Goal: Task Accomplishment & Management: Complete application form

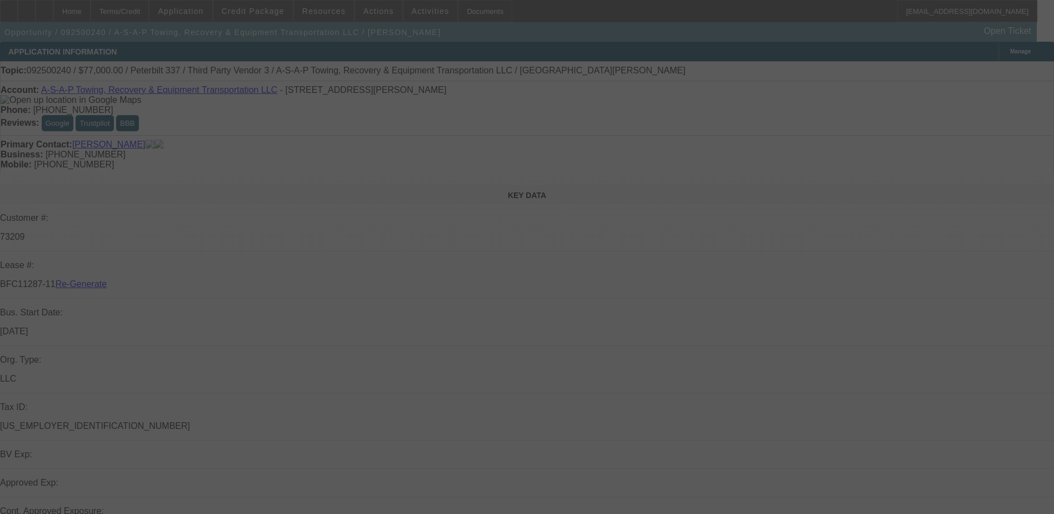
select select "3"
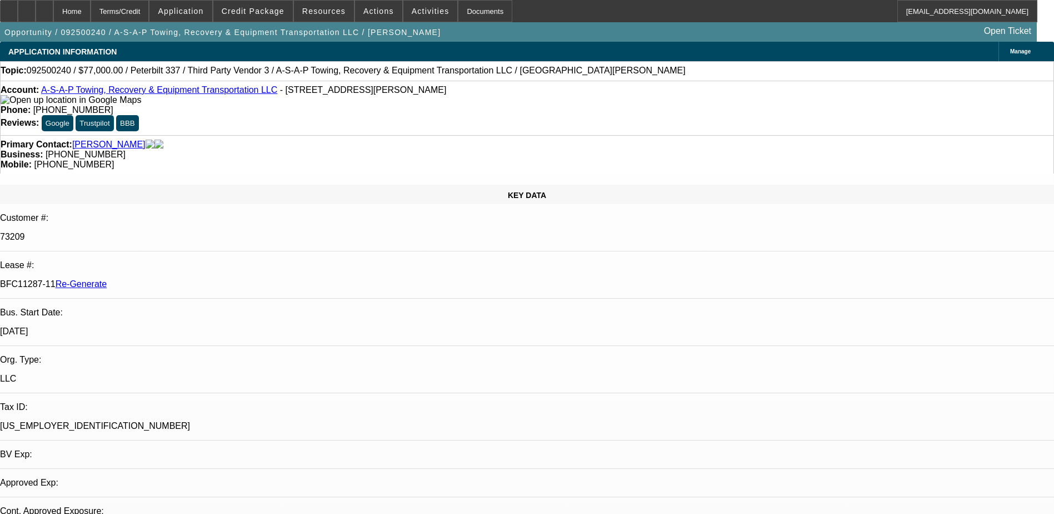
select select "0"
select select "1"
select select "3"
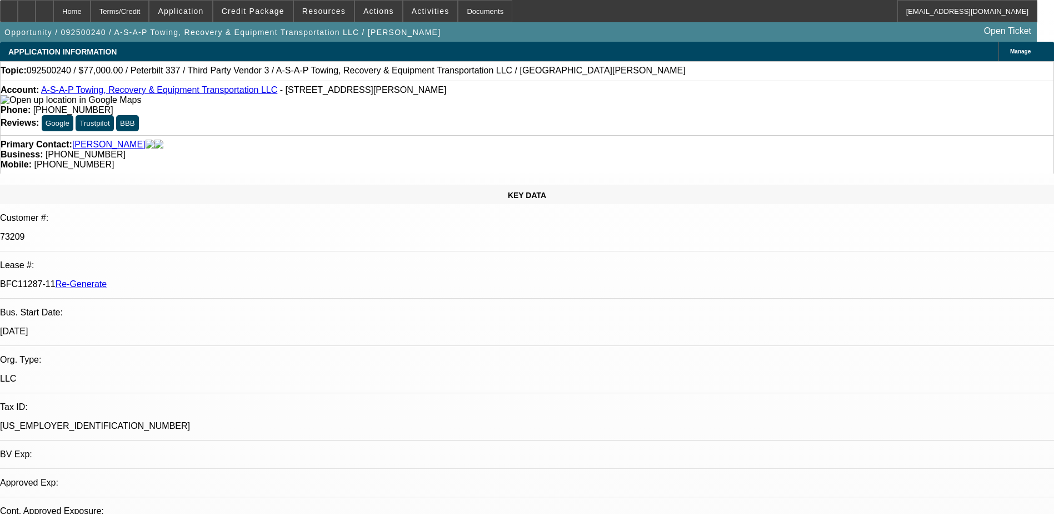
select select "6"
click at [416, 15] on span "Activities" at bounding box center [431, 11] width 38 height 9
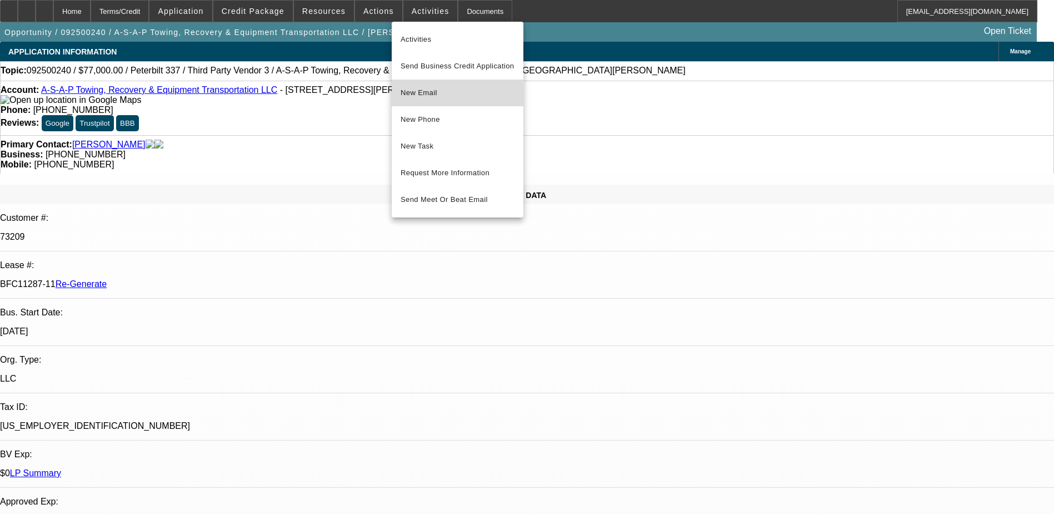
click at [419, 96] on span "New Email" at bounding box center [458, 92] width 114 height 13
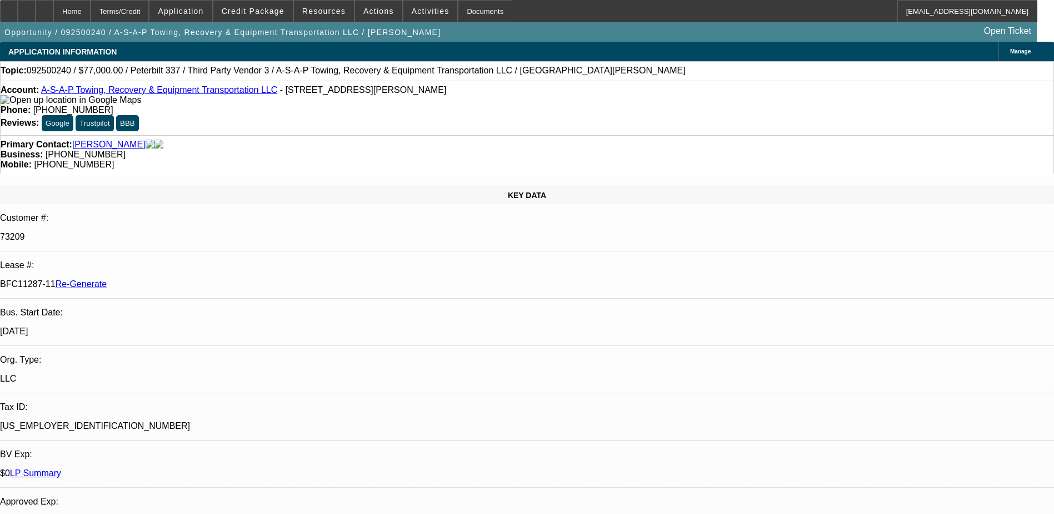
drag, startPoint x: 131, startPoint y: 199, endPoint x: 173, endPoint y: 200, distance: 42.8
click at [173, 279] on div "BFC11287-11 Re-Generate" at bounding box center [527, 284] width 1054 height 10
copy p "BFC11287-11"
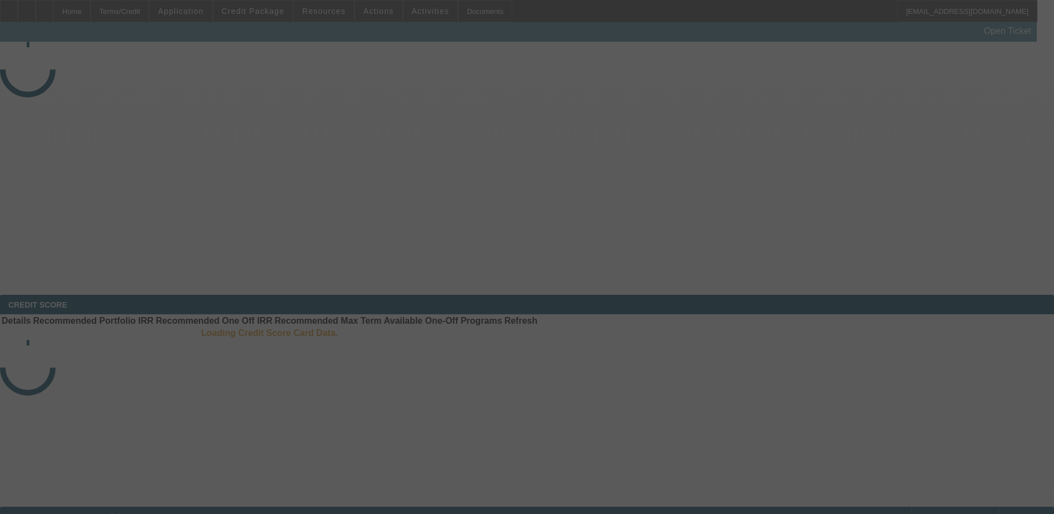
select select "3"
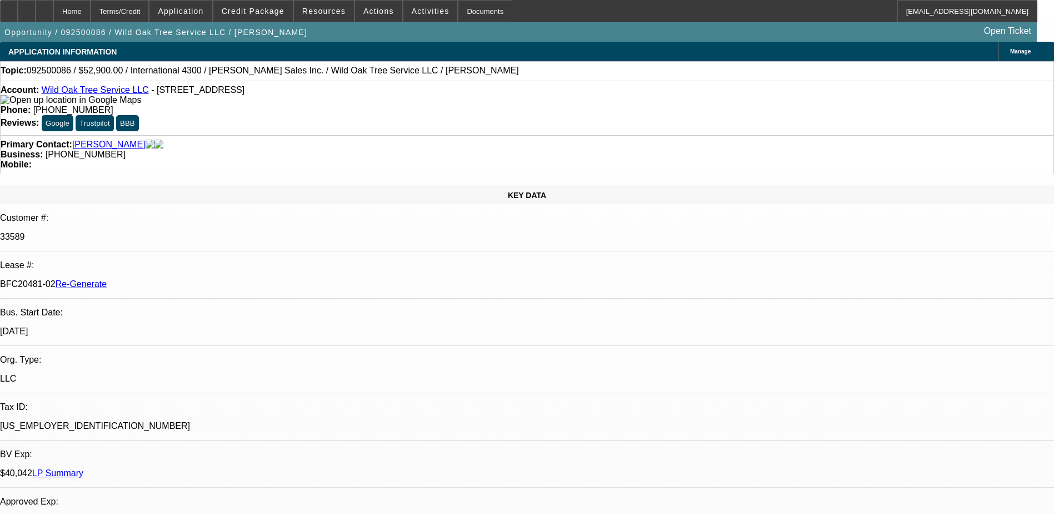
select select "0"
select select "2"
select select "0"
select select "1"
select select "2"
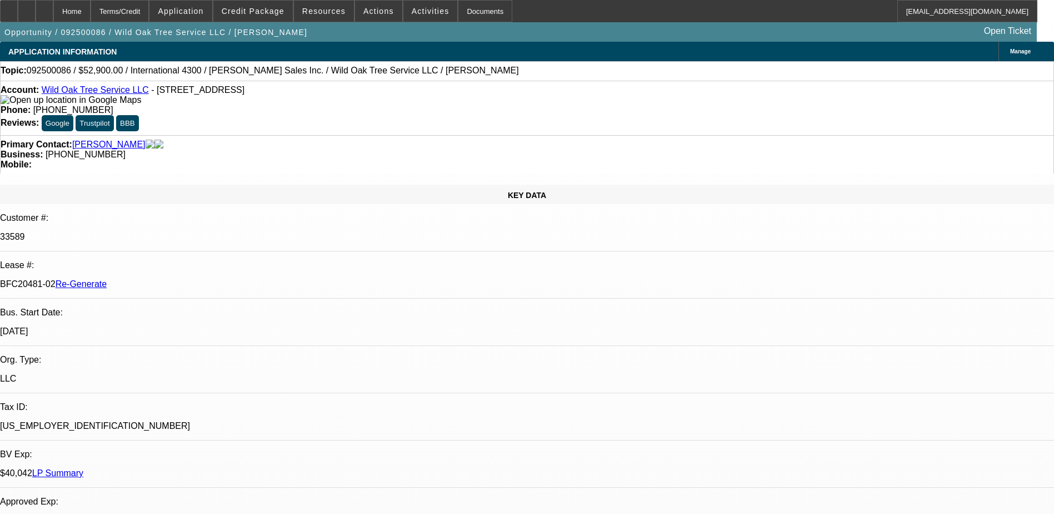
select select "6"
click at [412, 4] on span at bounding box center [431, 11] width 54 height 27
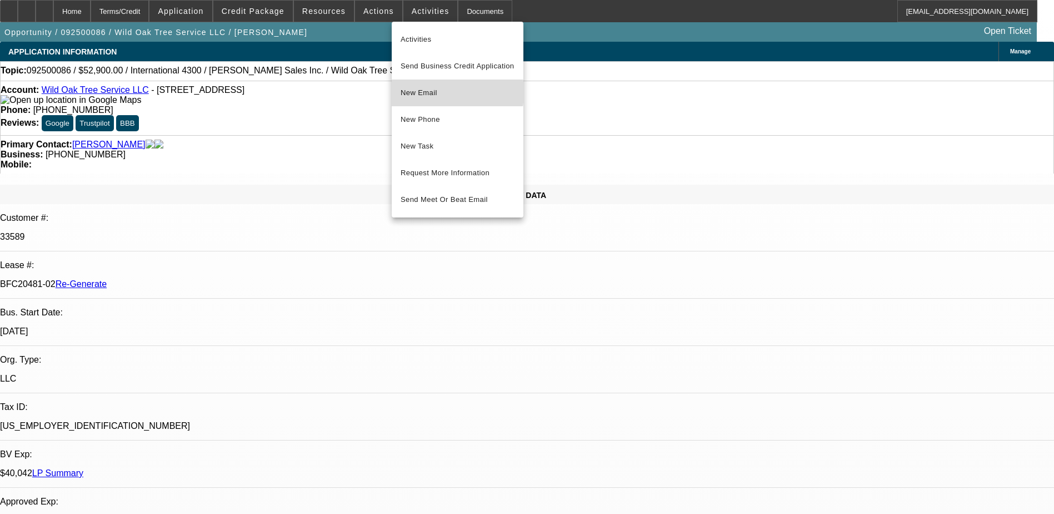
click at [425, 92] on span "New Email" at bounding box center [458, 92] width 114 height 13
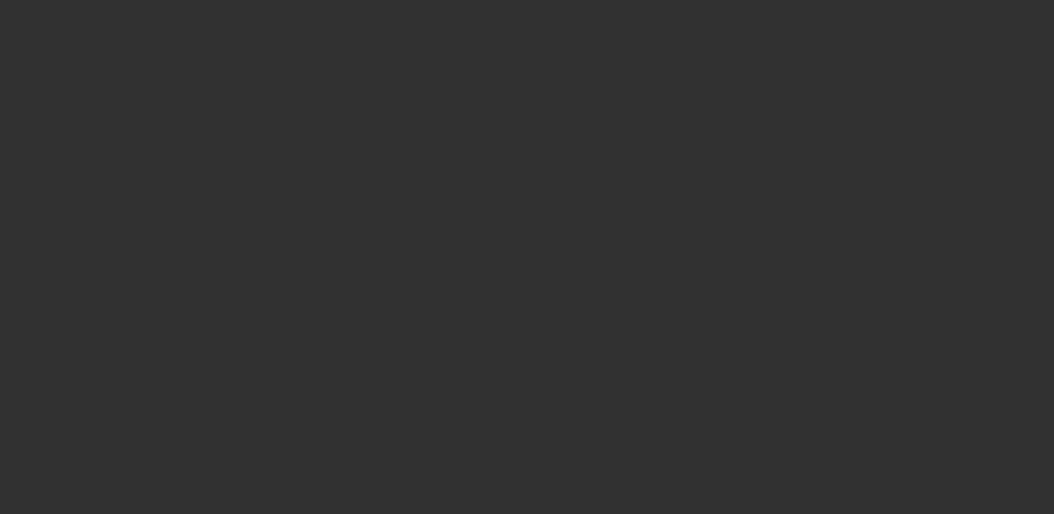
select select "4"
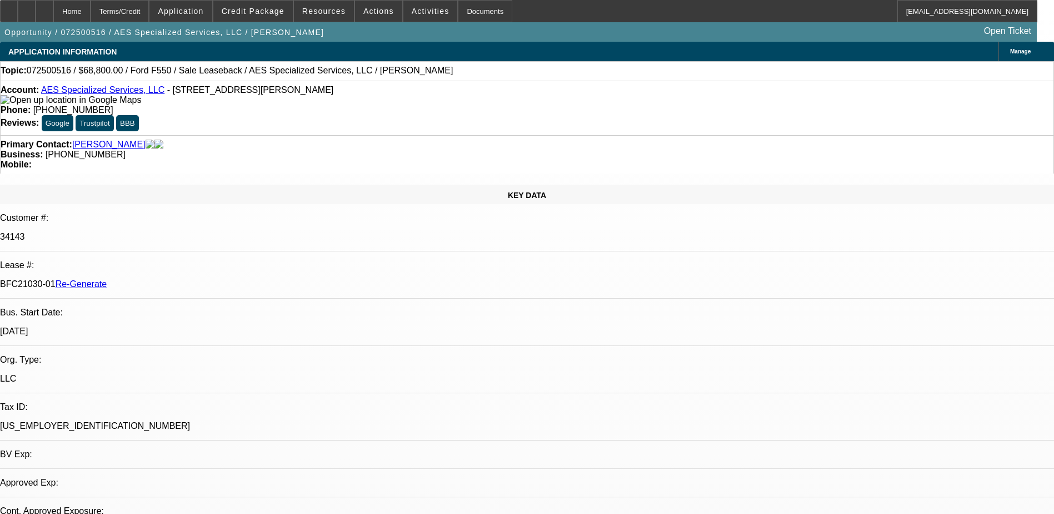
select select "0"
select select "1"
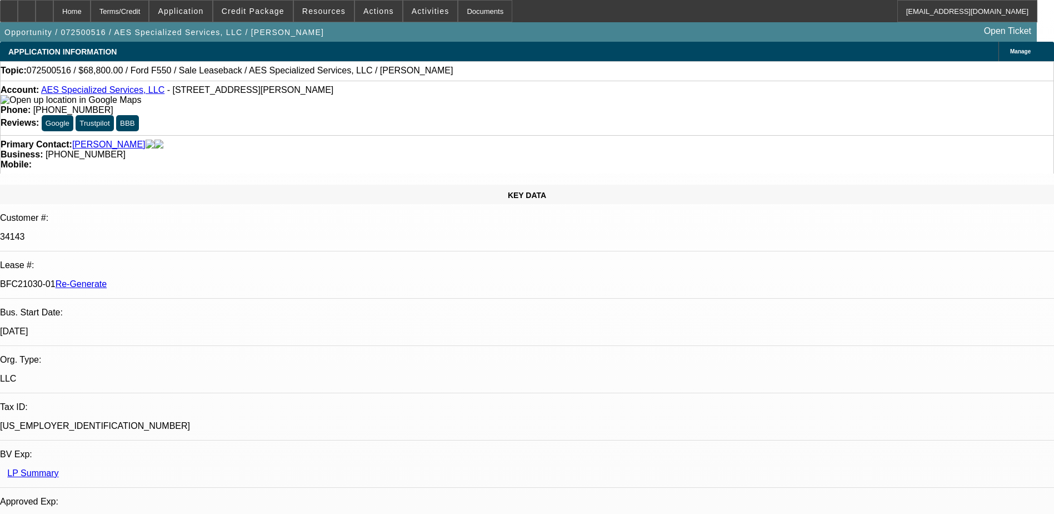
select select "6"
click at [145, 12] on div "Terms/Credit" at bounding box center [120, 11] width 59 height 22
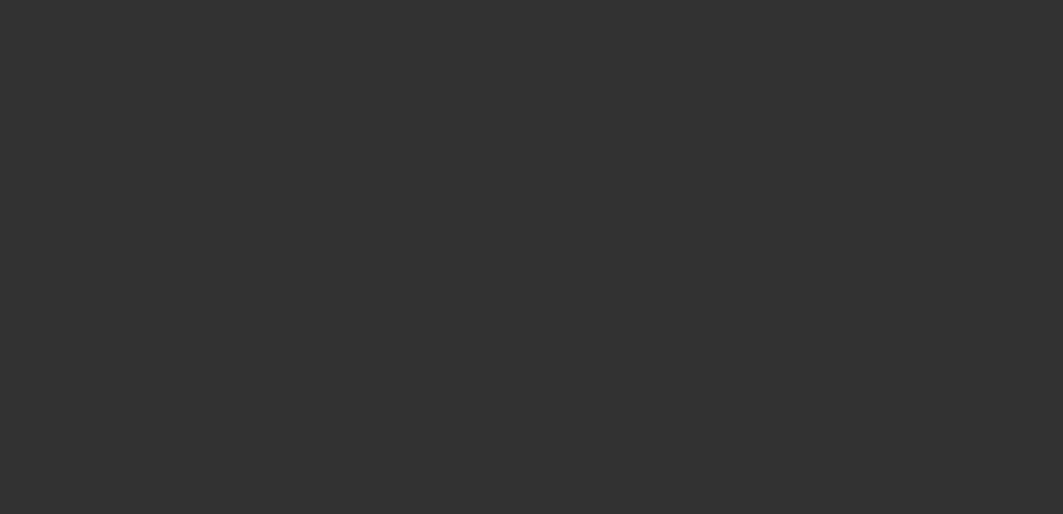
radio input "true"
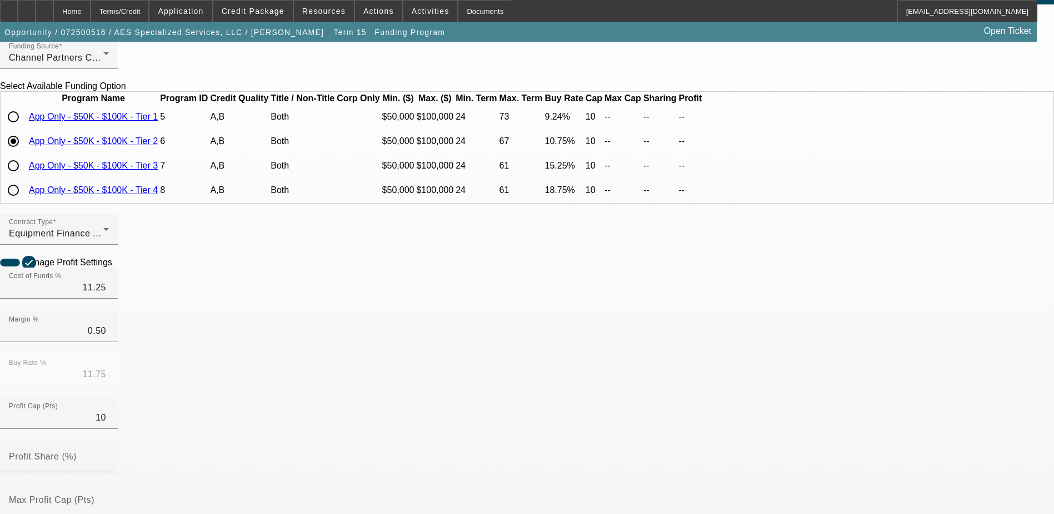
scroll to position [334, 0]
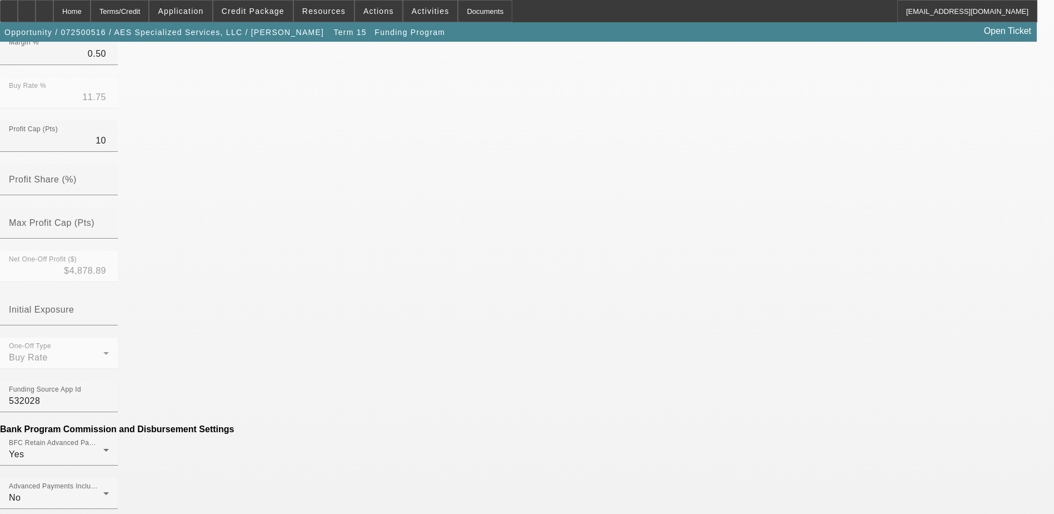
click at [446, 345] on mat-option "No" at bounding box center [447, 345] width 146 height 27
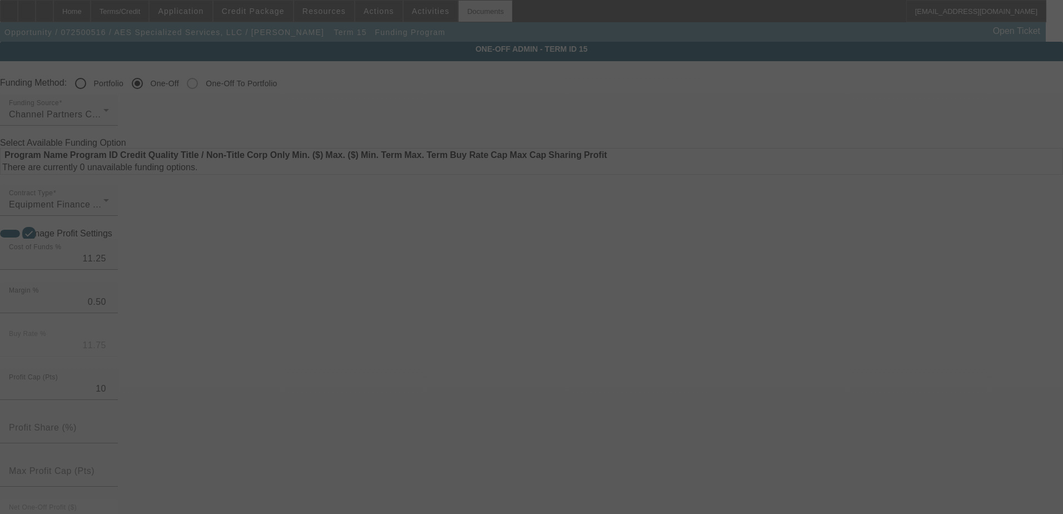
radio input "true"
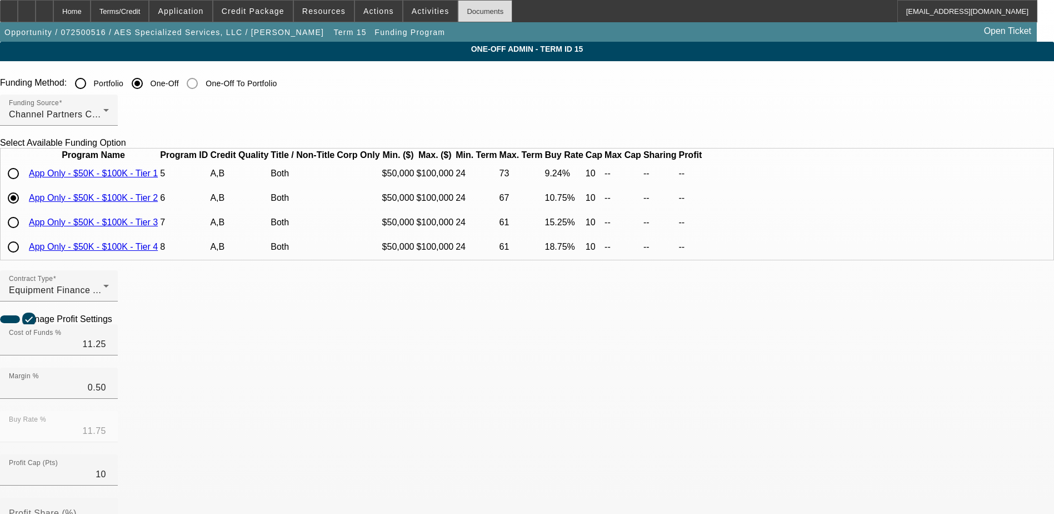
click at [465, 14] on div "Documents" at bounding box center [485, 11] width 54 height 22
click at [91, 17] on div "Home" at bounding box center [71, 11] width 37 height 22
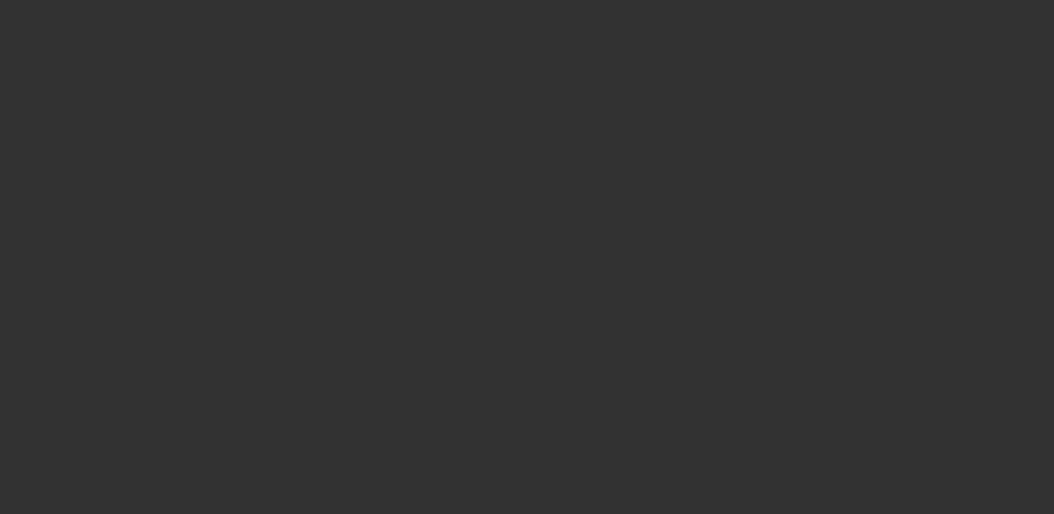
select select "4"
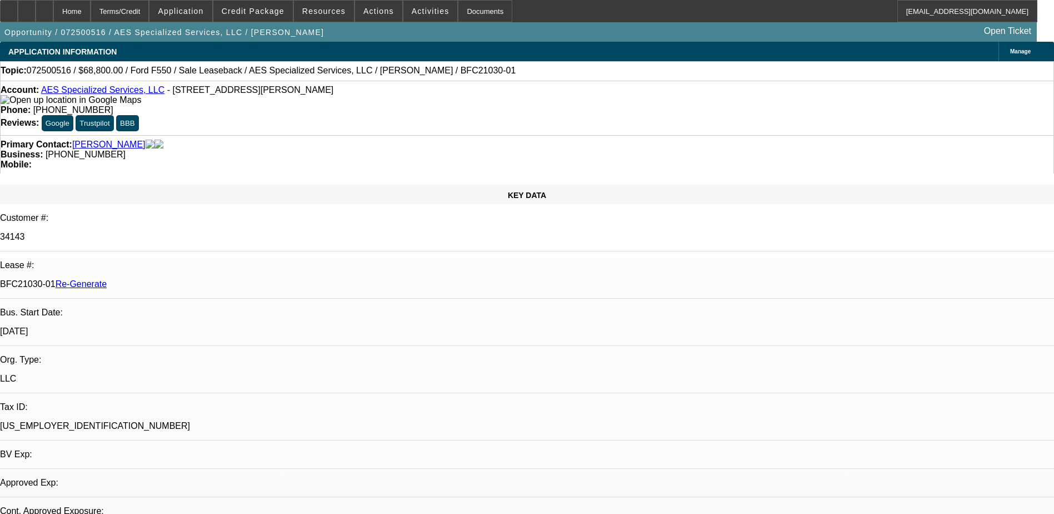
select select "0"
select select "6"
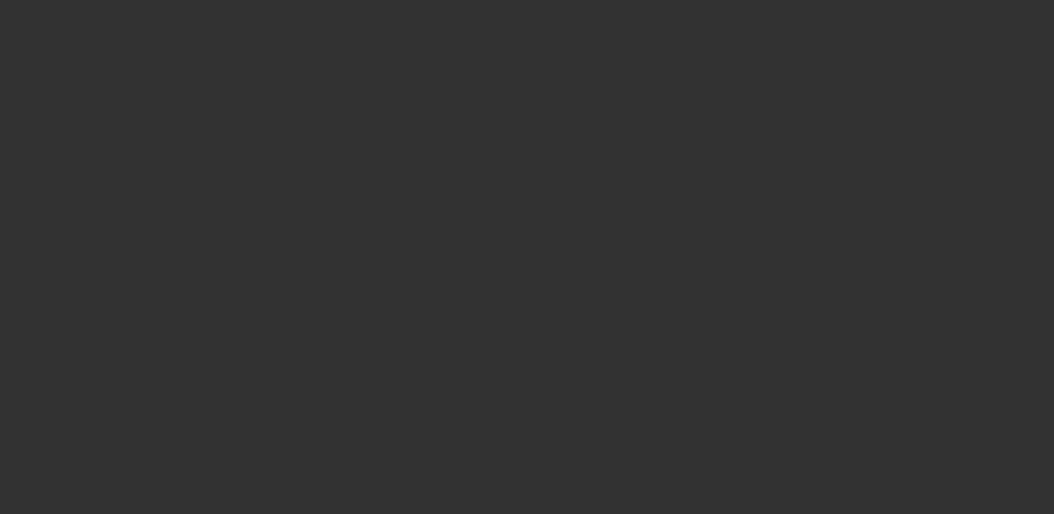
select select "3"
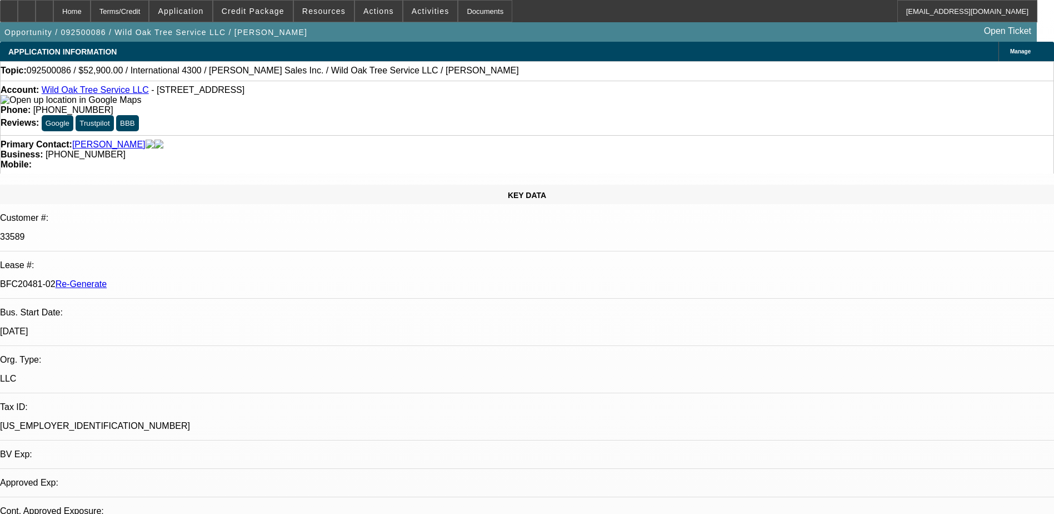
select select "0"
select select "2"
select select "0"
select select "6"
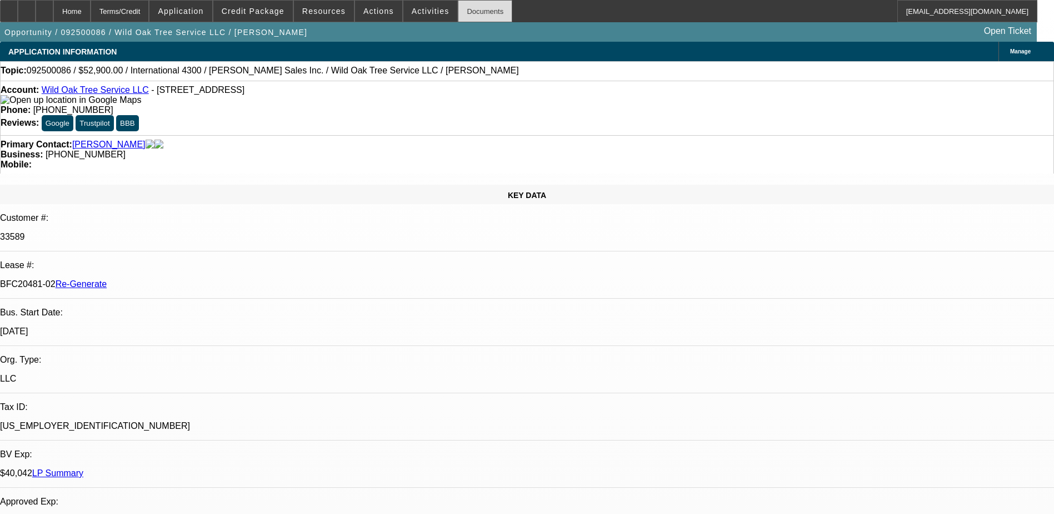
click at [458, 9] on div "Documents" at bounding box center [485, 11] width 54 height 22
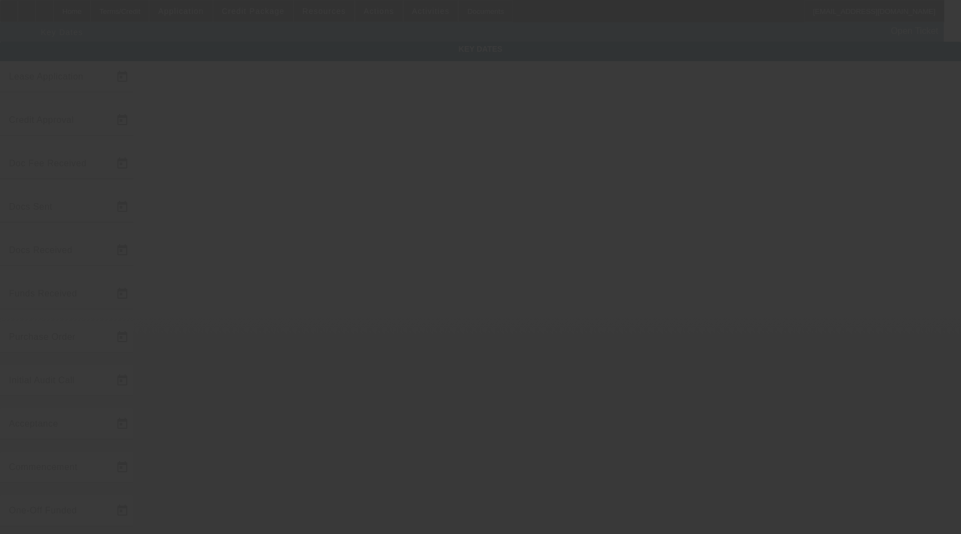
type input "[DATE]"
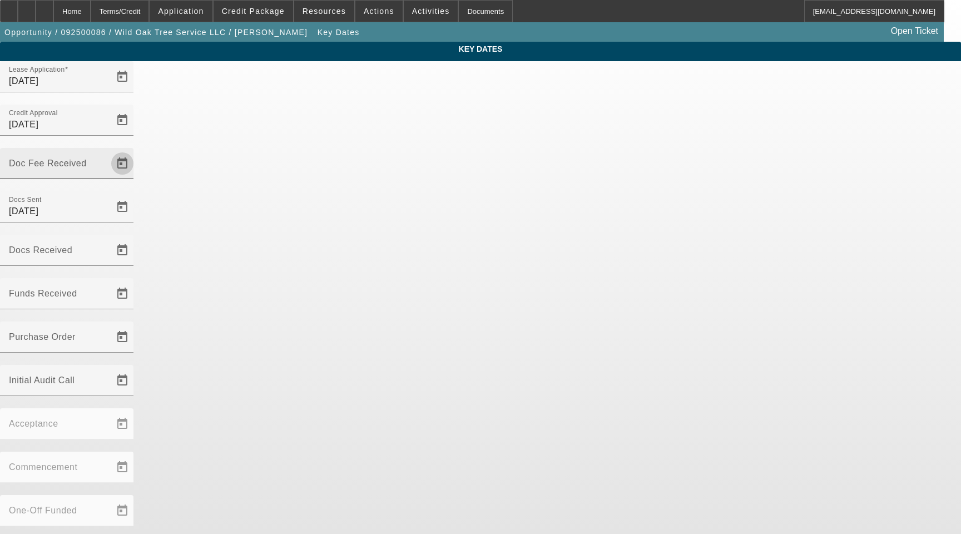
click at [136, 150] on span "Open calendar" at bounding box center [122, 163] width 27 height 27
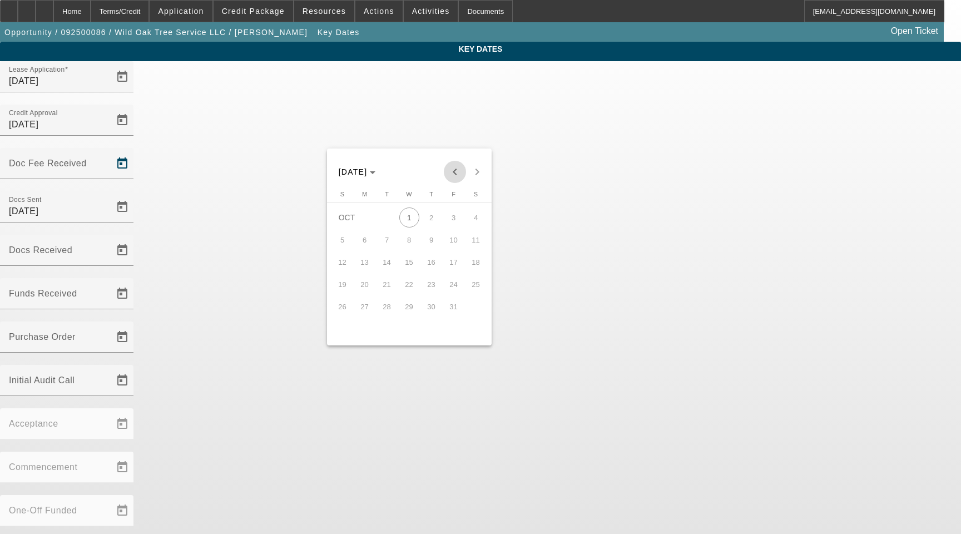
click at [451, 171] on span "Previous month" at bounding box center [455, 172] width 22 height 22
click at [425, 312] on span "25" at bounding box center [431, 306] width 20 height 20
type input "9/25/2025"
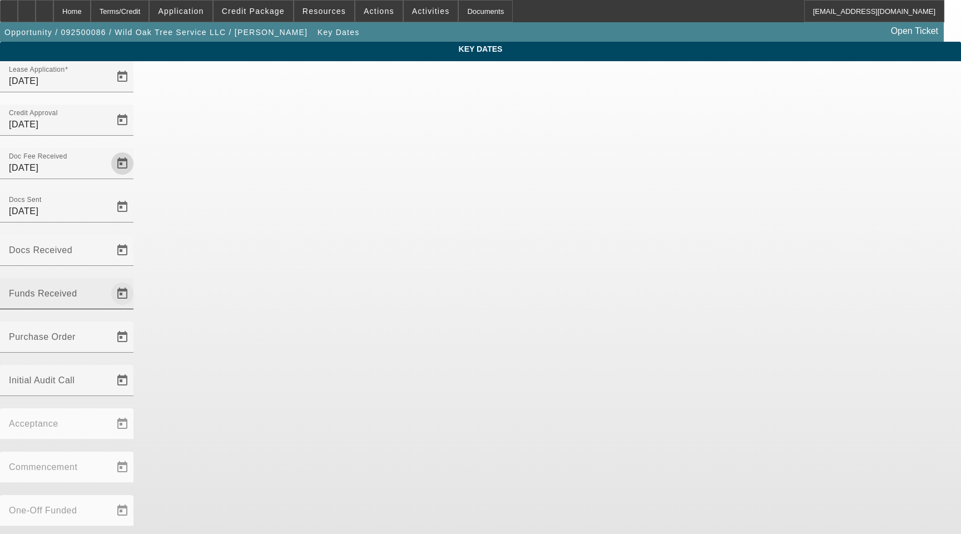
click at [136, 280] on span "Open calendar" at bounding box center [122, 293] width 27 height 27
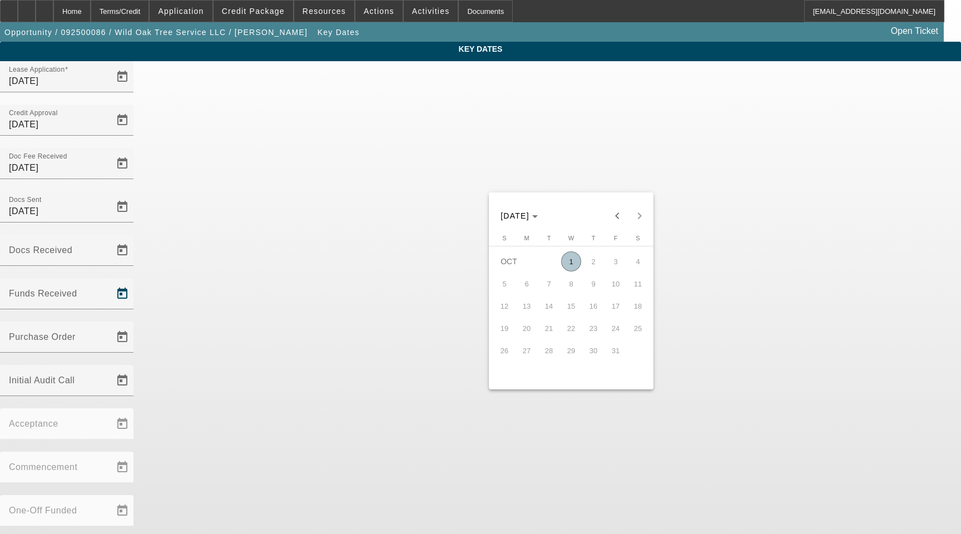
drag, startPoint x: 569, startPoint y: 267, endPoint x: 561, endPoint y: 256, distance: 13.9
click at [569, 266] on span "1" at bounding box center [571, 261] width 20 height 20
type input "10/1/2025"
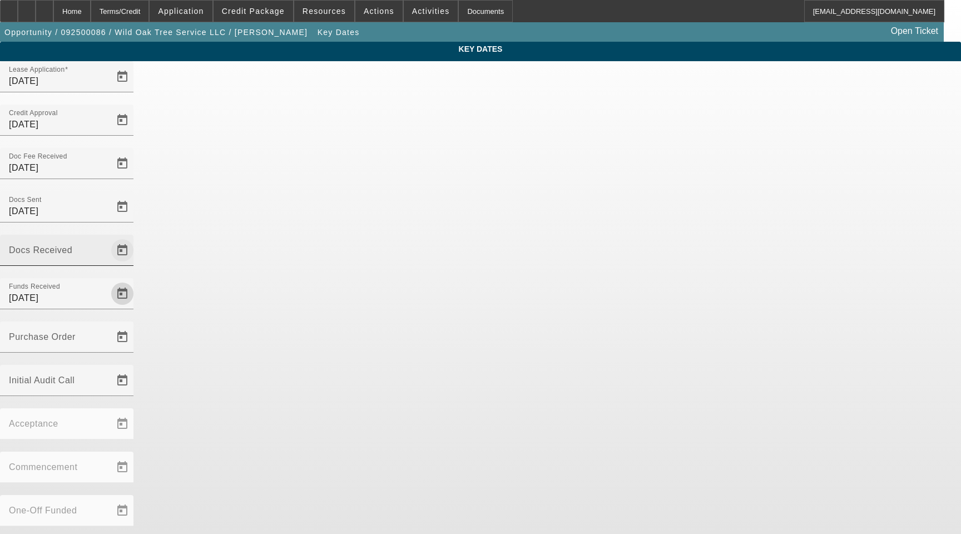
click at [136, 237] on span "Open calendar" at bounding box center [122, 250] width 27 height 27
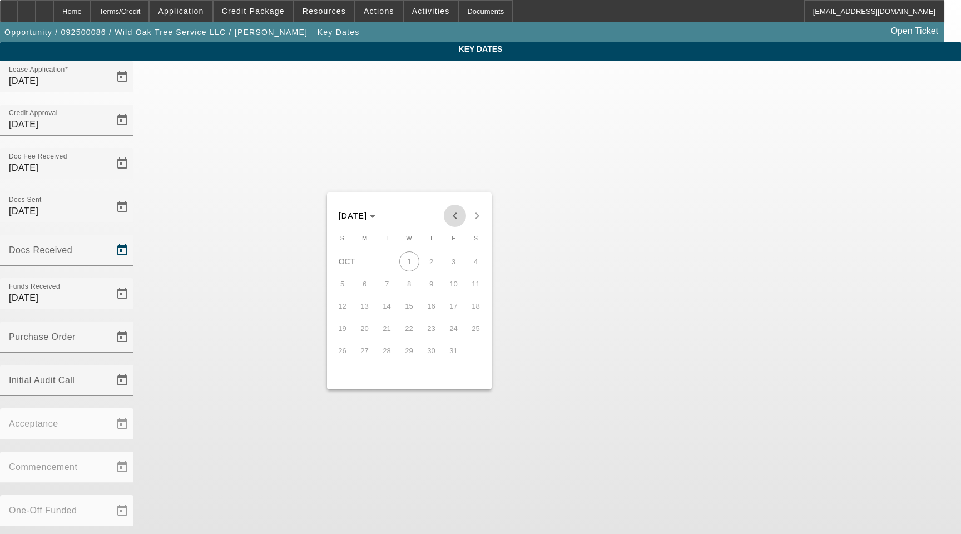
click at [454, 218] on span "Previous month" at bounding box center [455, 216] width 22 height 22
click at [436, 349] on span "25" at bounding box center [431, 350] width 20 height 20
type input "9/25/2025"
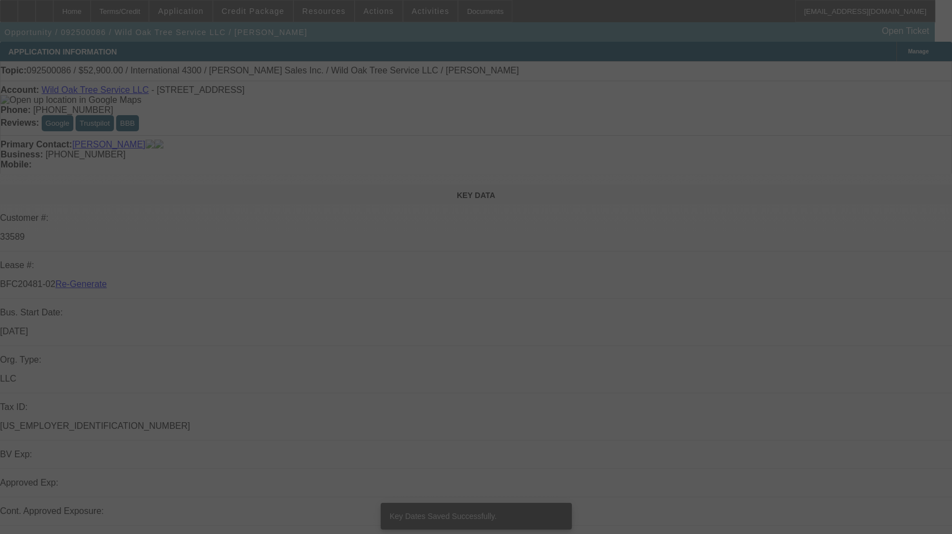
select select "3"
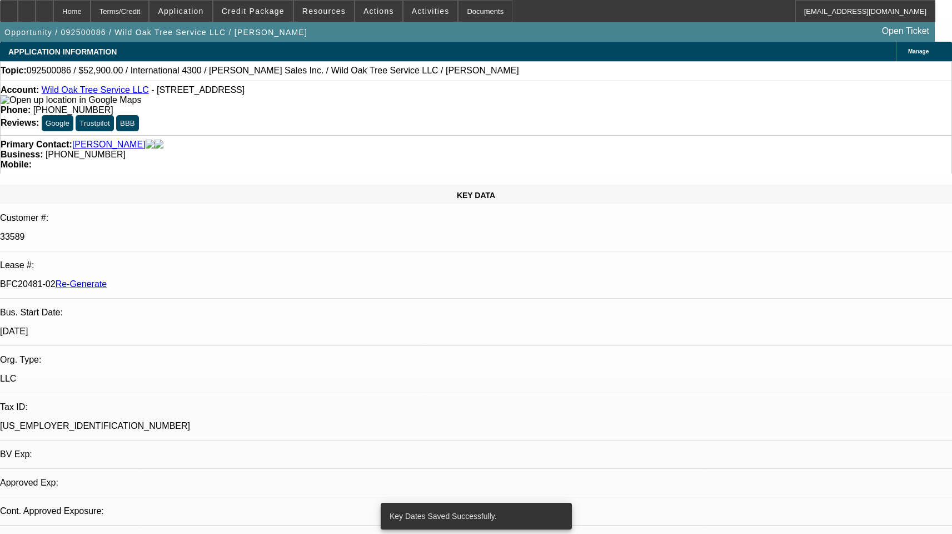
select select "0"
select select "2"
select select "0"
select select "6"
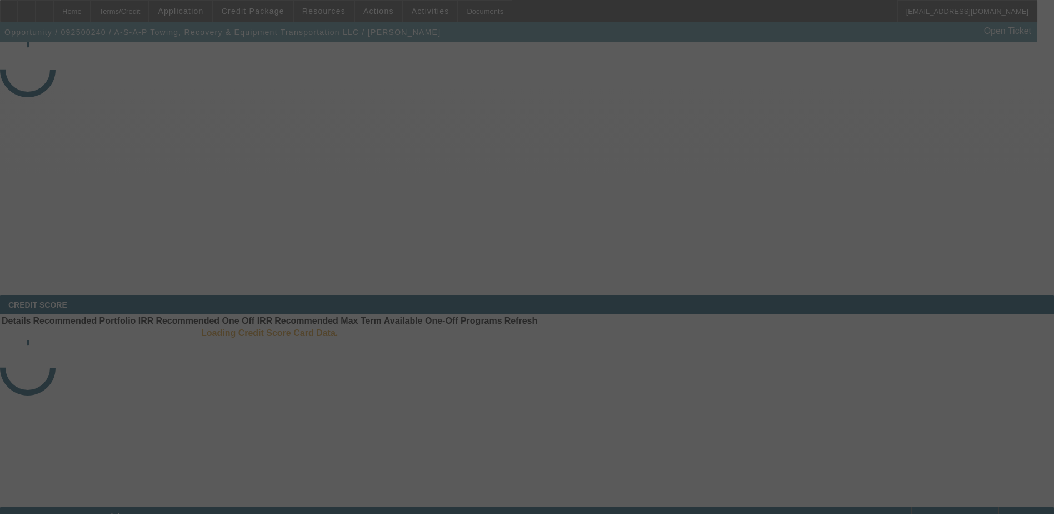
select select "3"
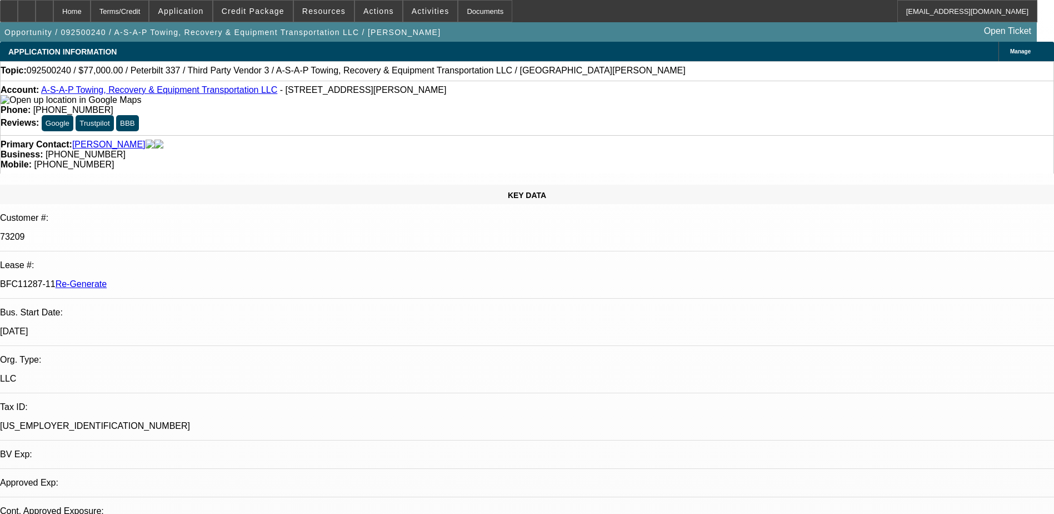
select select "0"
select select "3"
select select "0"
select select "6"
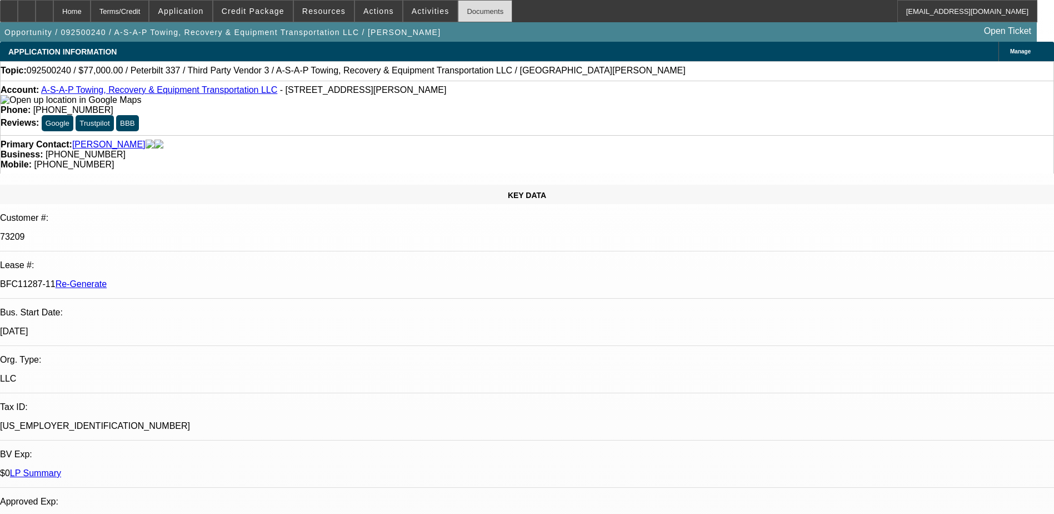
click at [465, 9] on div "Documents" at bounding box center [485, 11] width 54 height 22
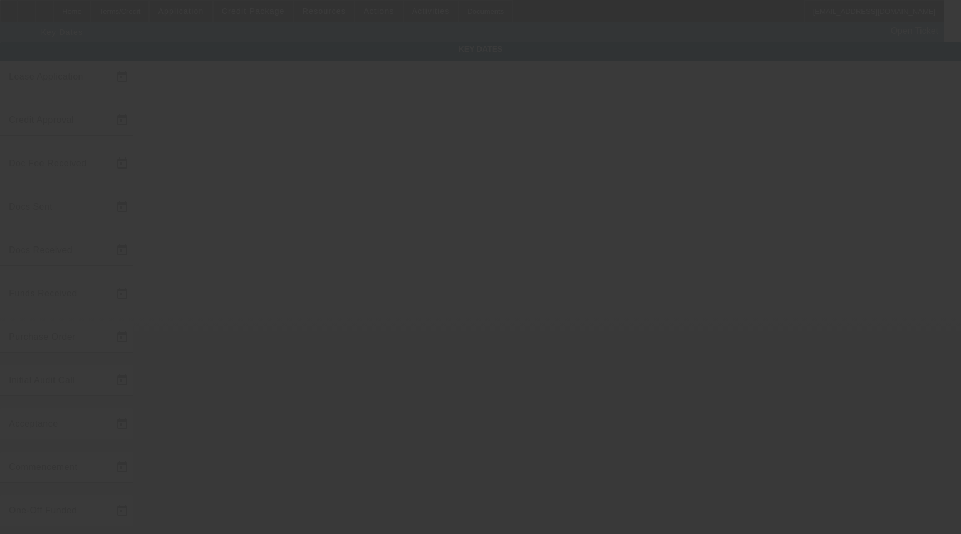
type input "9/11/2025"
type input "9/22/2025"
type input "9/29/2025"
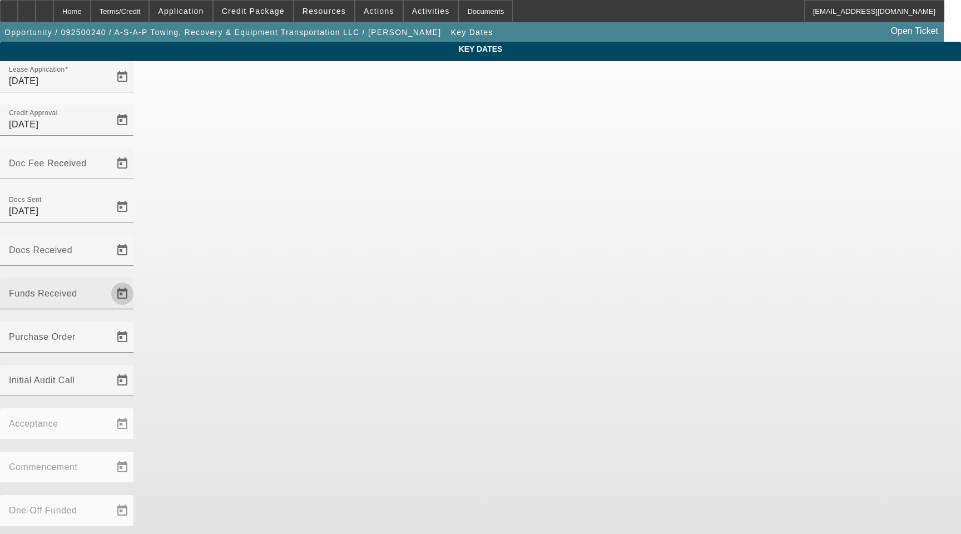
click at [136, 280] on span "Open calendar" at bounding box center [122, 293] width 27 height 27
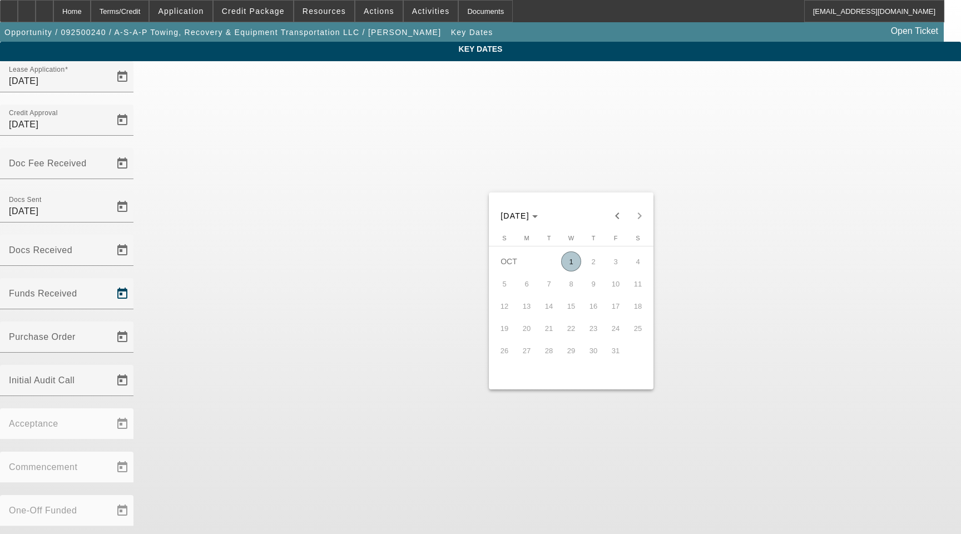
click at [572, 268] on span "1" at bounding box center [571, 261] width 20 height 20
type input "10/1/2025"
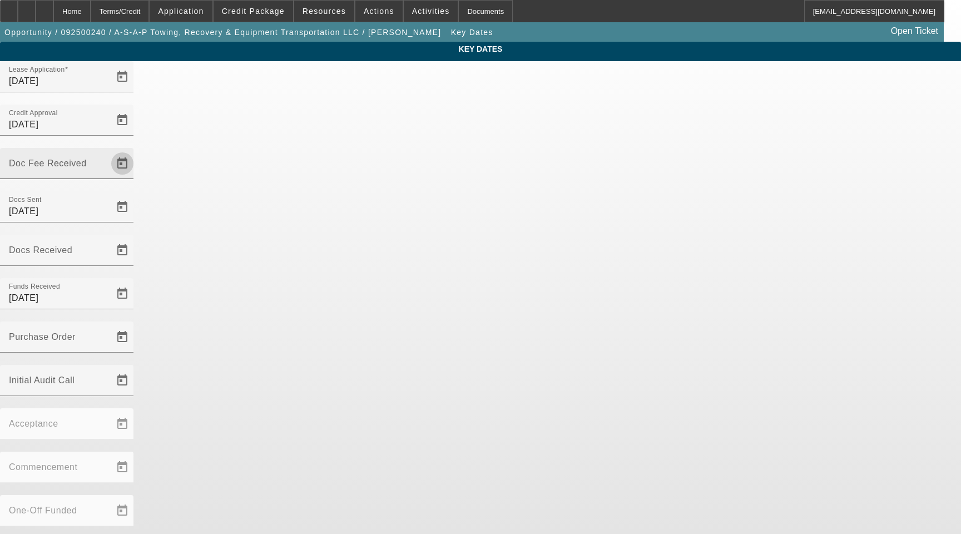
click at [136, 150] on span "Open calendar" at bounding box center [122, 163] width 27 height 27
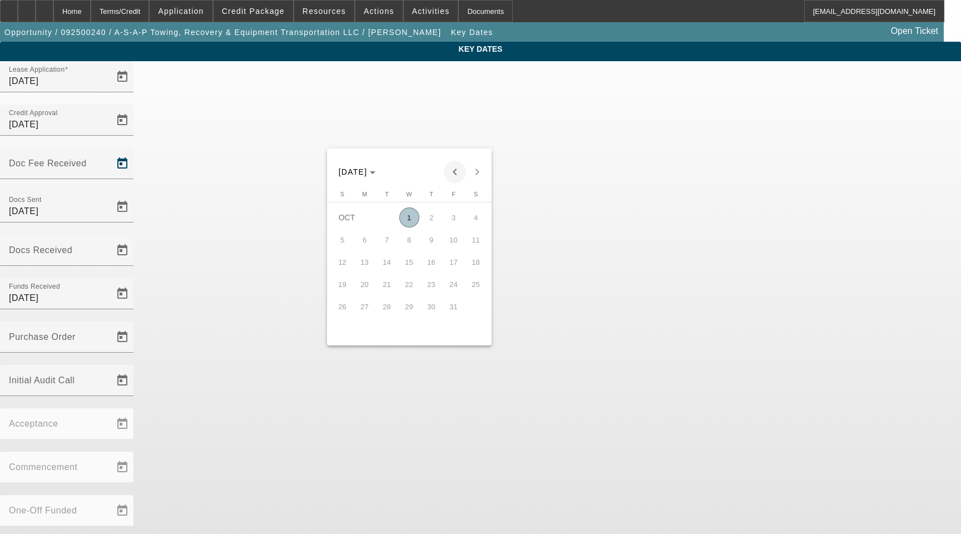
click at [452, 178] on span "Previous month" at bounding box center [455, 172] width 22 height 22
click at [368, 329] on span "29" at bounding box center [365, 329] width 20 height 20
type input "9/29/2025"
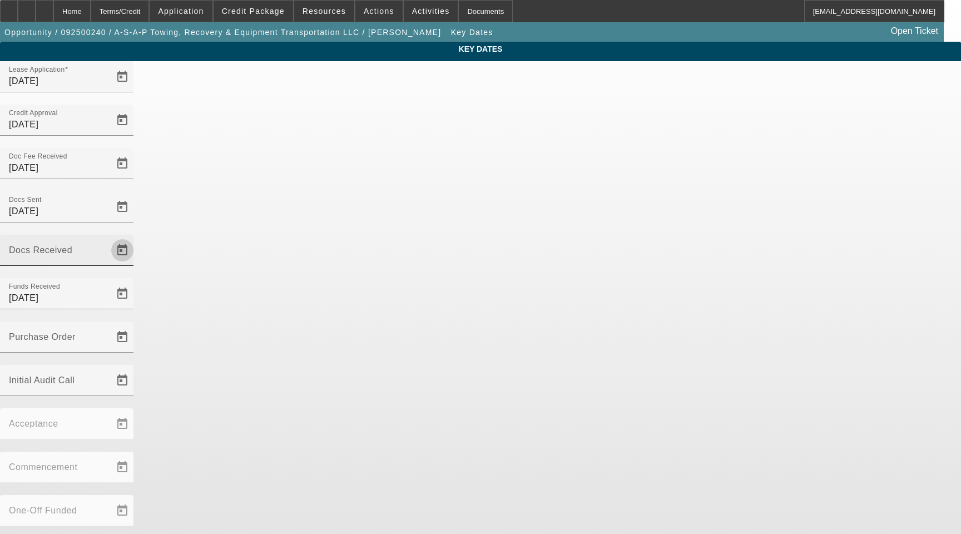
click at [136, 237] on span "Open calendar" at bounding box center [122, 250] width 27 height 27
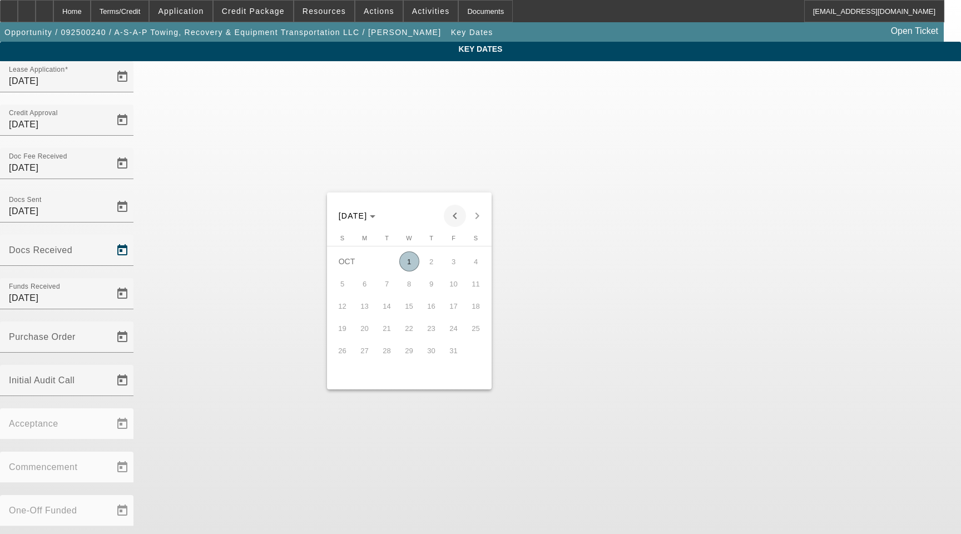
click at [458, 216] on span "Previous month" at bounding box center [455, 216] width 22 height 22
click at [364, 377] on span "29" at bounding box center [365, 372] width 20 height 20
type input "9/29/2025"
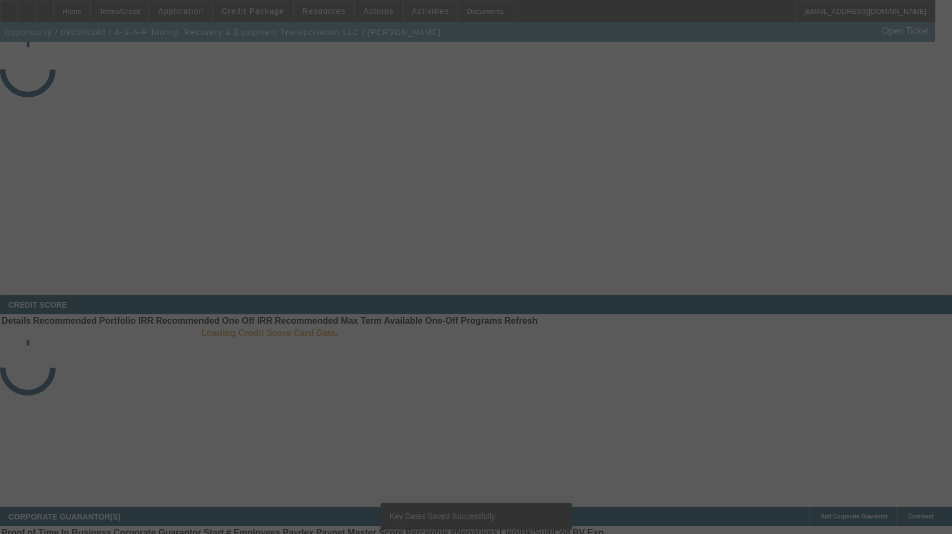
select select "3"
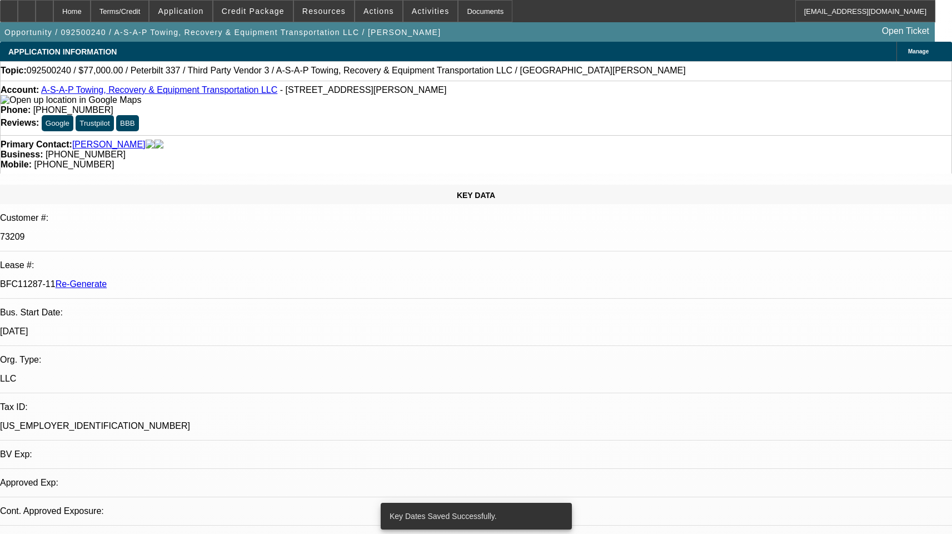
select select "0"
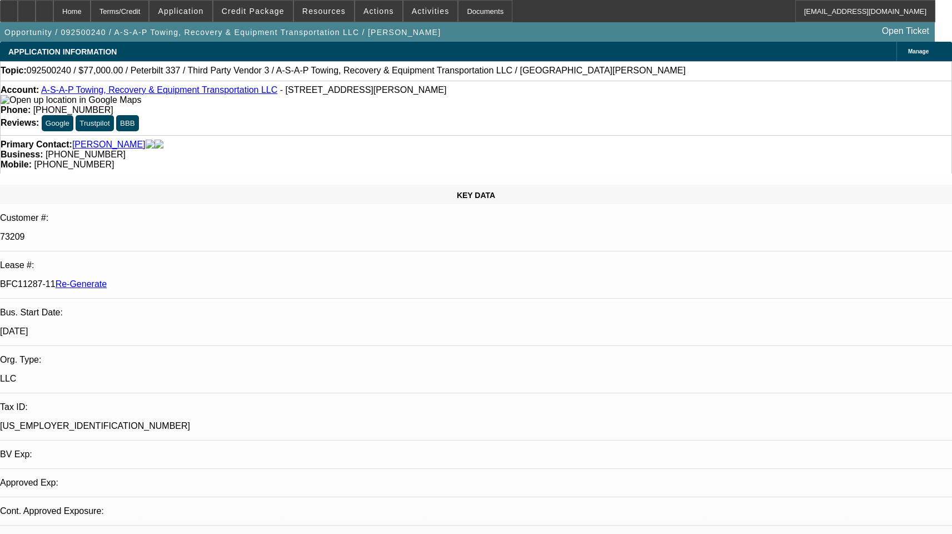
select select "1"
select select "3"
select select "6"
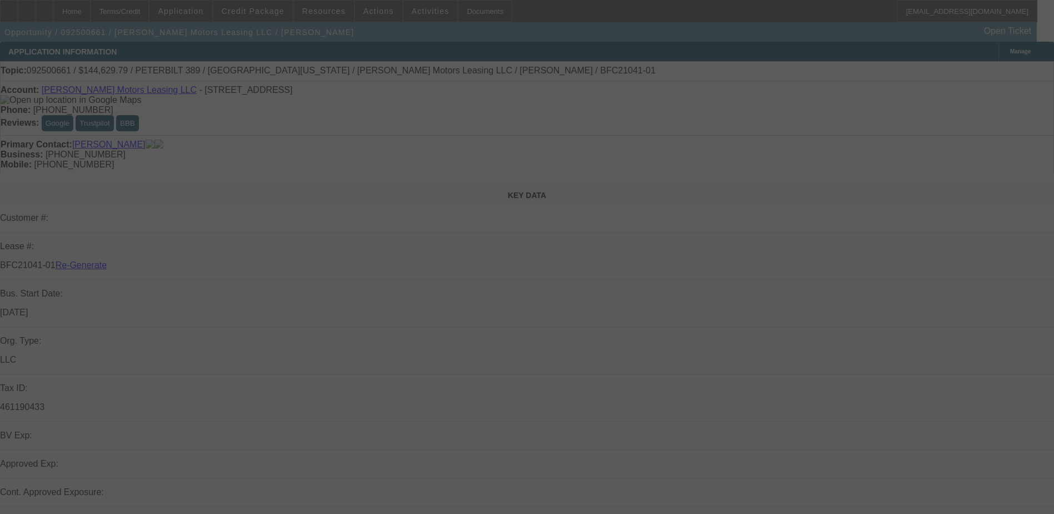
select select "3"
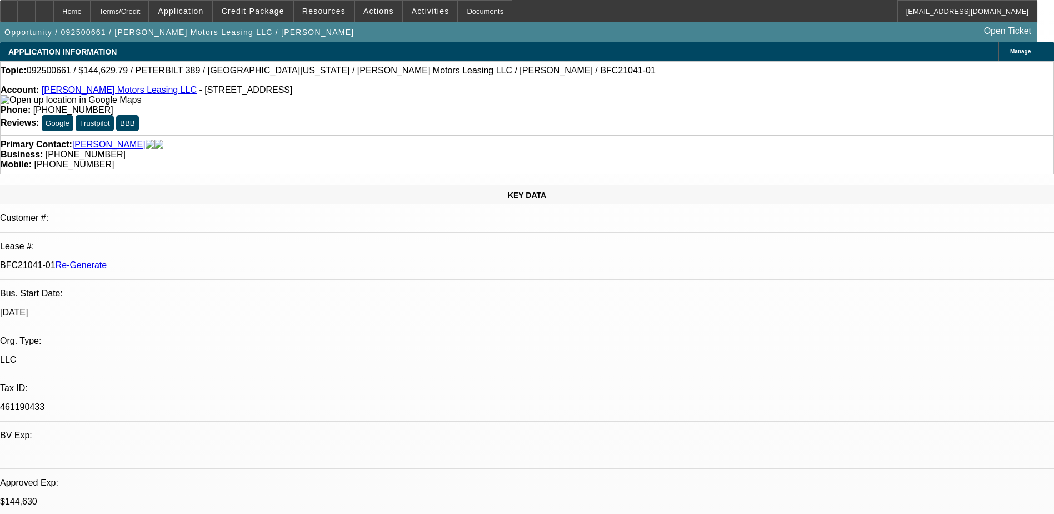
select select "0"
select select "1"
select select "2"
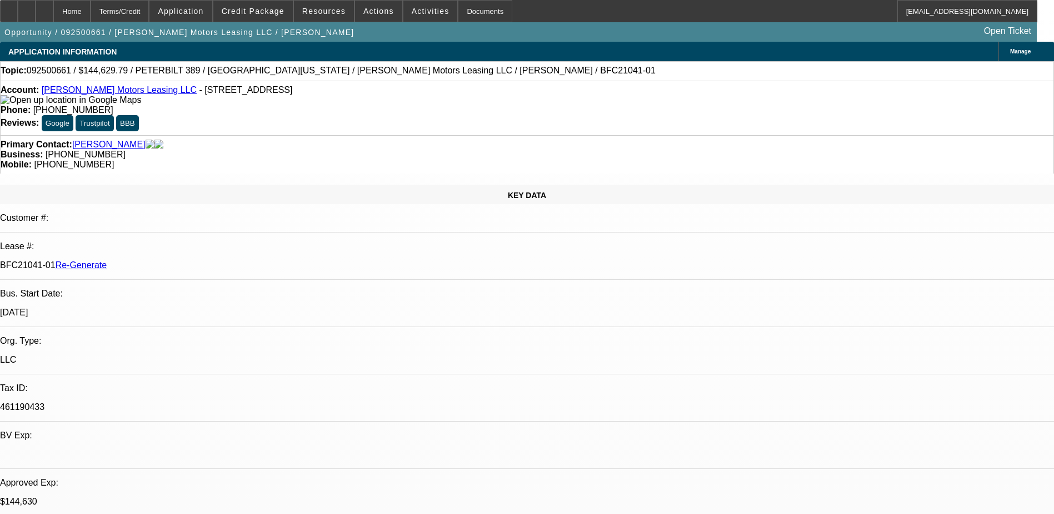
select select "6"
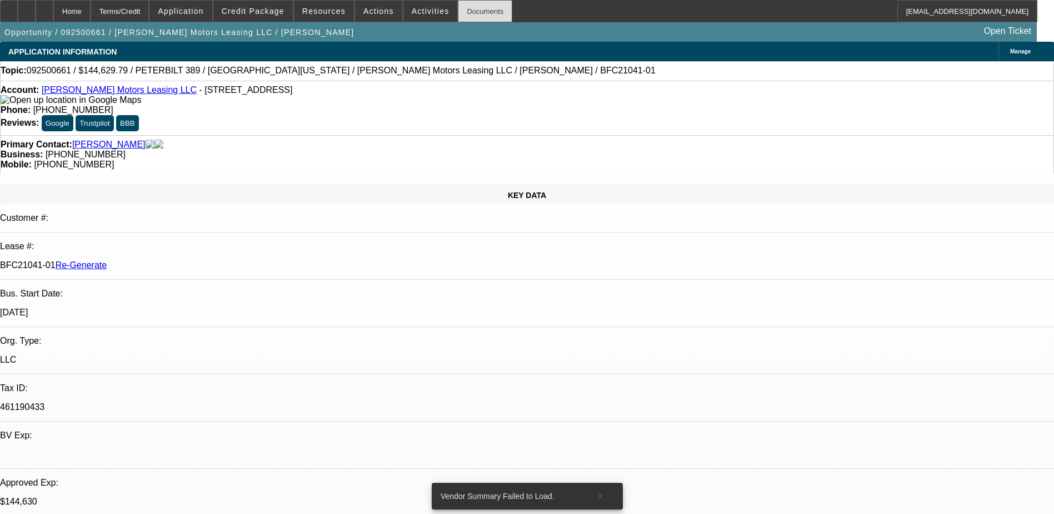
click at [461, 12] on div "Documents" at bounding box center [485, 11] width 54 height 22
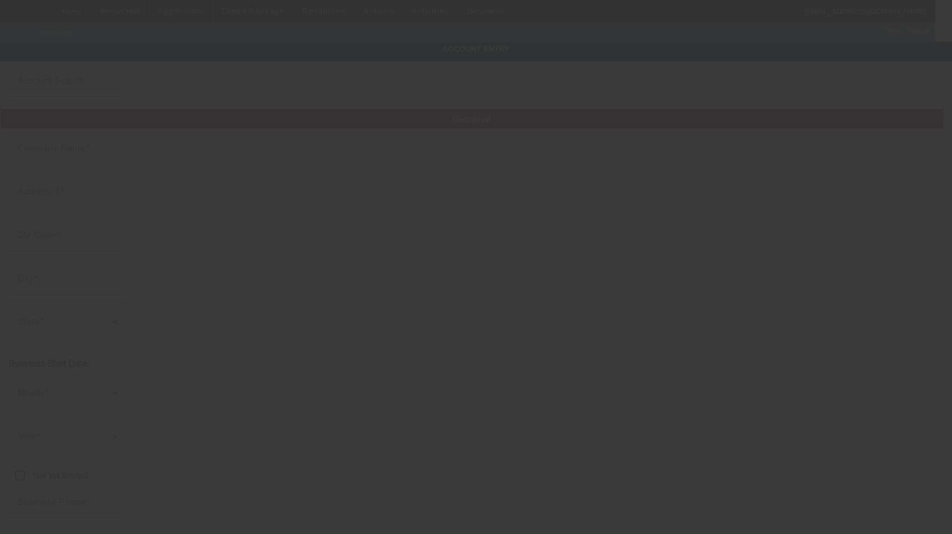
type input "[PERSON_NAME] Motors Leasing LLC"
type input "[STREET_ADDRESS]"
type input "59901"
type input "Kalispell"
type input "[PHONE_NUMBER]"
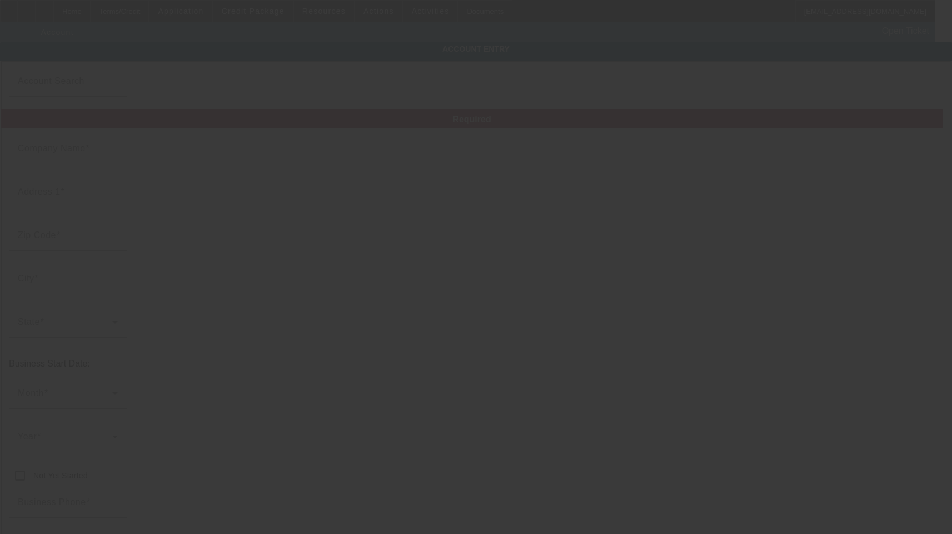
type input "Ste 49"
type input "461190433"
type input "https://DAKOTATRUCKREPAIR.COM"
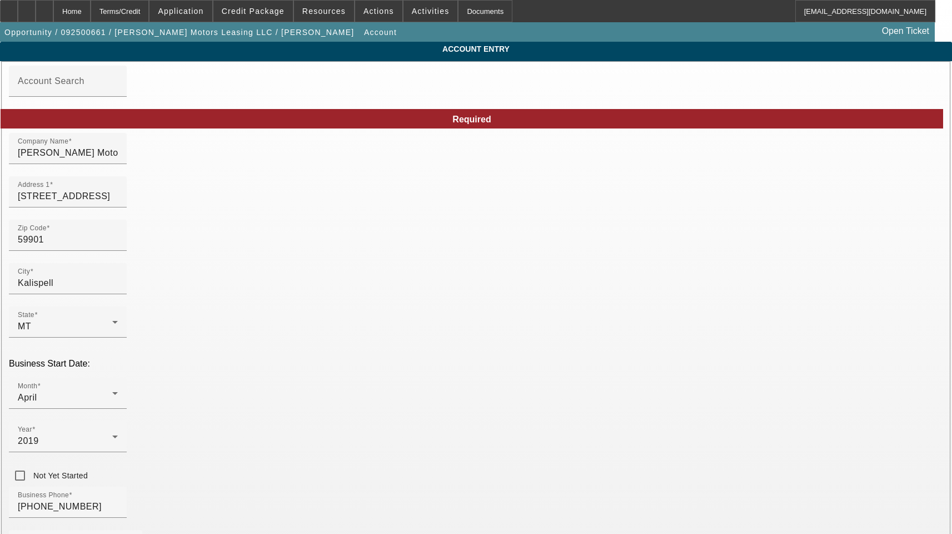
type input "9/30/2025"
drag, startPoint x: 277, startPoint y: 161, endPoint x: -26, endPoint y: 158, distance: 303.0
click at [0, 158] on html "Home Terms/Credit Application Credit Package Resources Actions Activities Docum…" at bounding box center [476, 267] width 952 height 534
drag, startPoint x: 240, startPoint y: 203, endPoint x: 99, endPoint y: 206, distance: 140.7
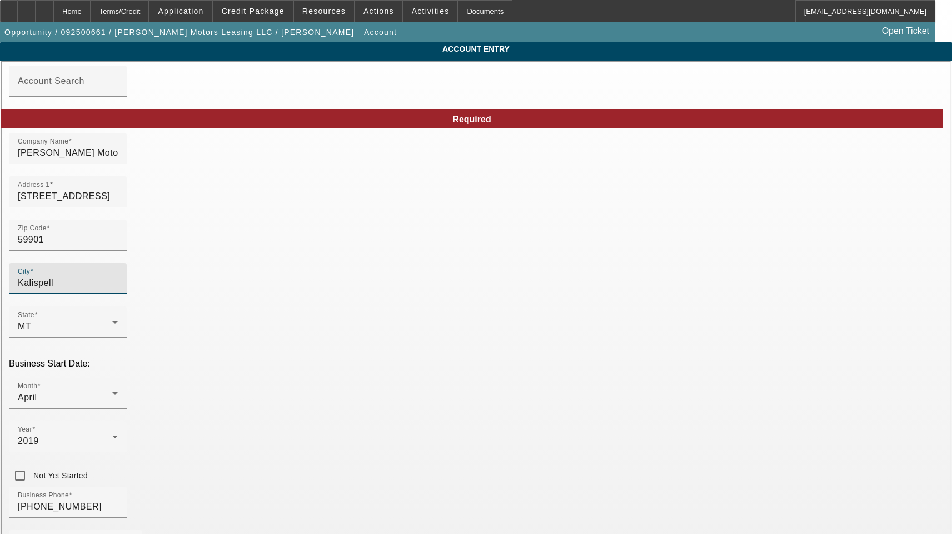
drag, startPoint x: 265, startPoint y: 292, endPoint x: 136, endPoint y: 292, distance: 128.4
type input "Flathead"
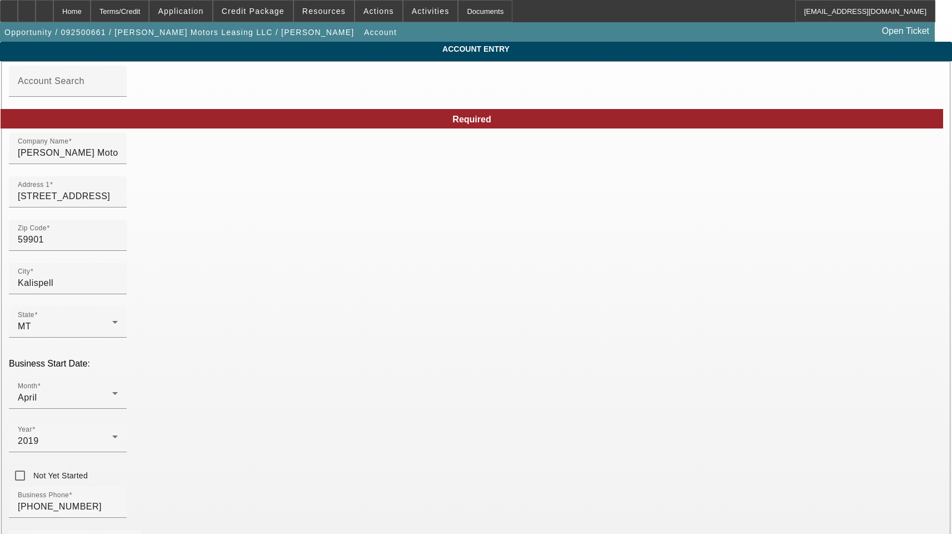
paste input "duricktowing@gmail.com"
type input "duricktowing@gmail.com"
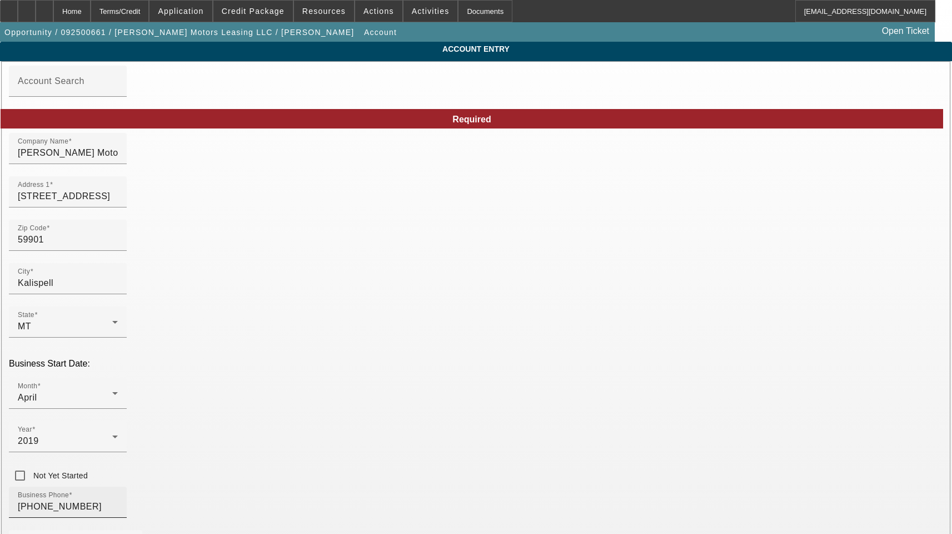
type input "[US_EMPLOYER_IDENTIFICATION_NUMBER]"
drag, startPoint x: 231, startPoint y: 396, endPoint x: 57, endPoint y: 394, distance: 174.0
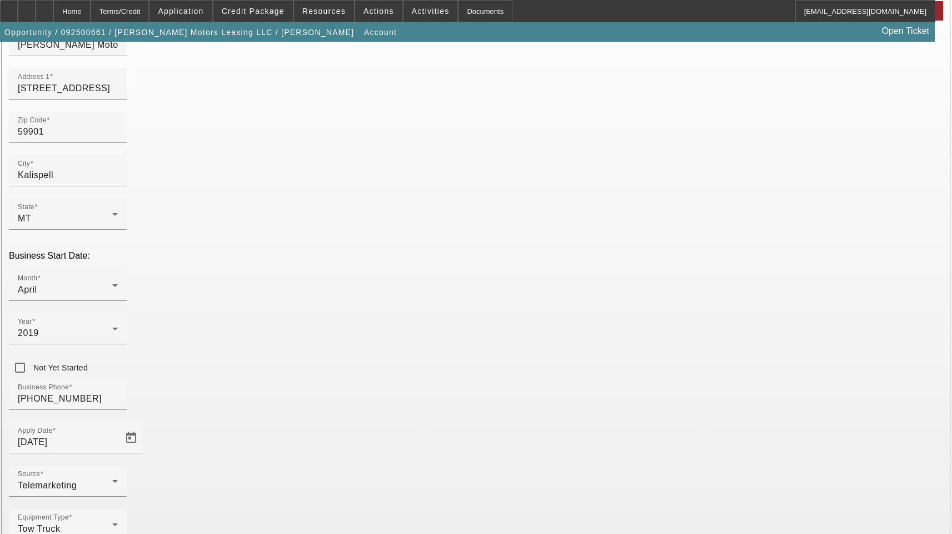
scroll to position [111, 0]
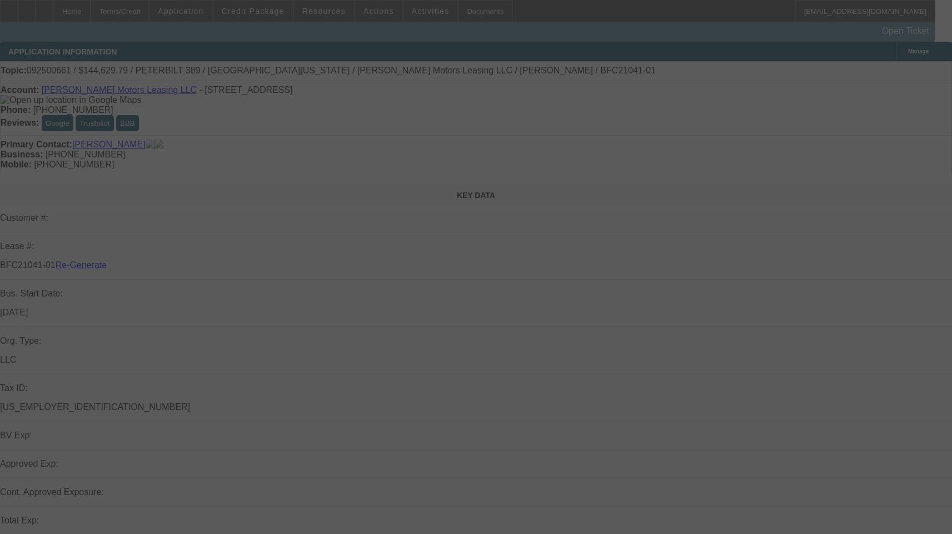
select select "3"
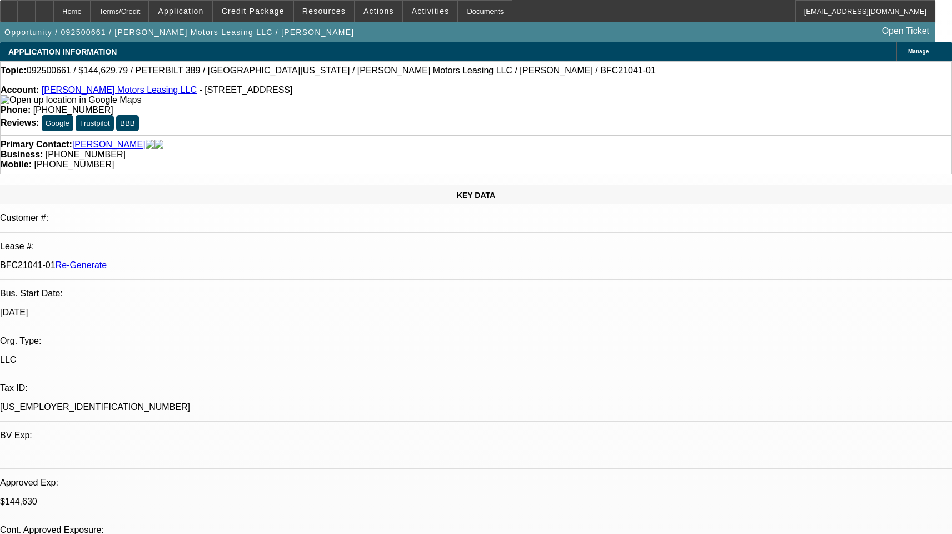
select select "0"
select select "1"
select select "2"
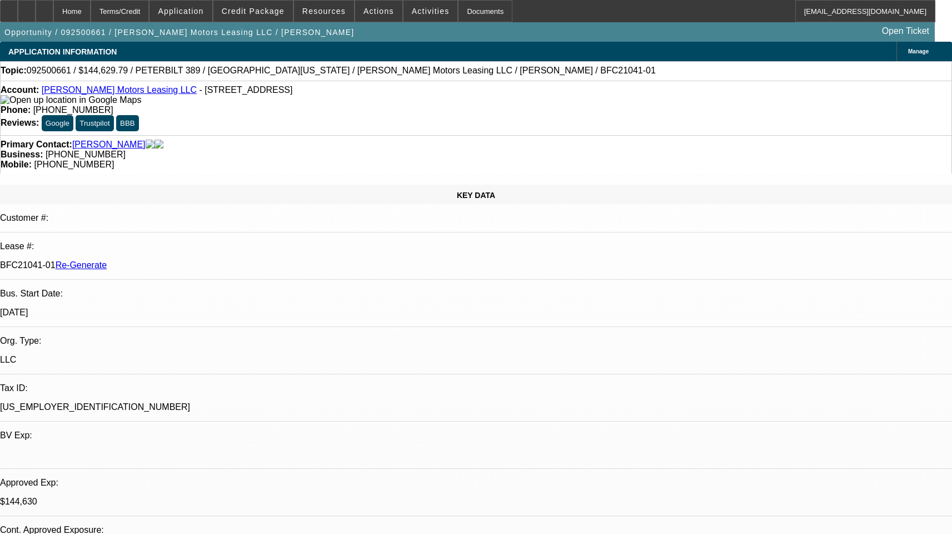
select select "6"
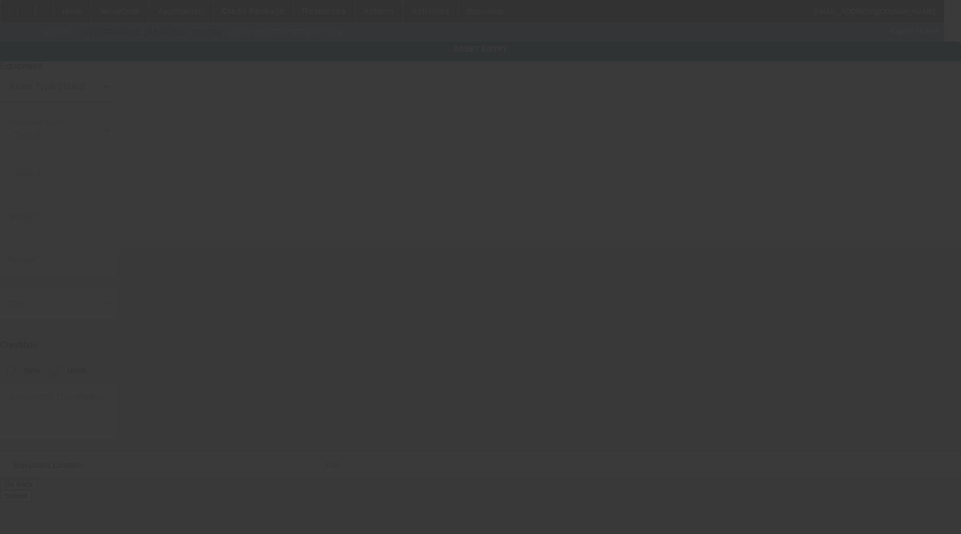
type input "[US_VEHICLE_IDENTIFICATION_NUMBER]"
type input "Peterbilt"
type input "389"
radio input "true"
type textarea "chassis only"
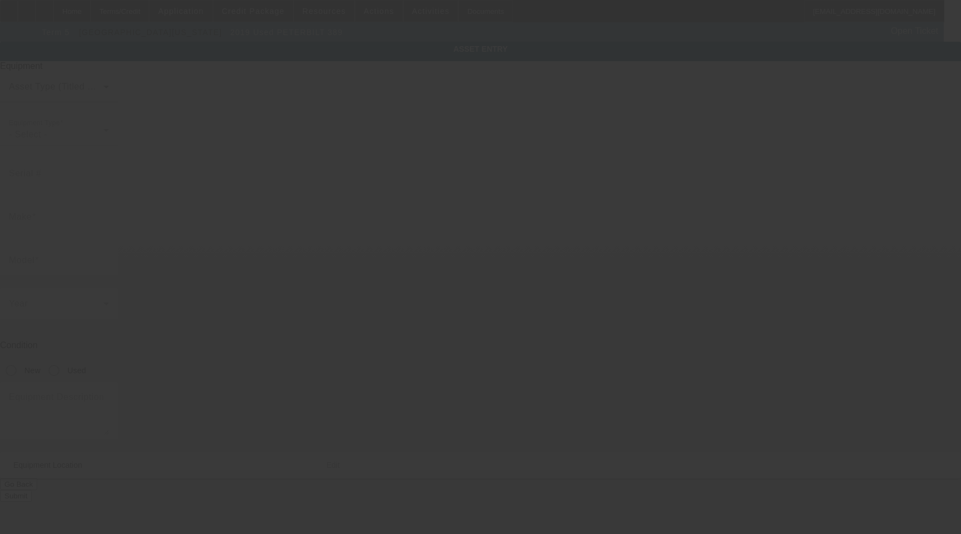
type input "[STREET_ADDRESS]"
type input "Kalispell"
type input "59901"
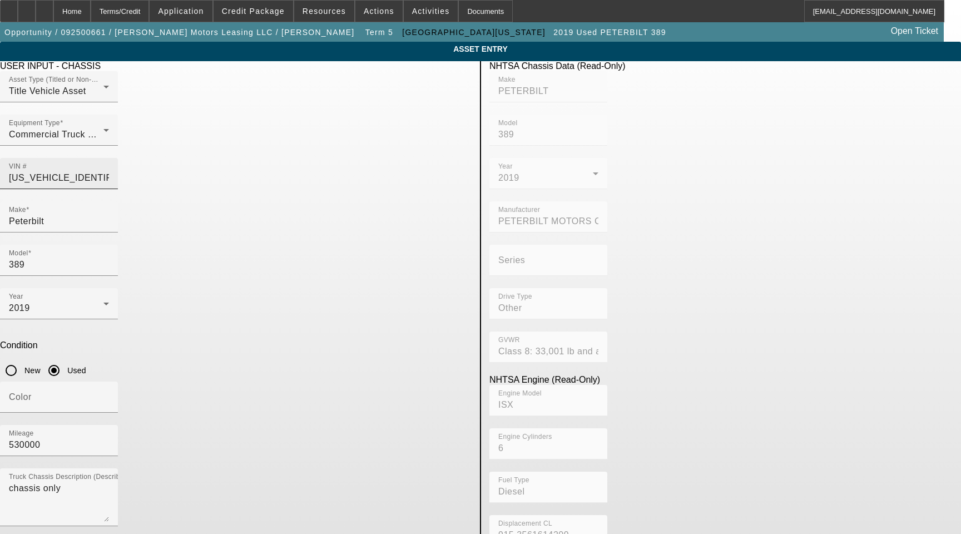
click at [109, 158] on div "VIN # [US_VEHICLE_IDENTIFICATION_NUMBER]" at bounding box center [59, 173] width 100 height 31
paste input "[US_VEHICLE_IDENTIFICATION_NUMBER]"
type input "1XPXP4EX2KD6134951XPXP4EX2KD613495"
click at [109, 158] on div "VIN # 1XPXP4EX2KD6134951XPXP4EX2KD613495" at bounding box center [59, 173] width 100 height 31
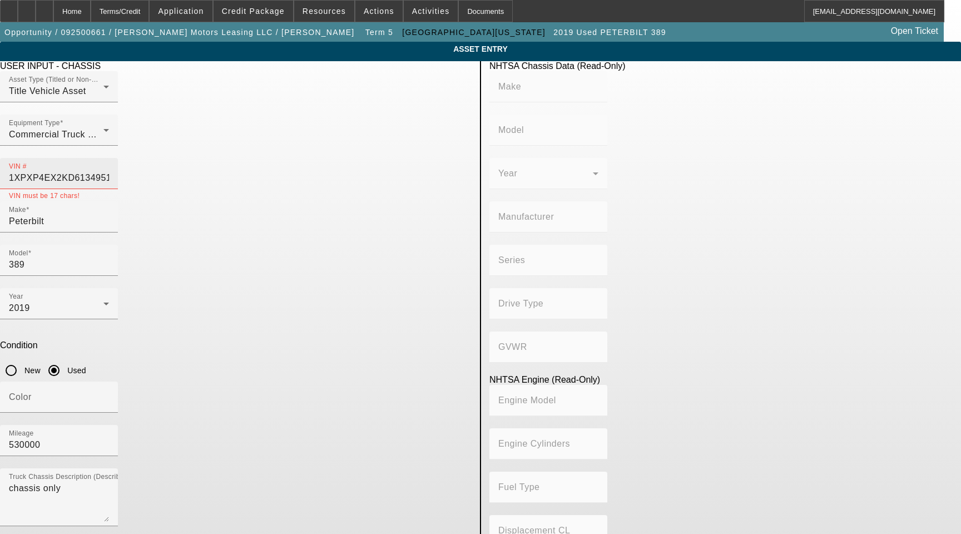
click at [109, 158] on div "VIN # 1XPXP4EX2KD6134951XPXP4EX2KD613495" at bounding box center [59, 173] width 100 height 31
click at [109, 171] on input "1XPXP4EX2KD6134951XPXP4EX2KD613495" at bounding box center [59, 177] width 100 height 13
paste input
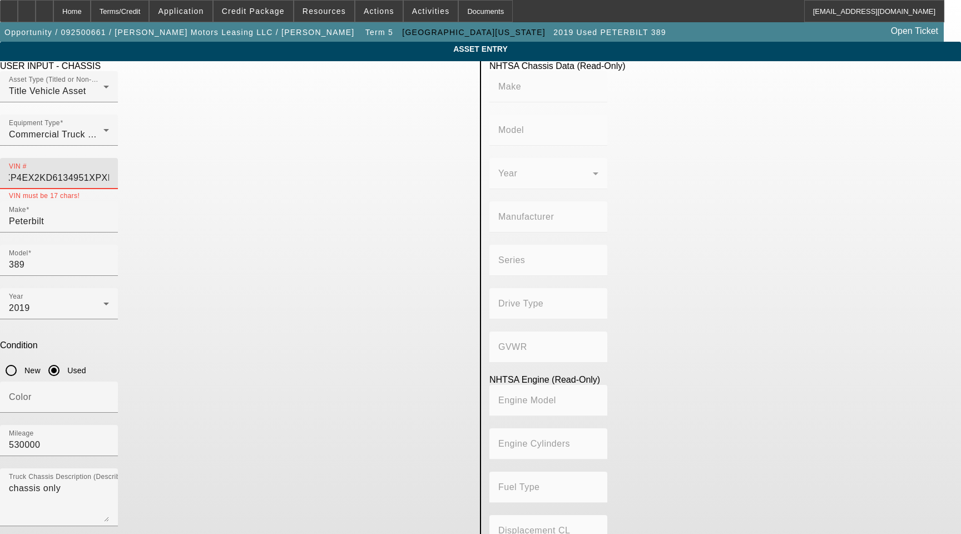
type input "1XPXP4EX2KD613495"
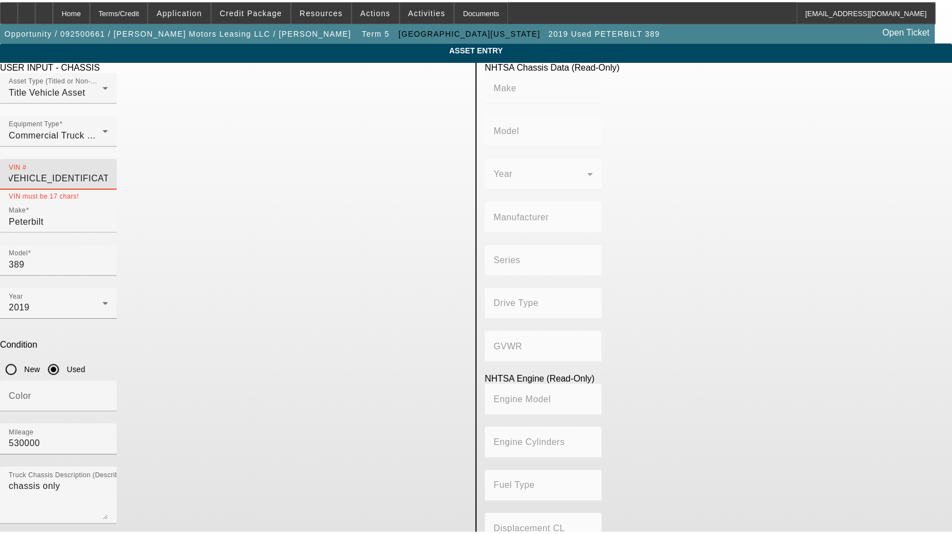
scroll to position [0, 0]
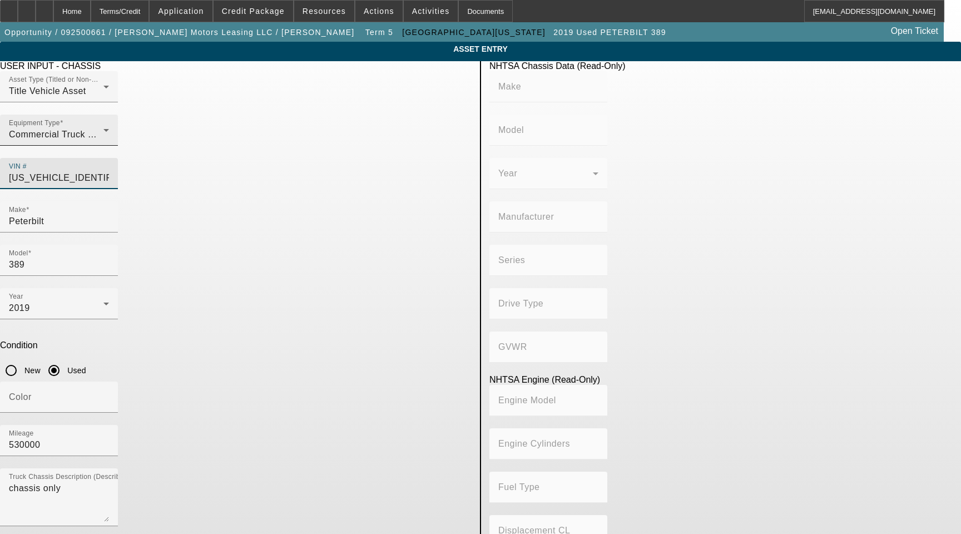
type input "PETERBILT"
type input "389"
type input "PETERBILT MOTORS COMPANY"
type input "Other"
type input "Class 8: 33,001 lb and above (14,969 kg and above)"
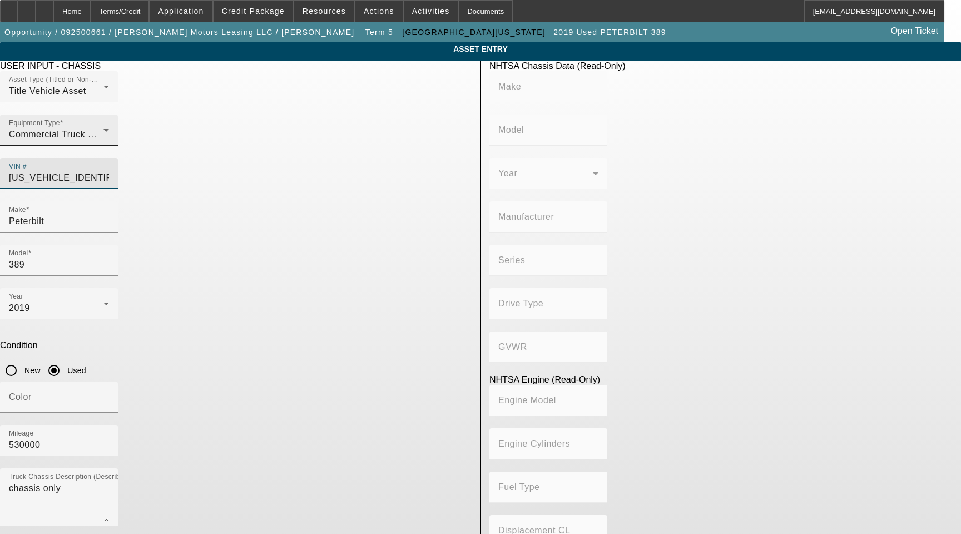
type input "ISX"
type input "6"
type input "Diesel"
type input "915.3561614209"
type input "15"
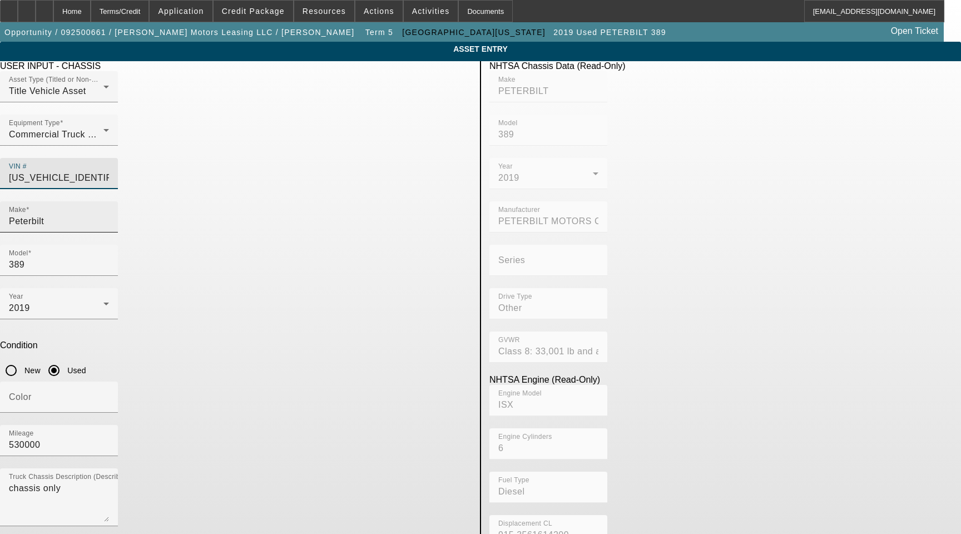
type input "1XPXP4EX2KD613495"
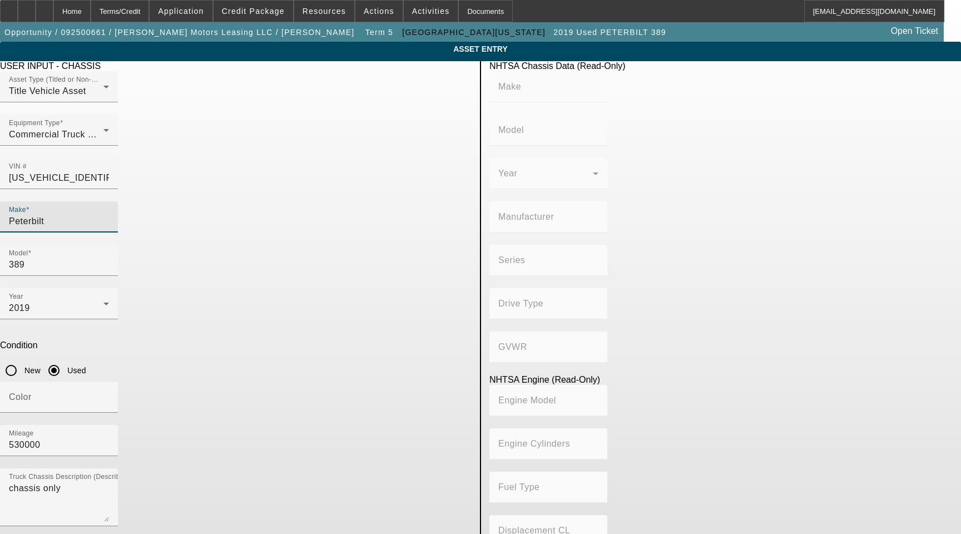
click at [109, 215] on input "Peterbilt" at bounding box center [59, 221] width 100 height 13
type input "PETERBILT"
type input "389"
type input "PETERBILT MOTORS COMPANY"
type input "Other"
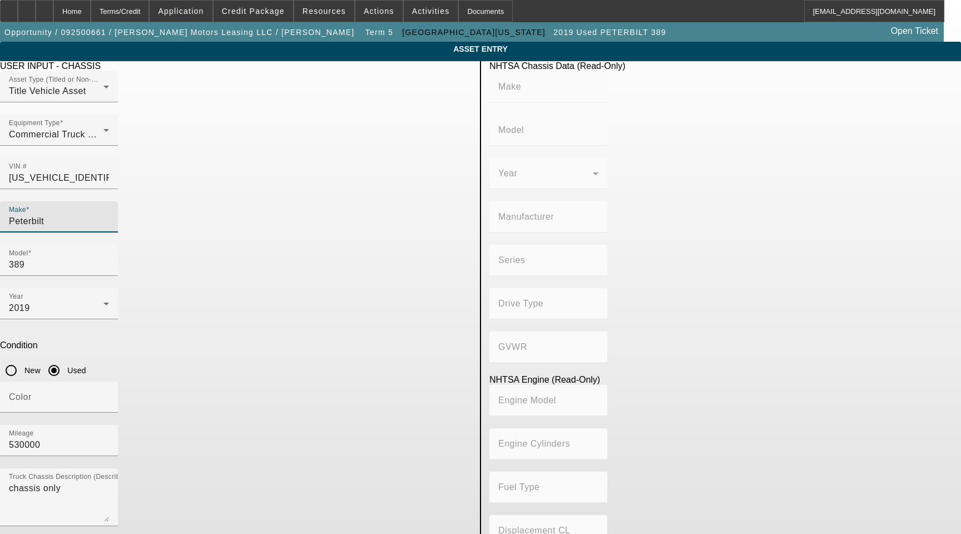
type input "Class 8: 33,001 lb and above (14,969 kg and above)"
type input "ISX"
type input "6"
type input "Diesel"
type input "915.3561614209"
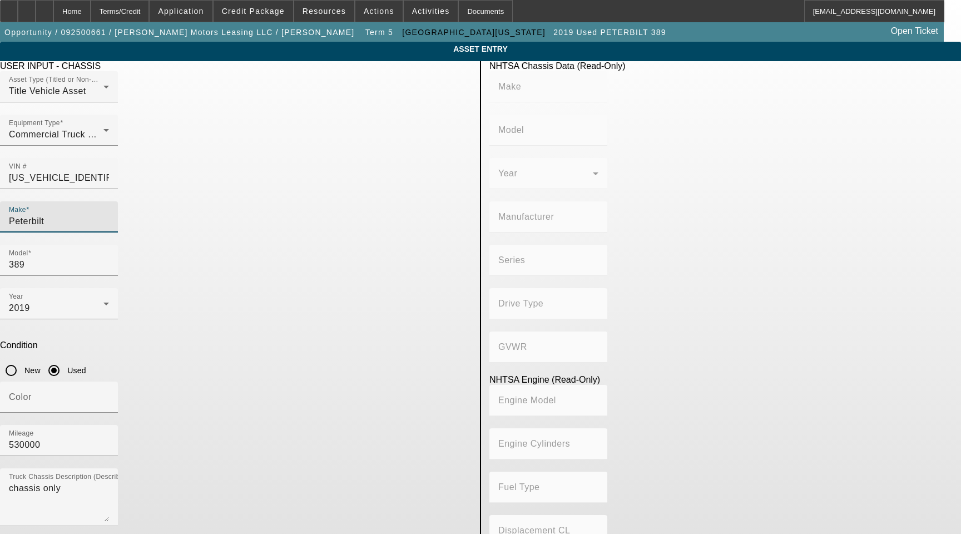
type input "15"
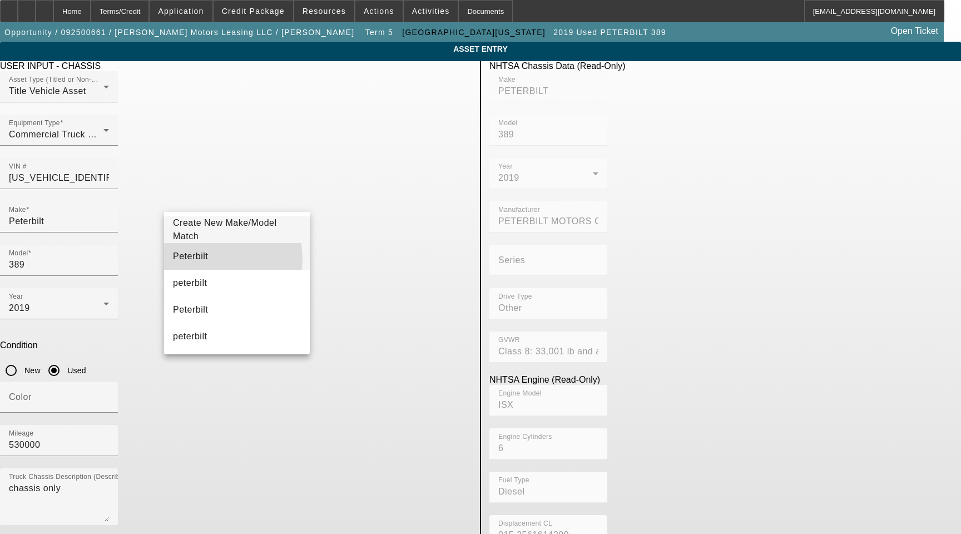
click at [207, 258] on mat-option "Peterbilt" at bounding box center [237, 256] width 146 height 27
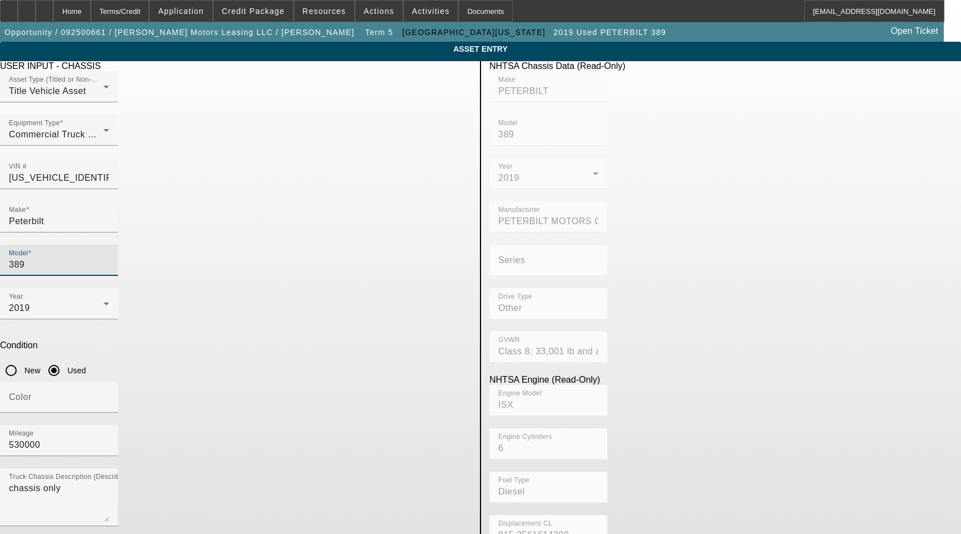
click at [109, 258] on input "389" at bounding box center [59, 264] width 100 height 13
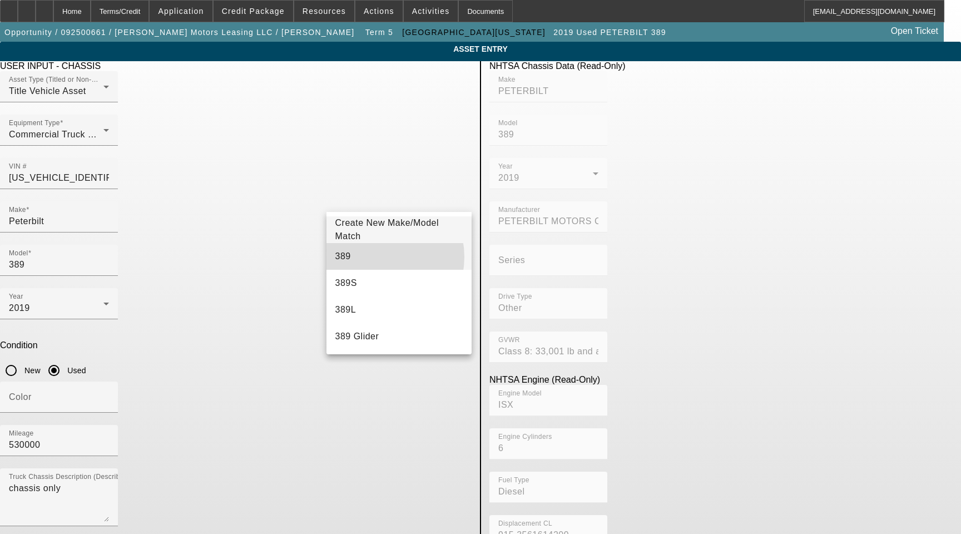
click at [373, 257] on mat-option "389" at bounding box center [399, 256] width 146 height 27
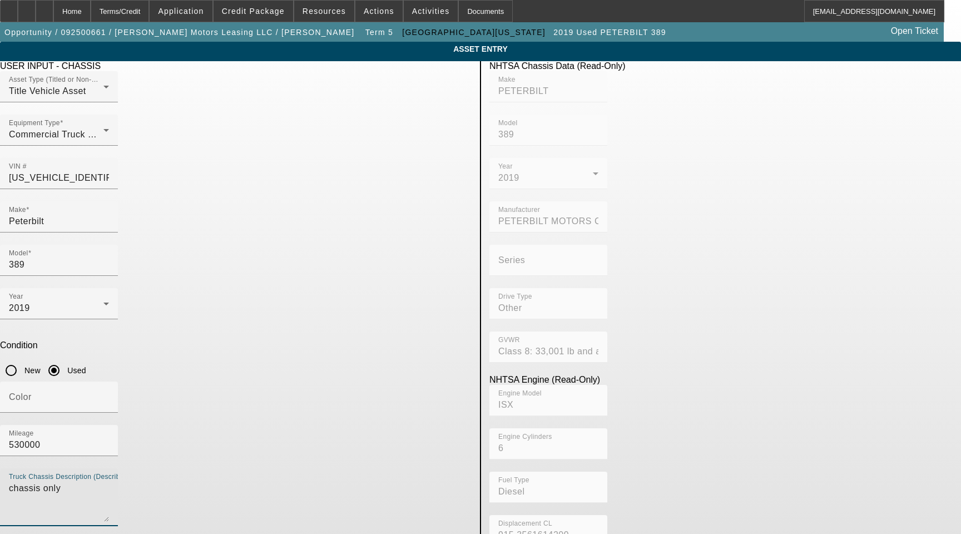
drag, startPoint x: 288, startPoint y: 341, endPoint x: 39, endPoint y: 309, distance: 251.1
click at [47, 309] on app-asset-collateral-manage "ASSET ENTRY Delete asset USER INPUT - CHASSIS Asset Type (Titled or Non-Titled)…" at bounding box center [480, 350] width 961 height 616
type textarea "Includes All Accessories, Attachments and Options"
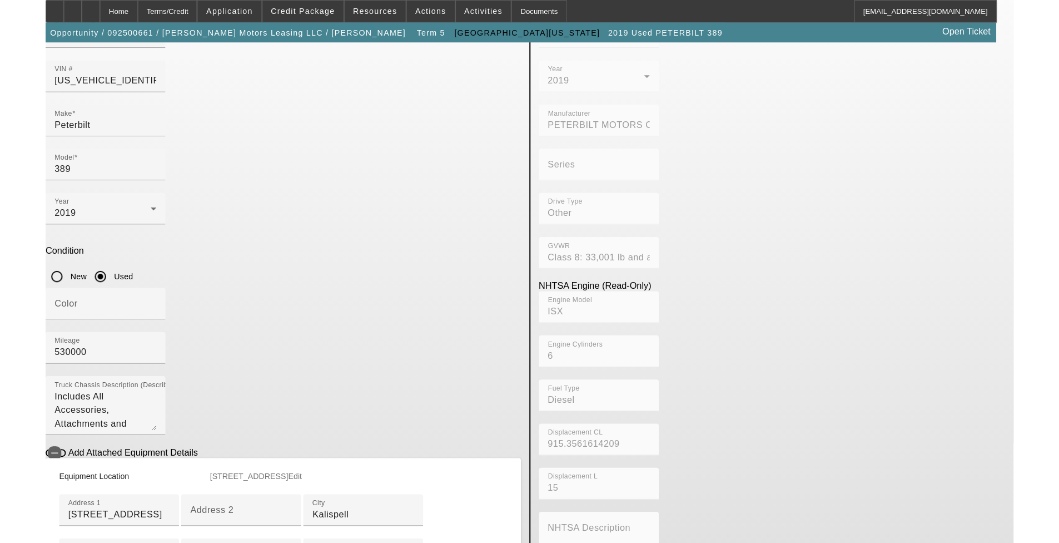
scroll to position [111, 0]
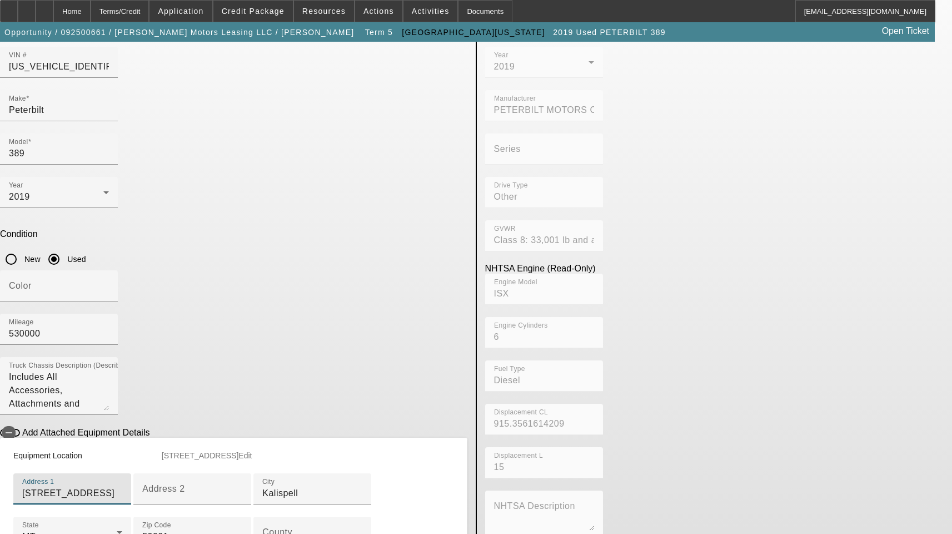
click at [122, 486] on input "1001 S Main St STE 49" at bounding box center [72, 492] width 100 height 13
drag, startPoint x: 240, startPoint y: 357, endPoint x: 352, endPoint y: 360, distance: 112.3
click at [122, 486] on input "1001 S Main St STE 49" at bounding box center [72, 492] width 100 height 13
type input "1001 S Main St"
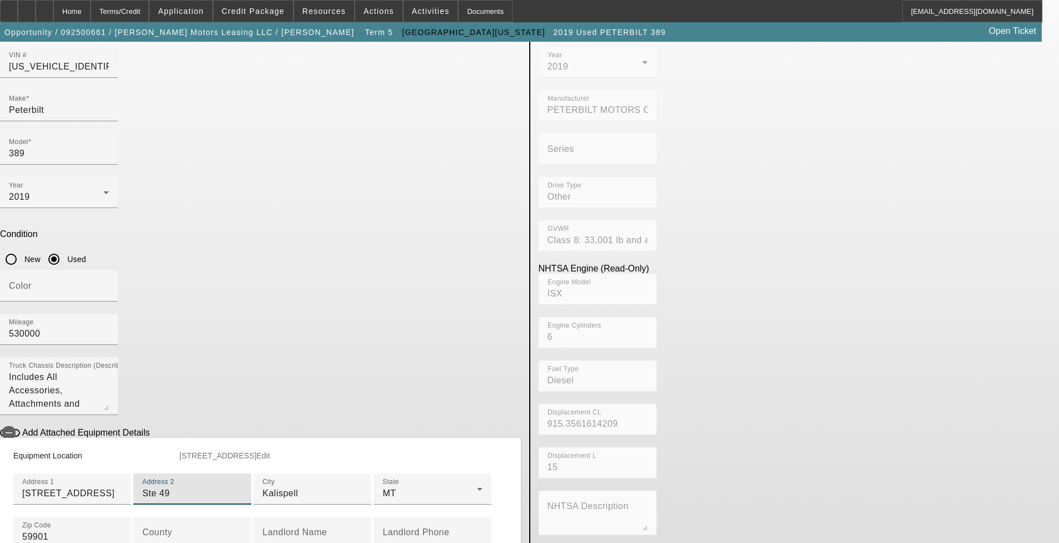
type input "Ste 49"
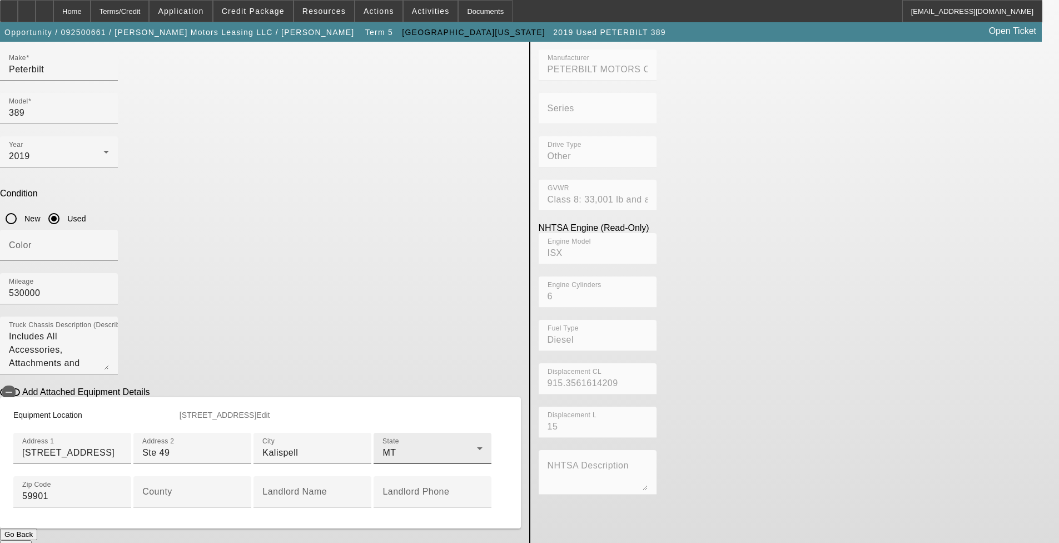
scroll to position [222, 0]
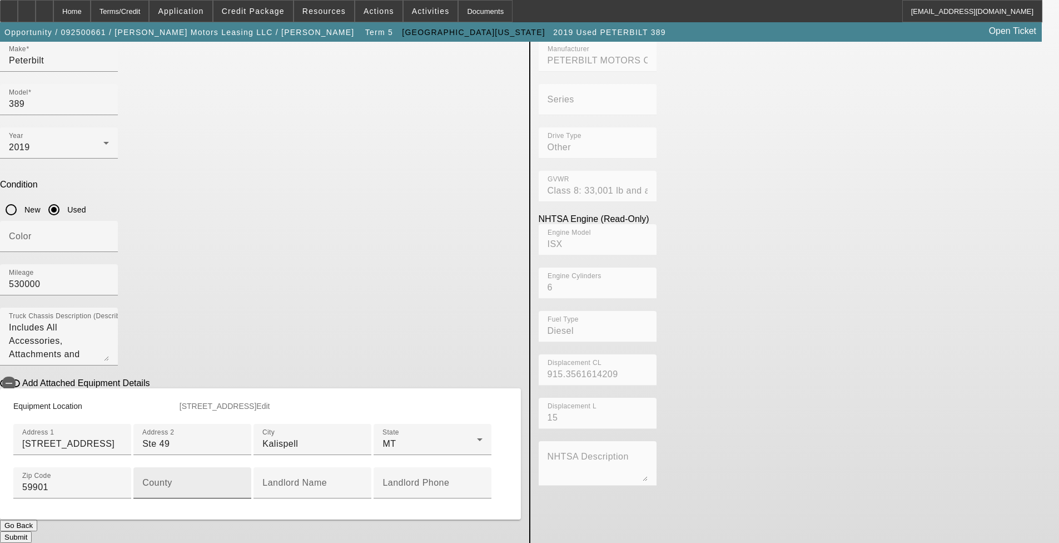
click at [242, 480] on input "County" at bounding box center [192, 486] width 100 height 13
type input "Flathead"
click at [32, 531] on button "Submit" at bounding box center [16, 537] width 32 height 12
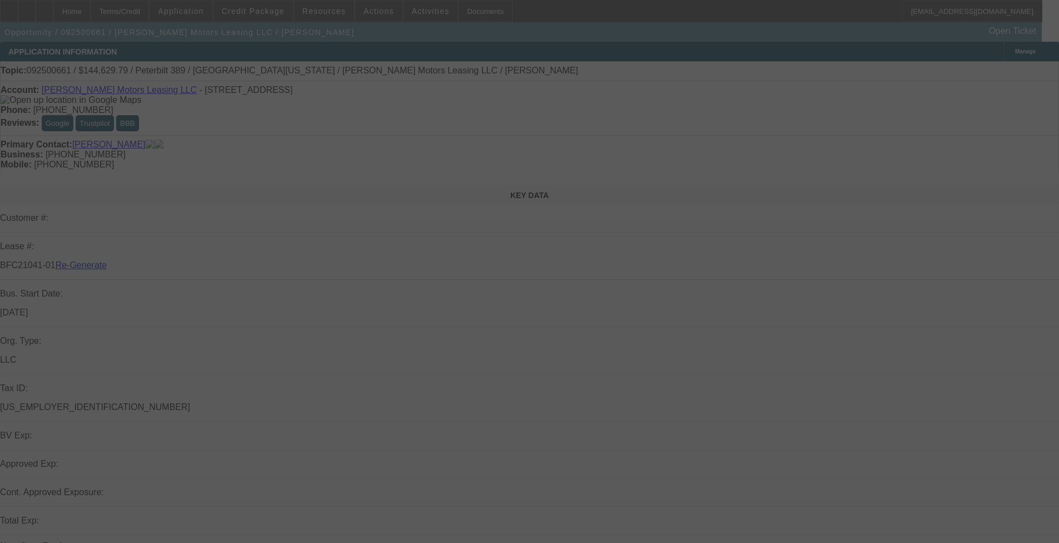
select select "3"
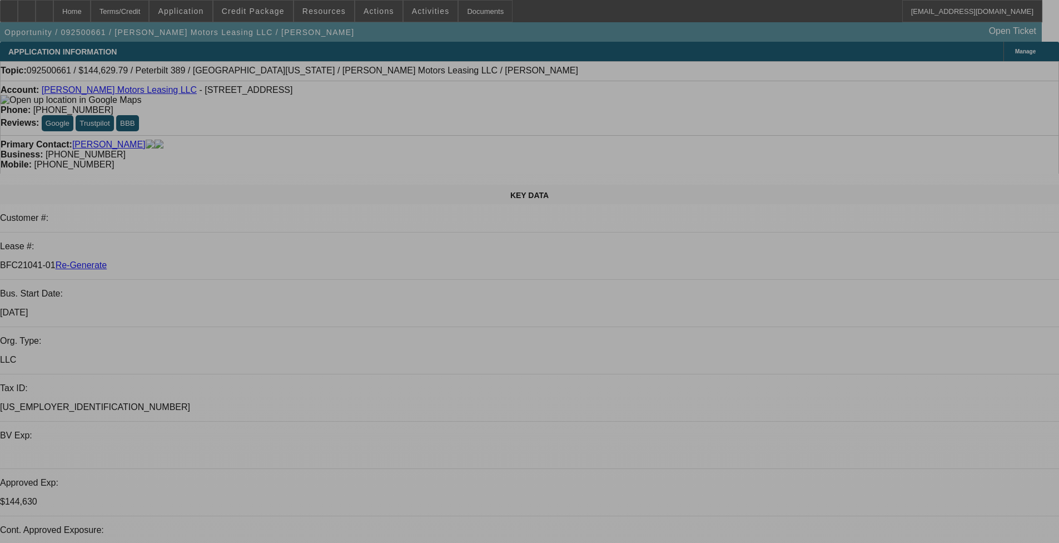
select select "0"
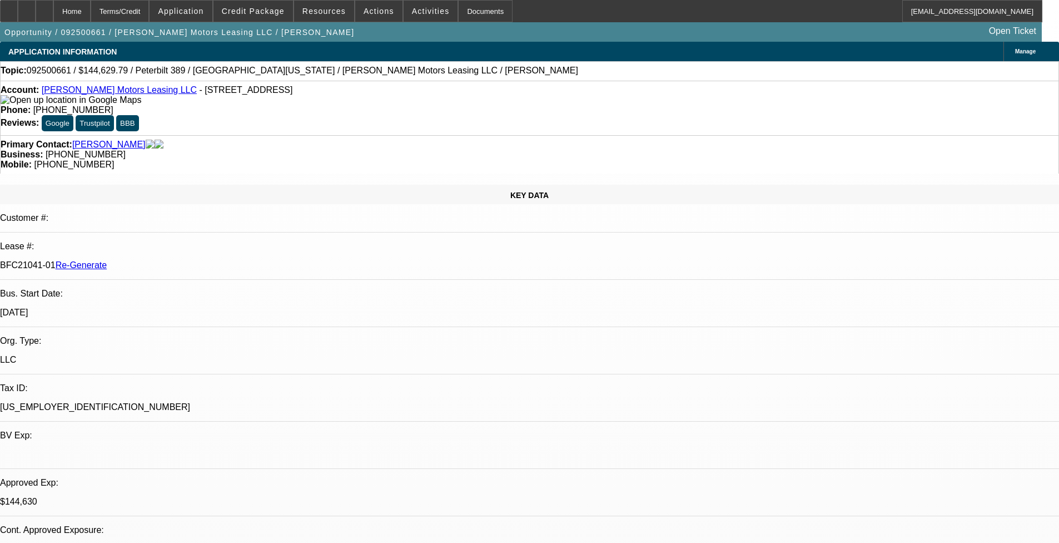
select select "0"
select select "1"
select select "2"
select select "6"
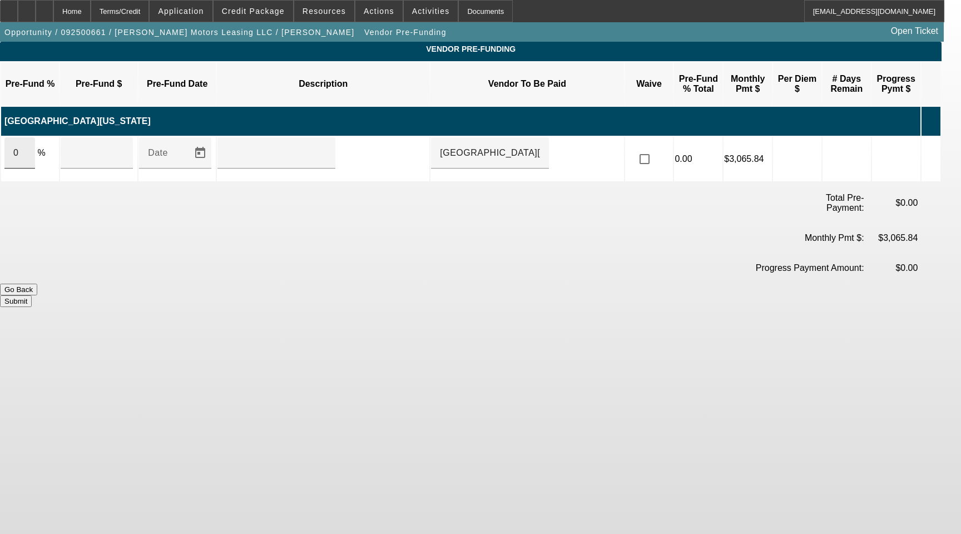
click at [25, 145] on div "0" at bounding box center [19, 152] width 31 height 31
click at [26, 146] on input "0" at bounding box center [19, 152] width 13 height 13
type input "100"
type input "$144,629.79"
type input "Upon Execution of This Agreement"
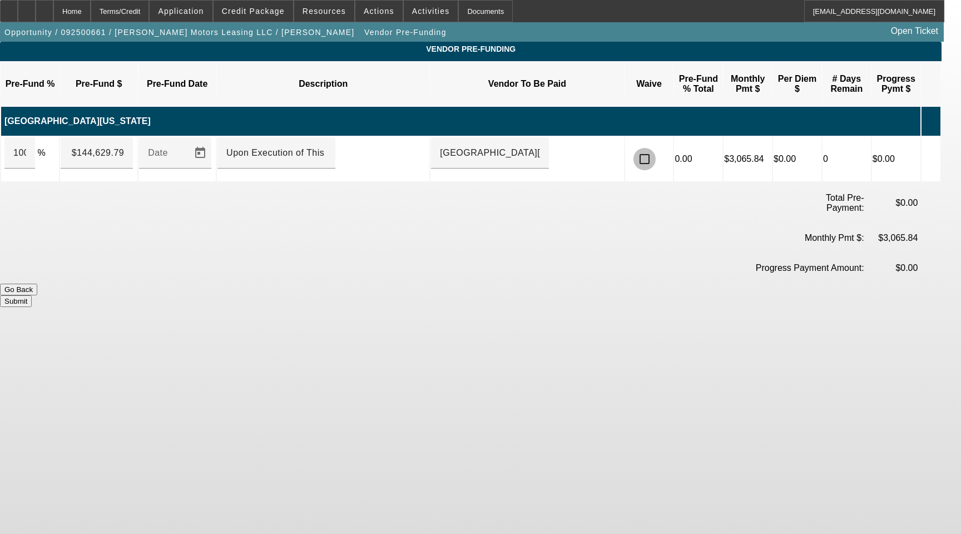
click at [655, 148] on input "checkbox" at bounding box center [644, 159] width 22 height 22
checkbox input "true"
click at [32, 295] on button "Submit" at bounding box center [16, 301] width 32 height 12
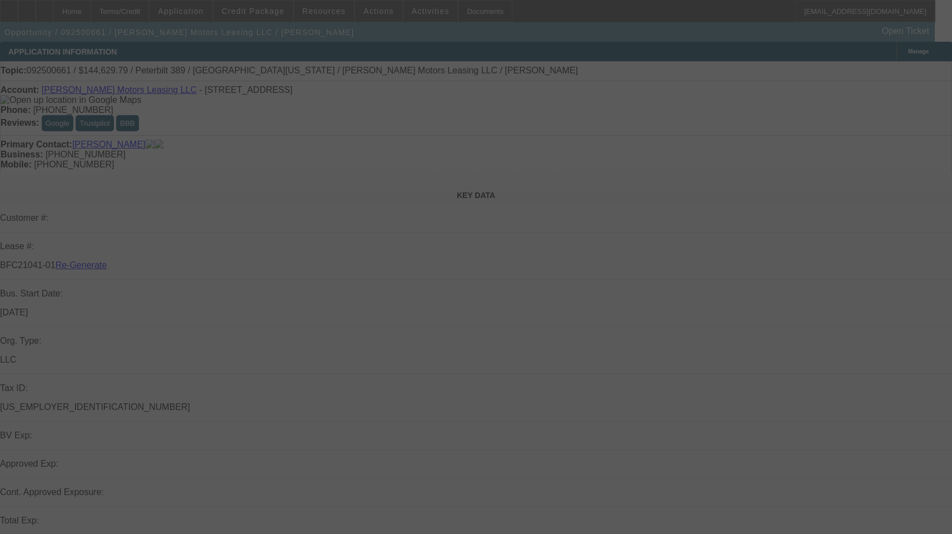
select select "3"
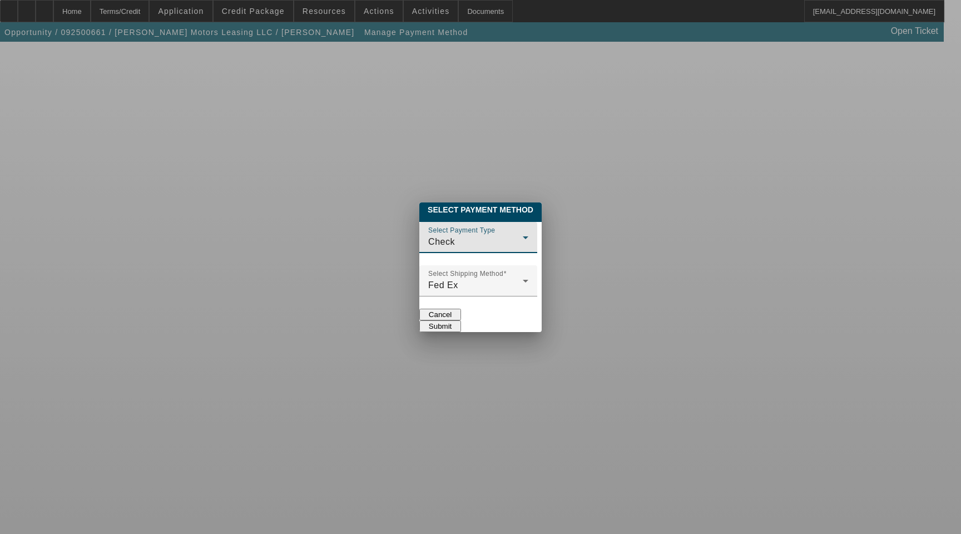
click at [449, 235] on div "Check" at bounding box center [475, 241] width 94 height 13
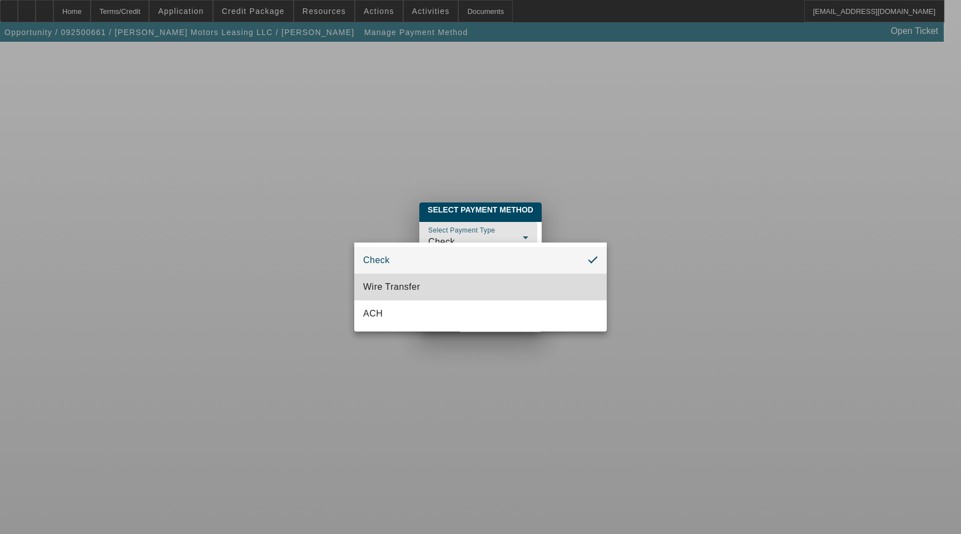
click at [431, 282] on mat-option "Wire Transfer" at bounding box center [480, 286] width 252 height 27
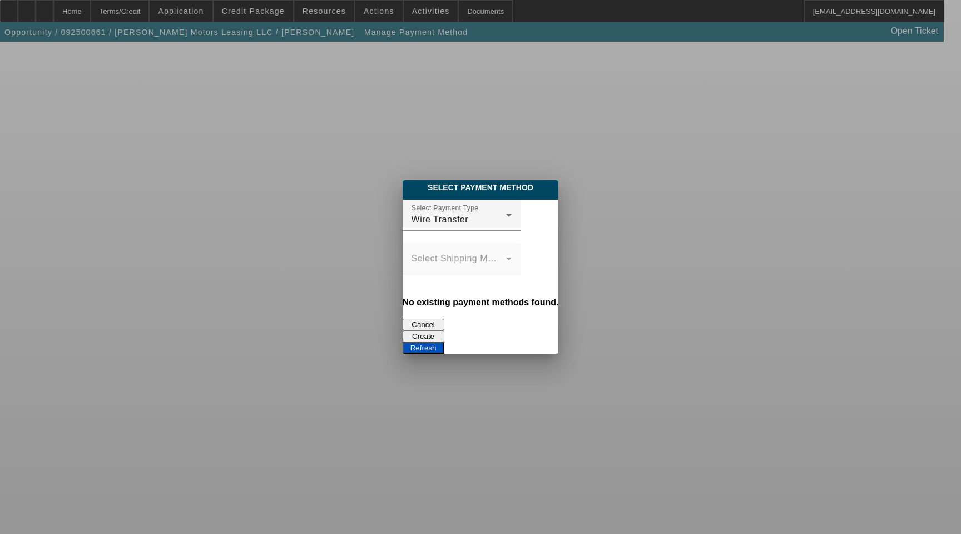
click at [402, 319] on button "Cancel" at bounding box center [423, 325] width 42 height 12
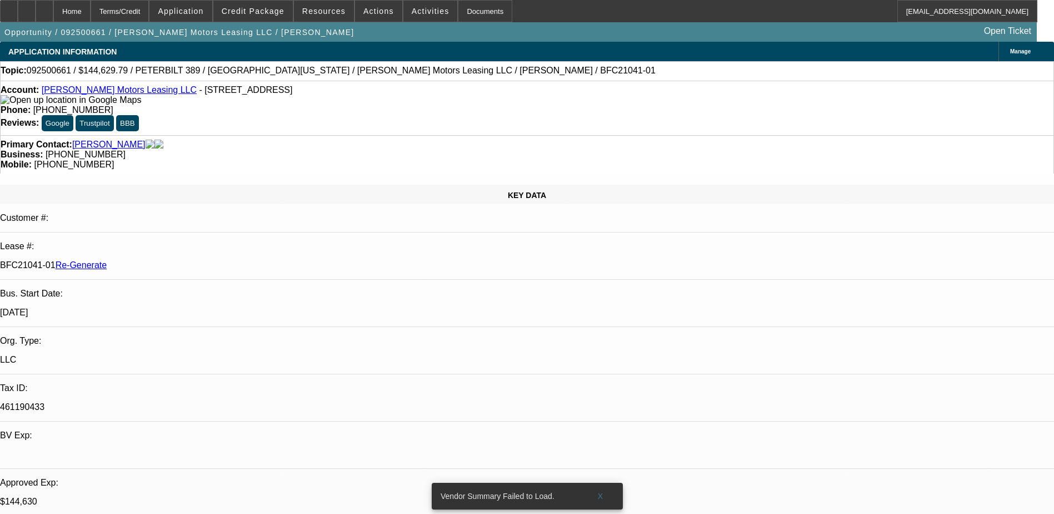
select select "3"
select select "0"
select select "2"
select select "0"
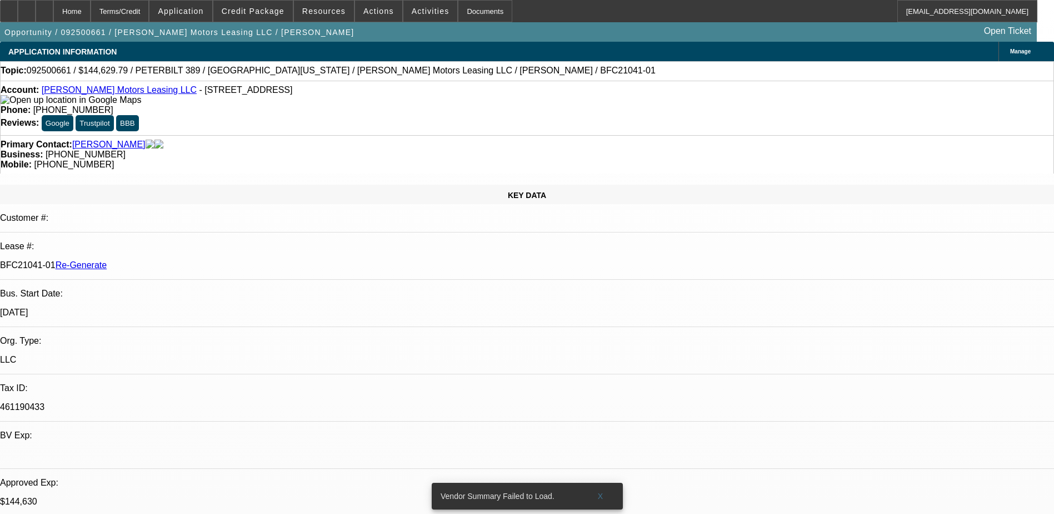
select select "6"
click at [420, 11] on span "Activities" at bounding box center [431, 11] width 38 height 9
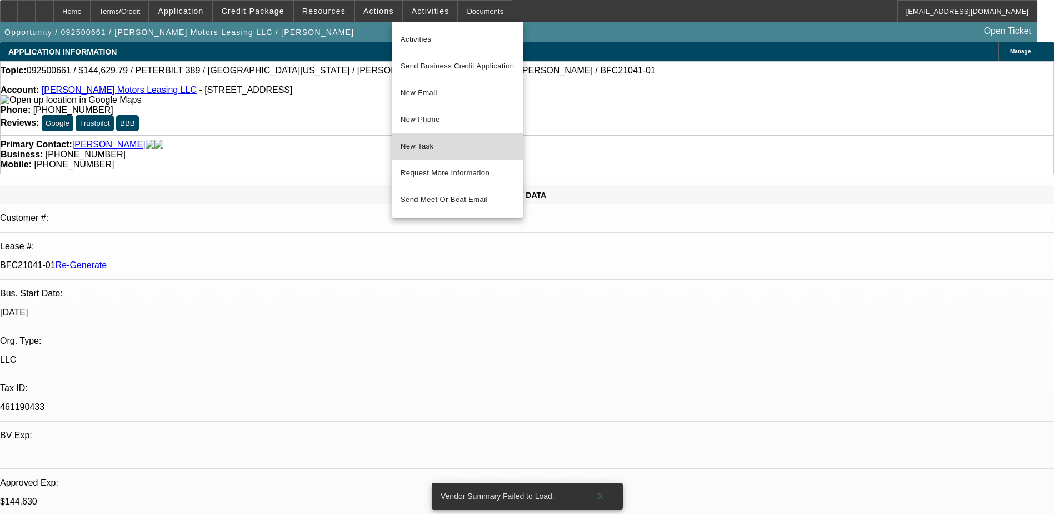
click at [440, 148] on span "New Task" at bounding box center [458, 146] width 114 height 13
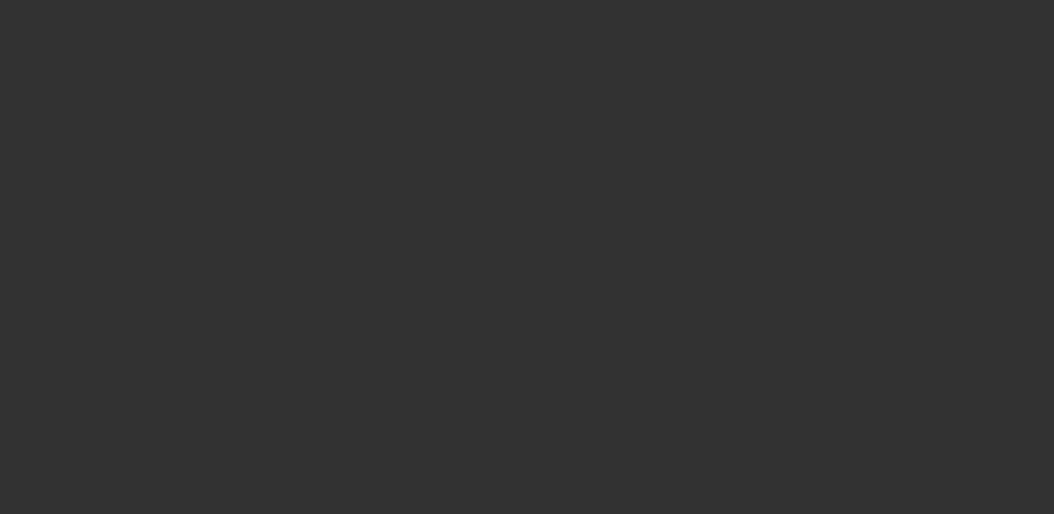
select select "3"
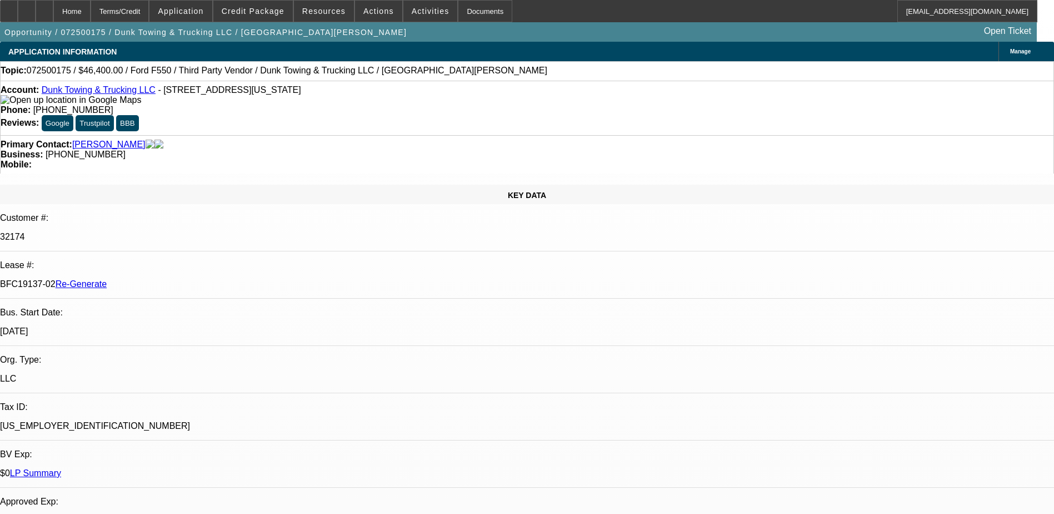
select select "0"
select select "1"
select select "3"
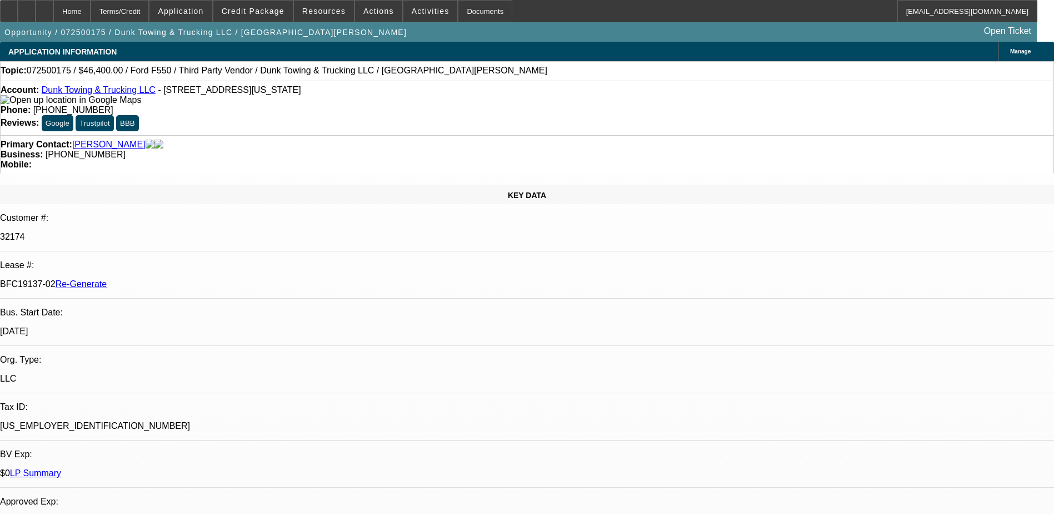
select select "6"
click at [468, 11] on div "Documents" at bounding box center [485, 11] width 54 height 22
click at [203, 10] on span "Application" at bounding box center [181, 11] width 46 height 9
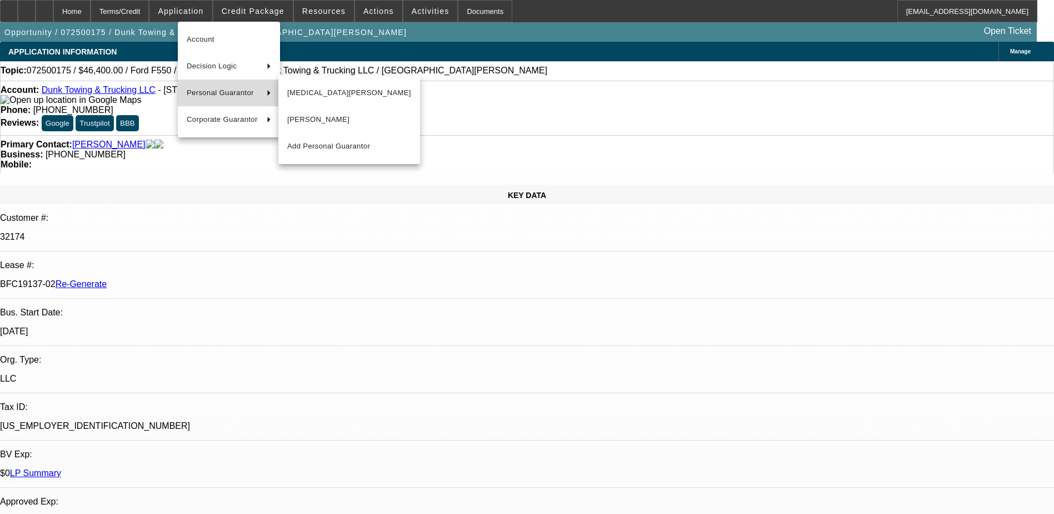
click at [201, 91] on span "Personal Guarantor" at bounding box center [222, 92] width 71 height 13
click at [340, 84] on button "Nikita Whitley" at bounding box center [349, 92] width 142 height 27
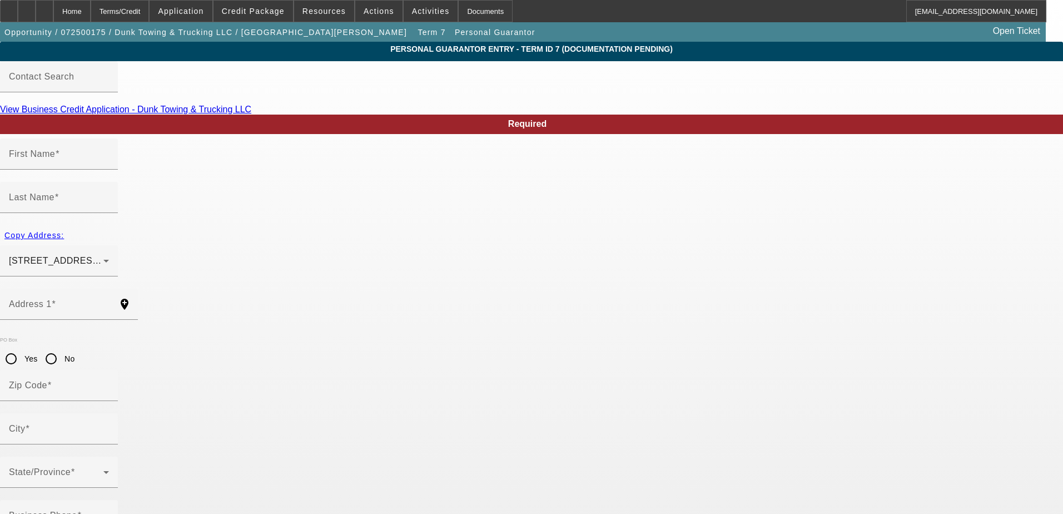
type input "Nikita"
type input "Whitley"
type input "1401 New York Ave NE"
radio input "true"
type input "20002"
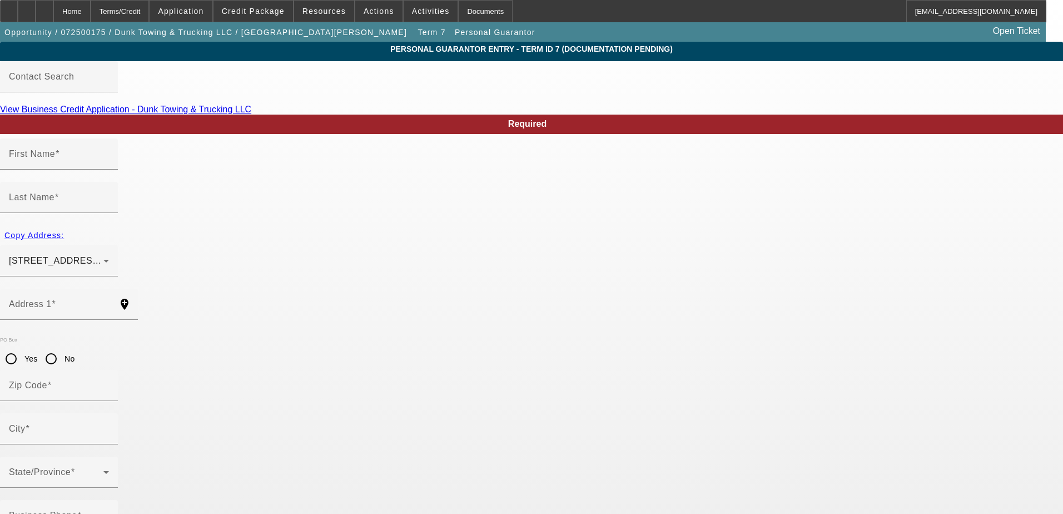
type input "Washington"
type input "(202) 300-3435"
type input "0"
type input "218-08-2330"
type input "nktwht8@aol.com"
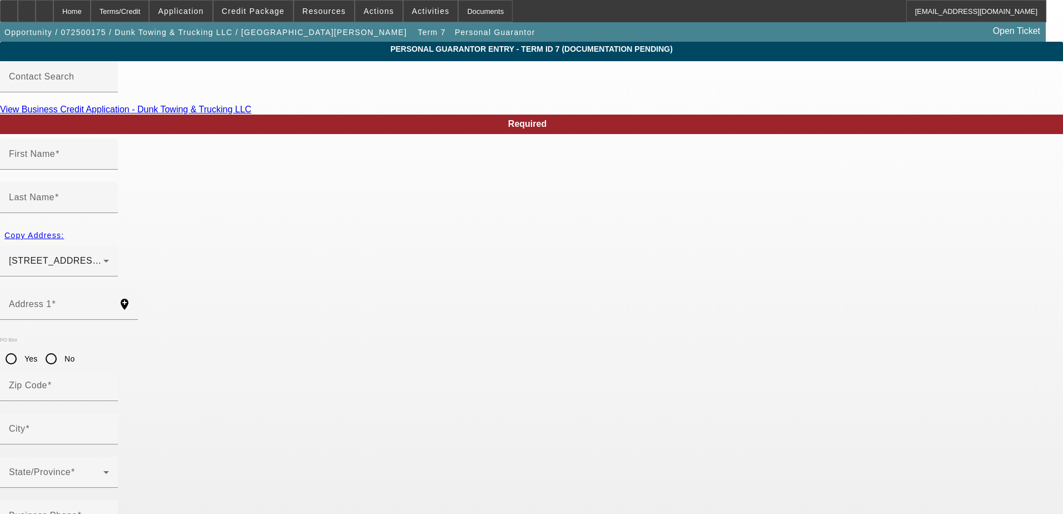
type input "Apt 380"
type input "(202) 813-5877"
drag, startPoint x: 291, startPoint y: 444, endPoint x: 155, endPoint y: 434, distance: 137.1
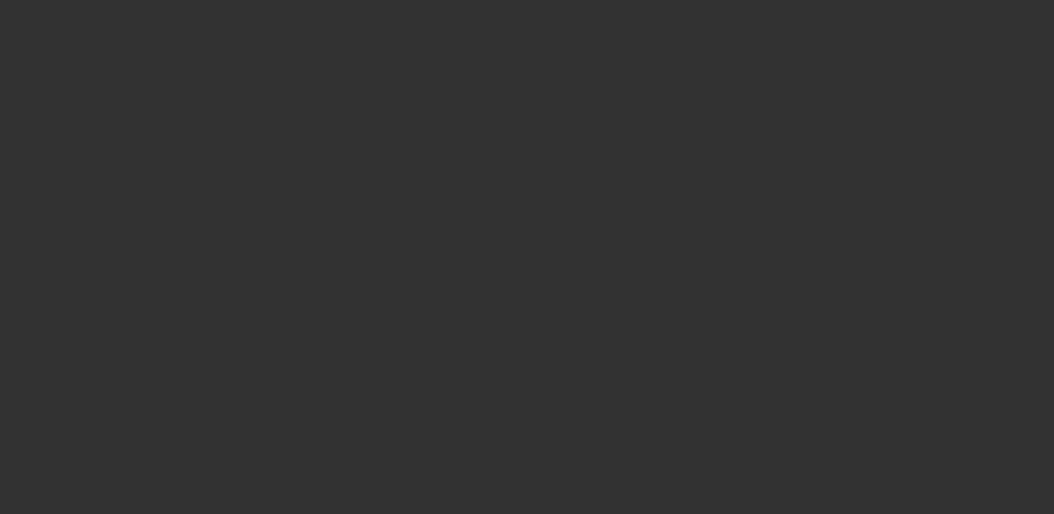
select select "3"
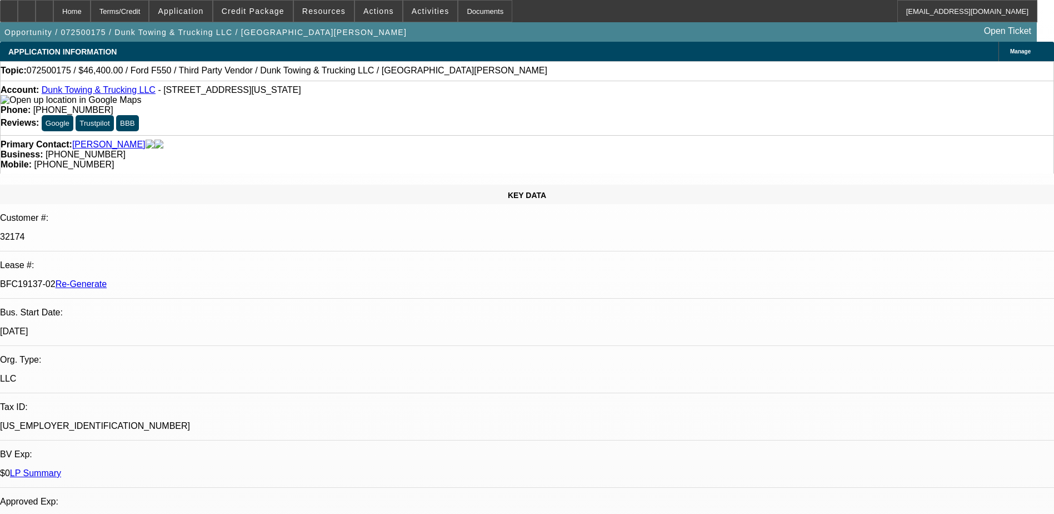
select select "0"
select select "3"
select select "0"
select select "6"
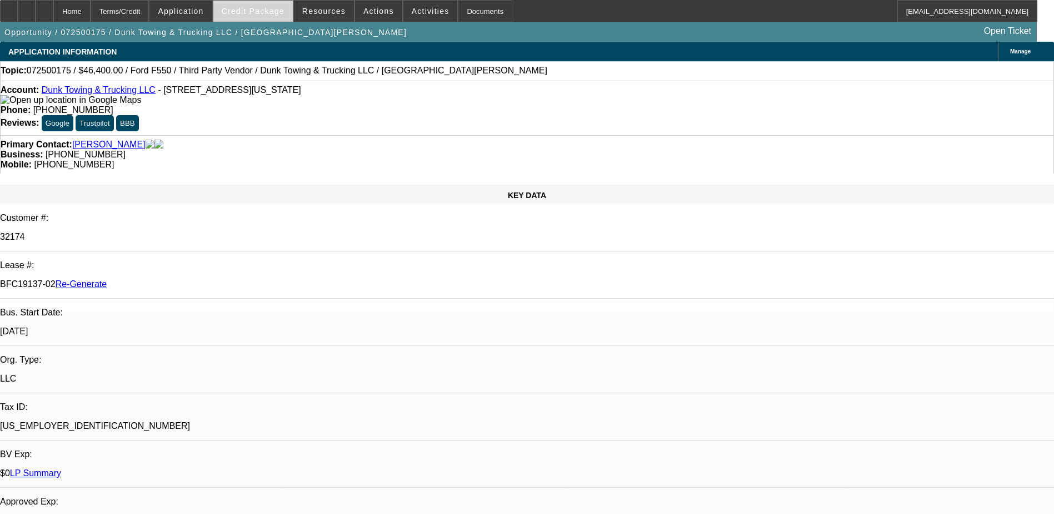
click at [271, 8] on span "Credit Package" at bounding box center [253, 11] width 63 height 9
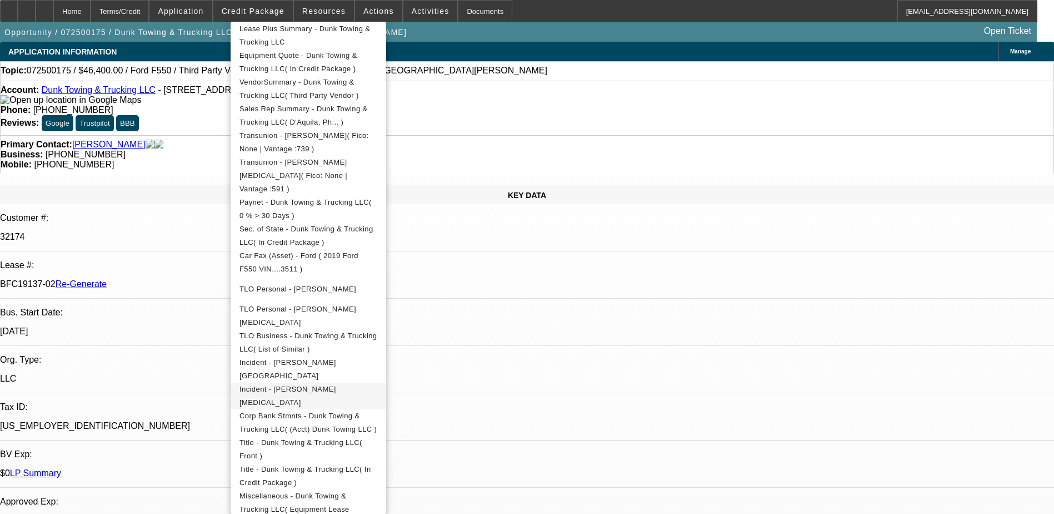
scroll to position [278, 0]
click at [359, 411] on span "Corp Bank Stmnts - Dunk Towing & Trucking LLC( (Acct) Dunk Towing LLC )" at bounding box center [308, 422] width 137 height 22
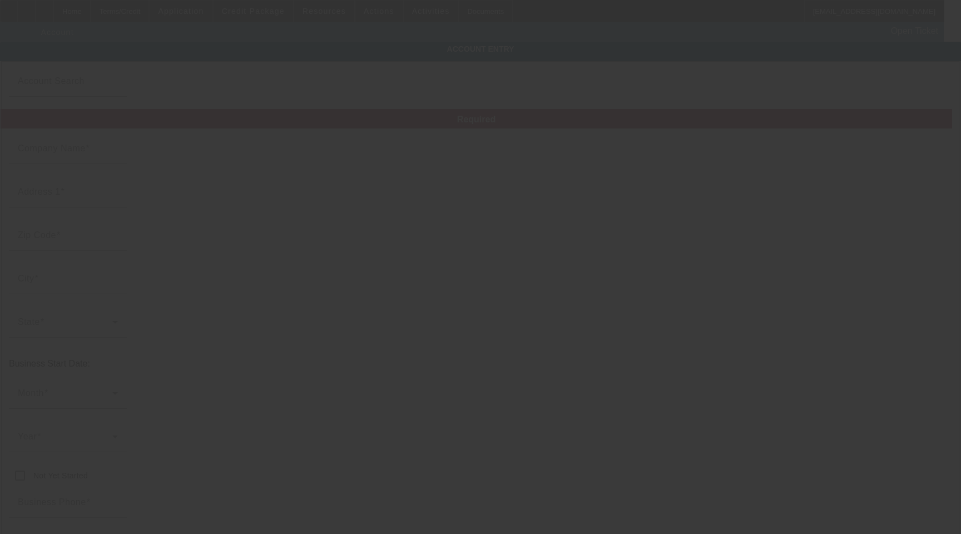
type input "Dunk Towing & Trucking LLC"
type input "1239 Kenilworth Ave NE"
type input "20019"
type input "Washington"
type input "(202) 910-0839"
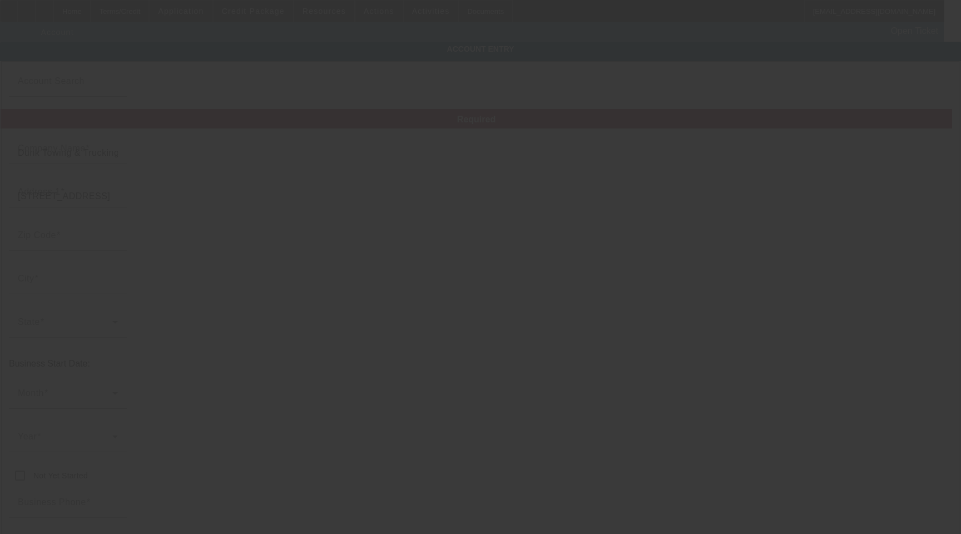
type input "# M"
type input "jajuanwhitley@gmail.com"
type input "District of Columbia"
type input "85-2518180"
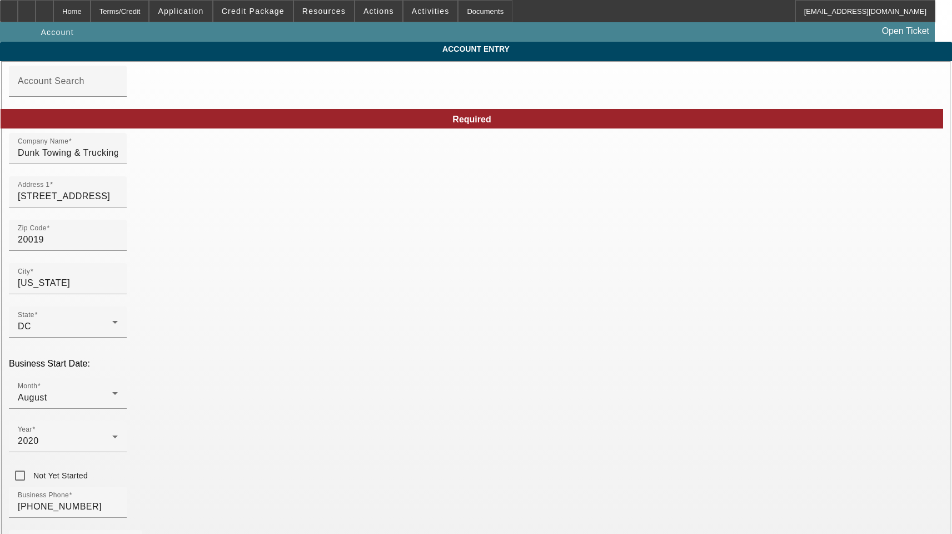
type input "7/9/2025"
type input "Ste M"
click at [118, 500] on input "(202) 910-0839" at bounding box center [68, 506] width 100 height 13
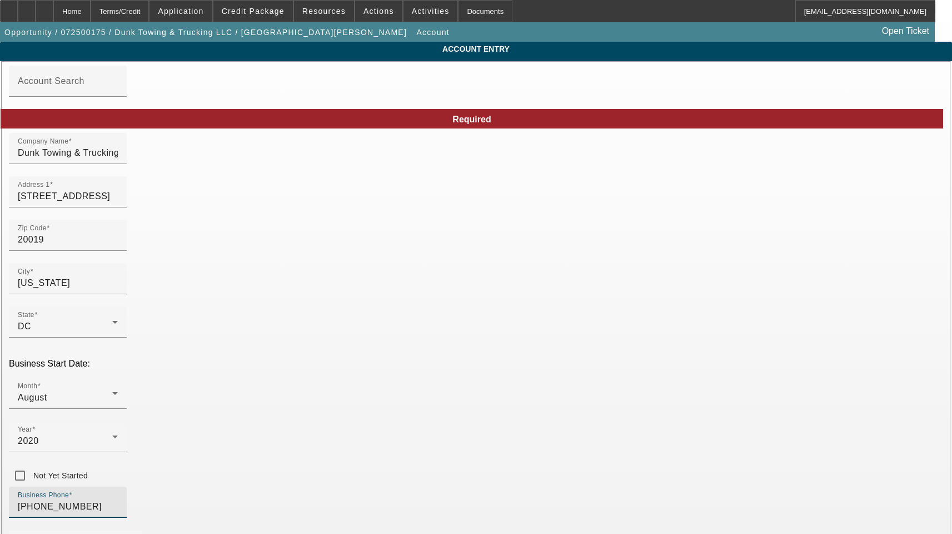
drag, startPoint x: 239, startPoint y: 396, endPoint x: 69, endPoint y: 396, distance: 169.5
paste input "300-3435"
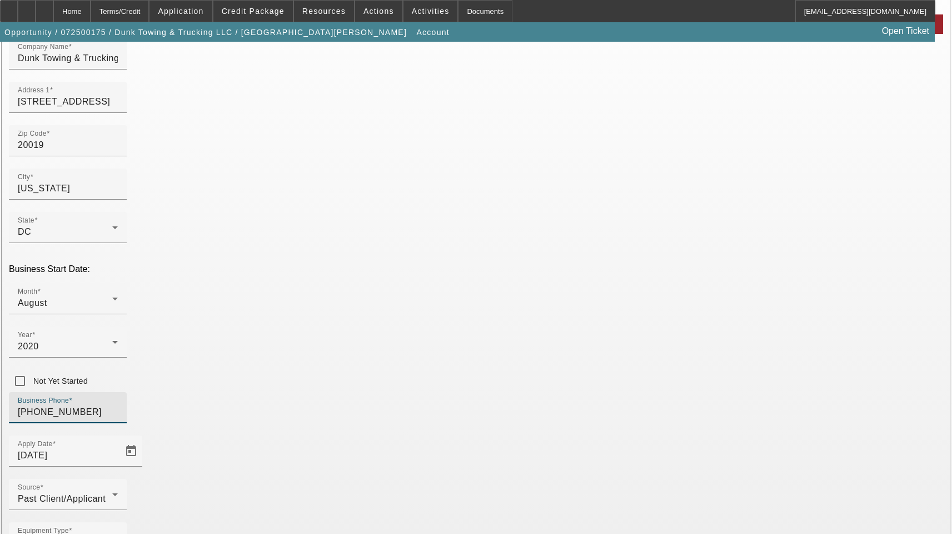
scroll to position [122, 0]
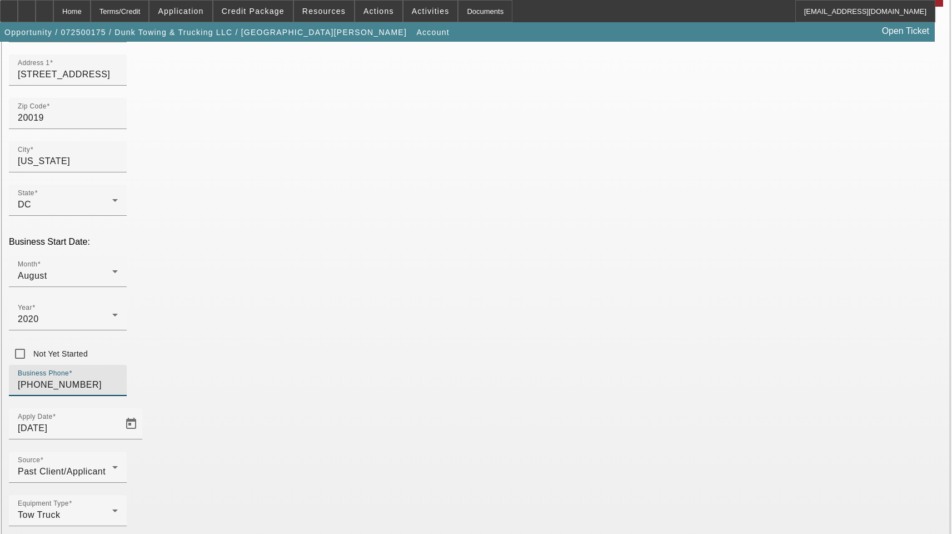
type input "(202) 300-3435"
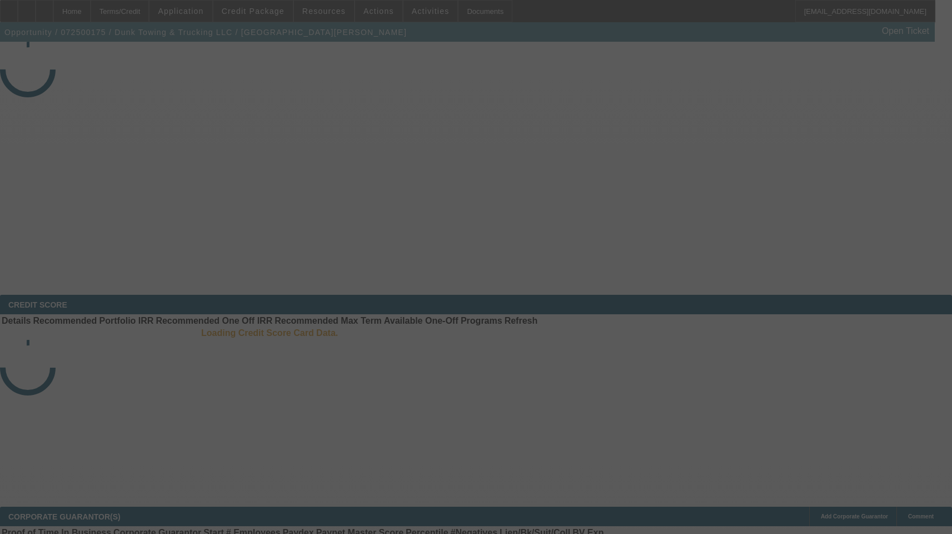
select select "3"
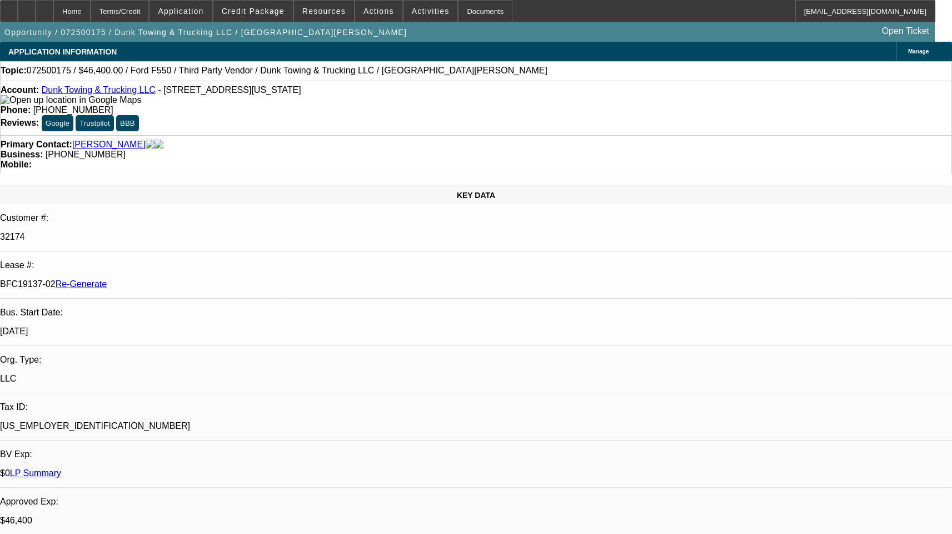
select select "0"
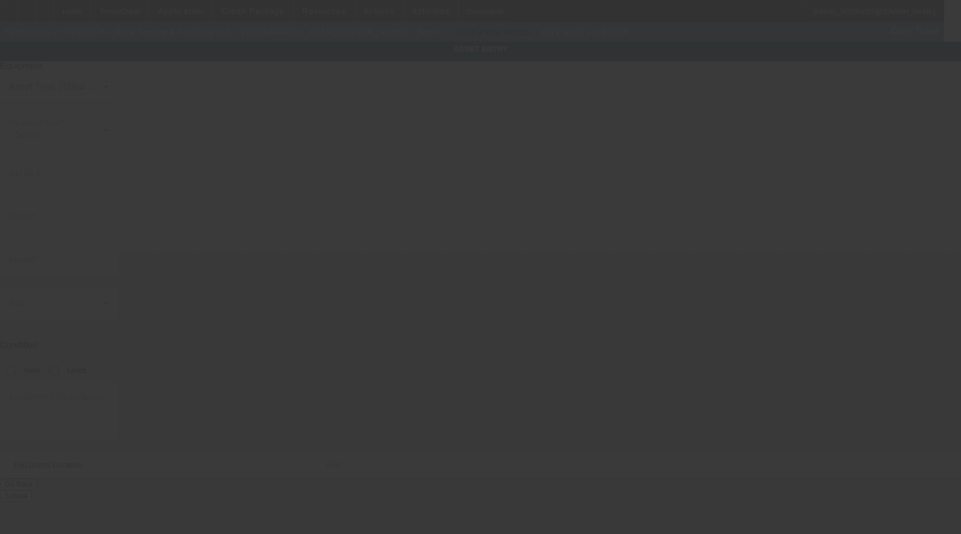
type input "[US_VEHICLE_IDENTIFICATION_NUMBER]"
type input "Ford"
type input "F550"
radio input "true"
type textarea "with"
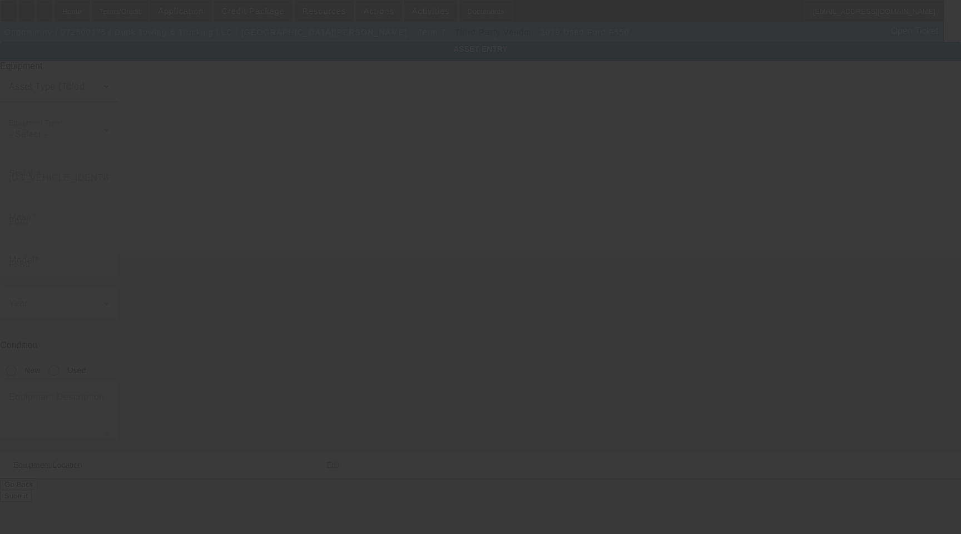
type input "[STREET_ADDRESS]"
type input "# M"
type input "[US_STATE]"
type input "20019"
type input "[US_STATE]"
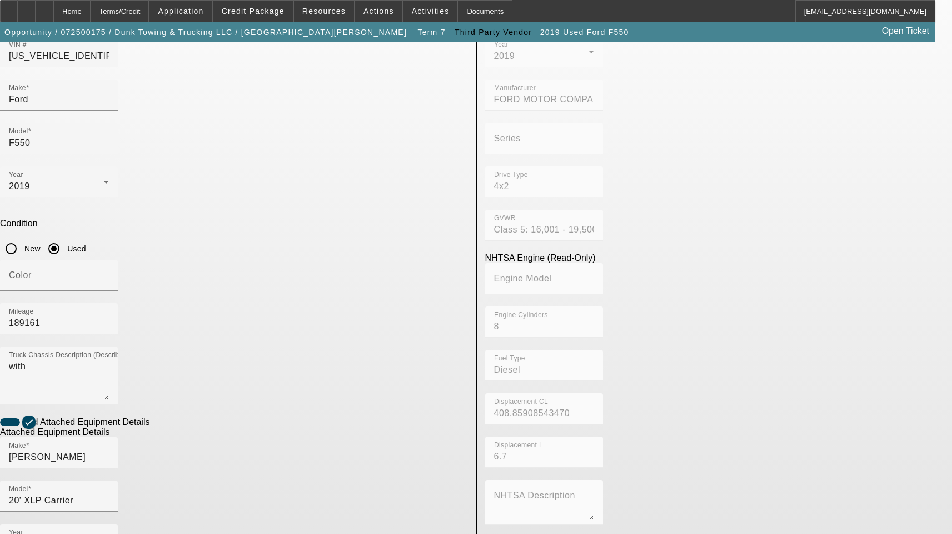
scroll to position [182, 0]
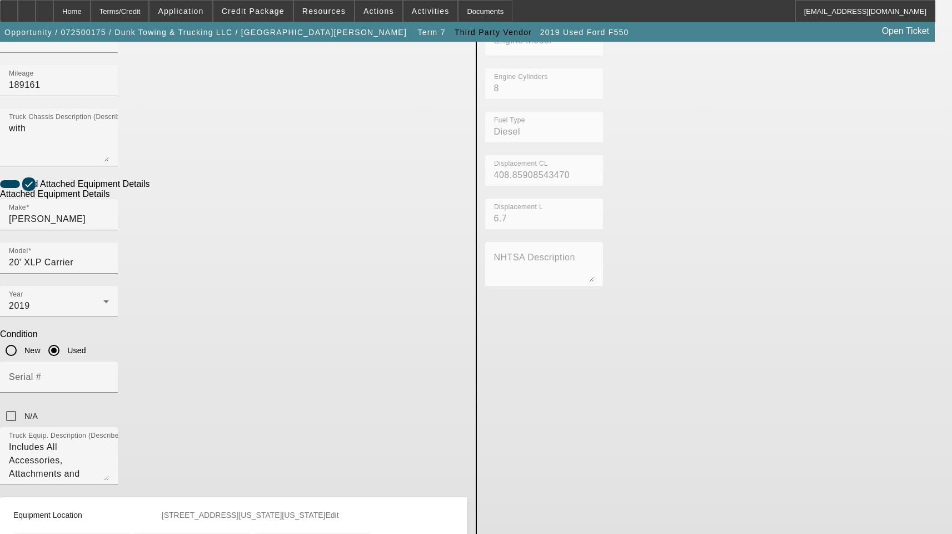
scroll to position [405, 0]
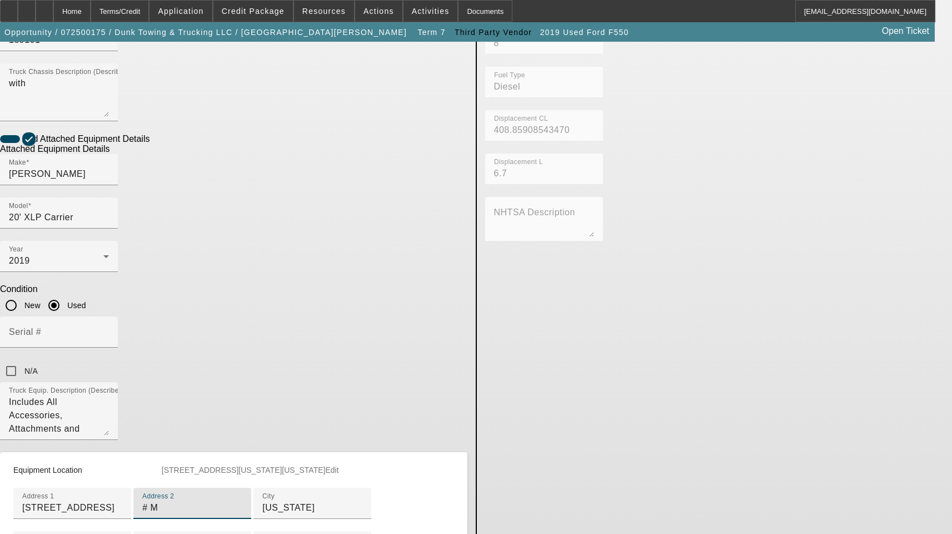
drag, startPoint x: 185, startPoint y: 341, endPoint x: 144, endPoint y: 334, distance: 41.1
click at [146, 341] on app-asset-collateral-manage "ASSET ENTRY Delete asset USER INPUT - CHASSIS Asset Type (Titled or Non-Titled)…" at bounding box center [476, 143] width 952 height 1013
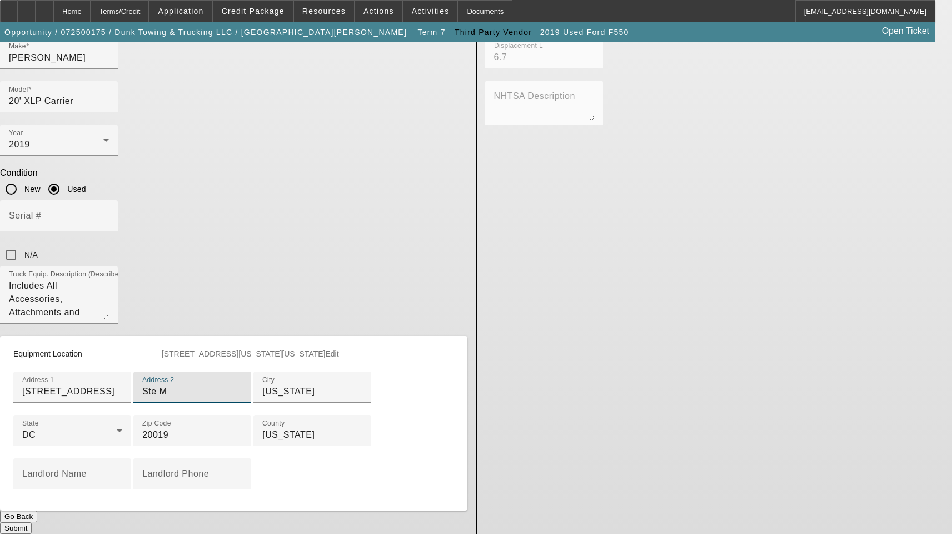
scroll to position [563, 0]
type input "Ste M"
click at [32, 522] on button "Submit" at bounding box center [16, 528] width 32 height 12
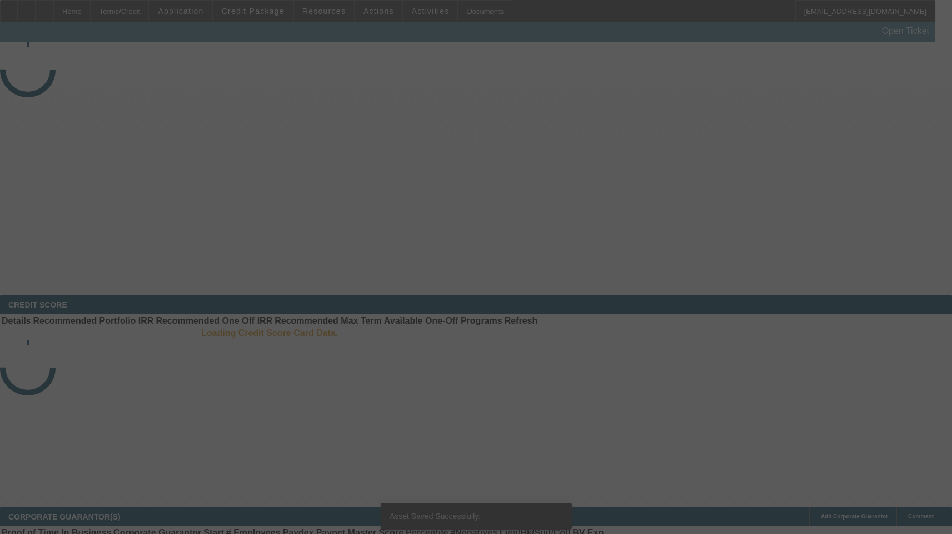
select select "3"
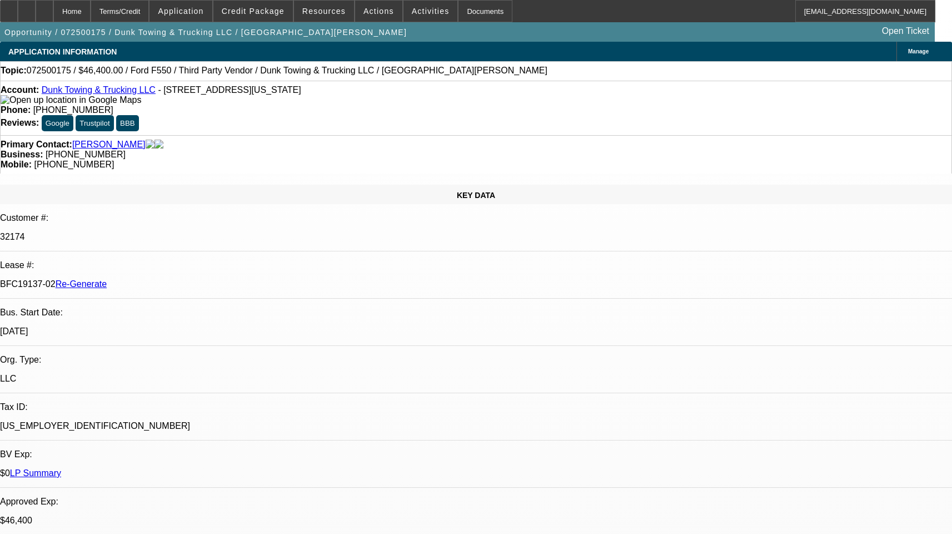
select select "0"
select select "1"
select select "3"
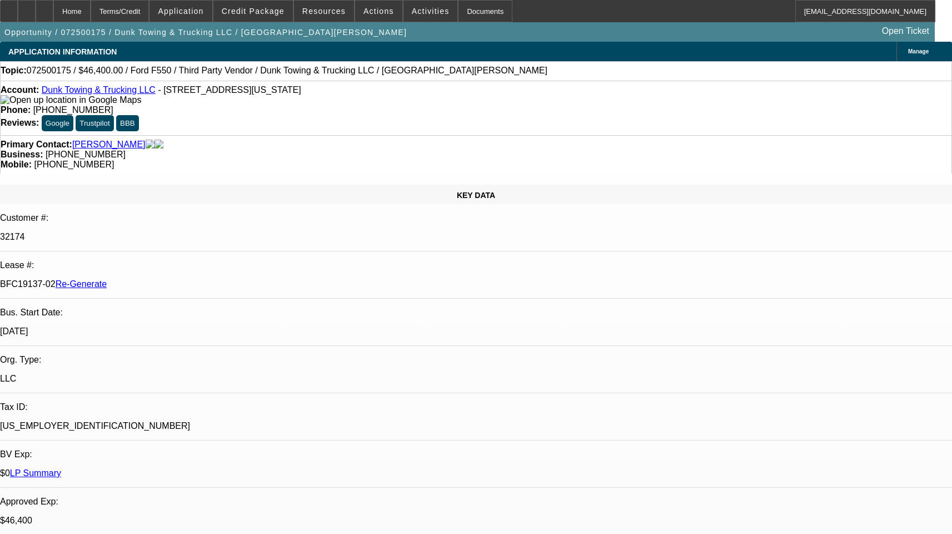
select select "6"
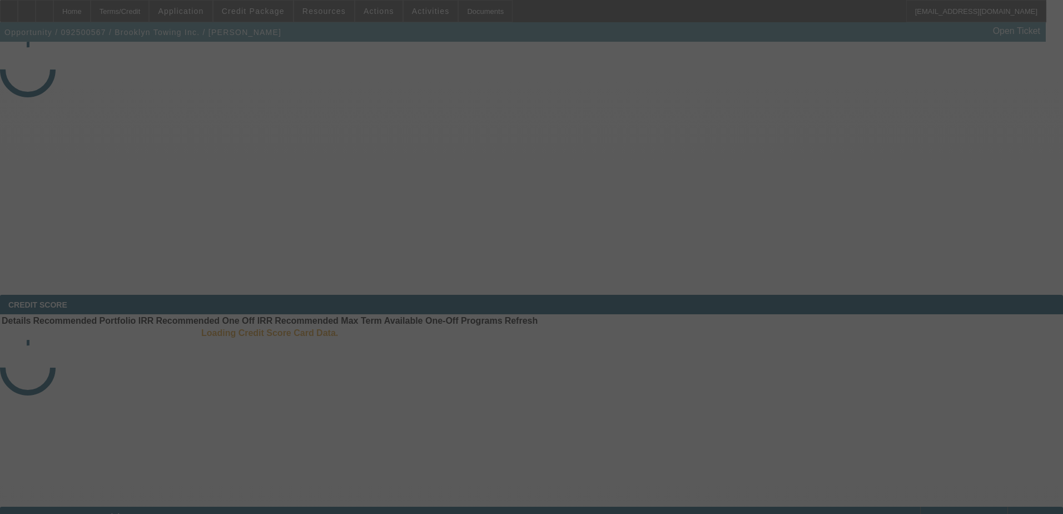
select select "3"
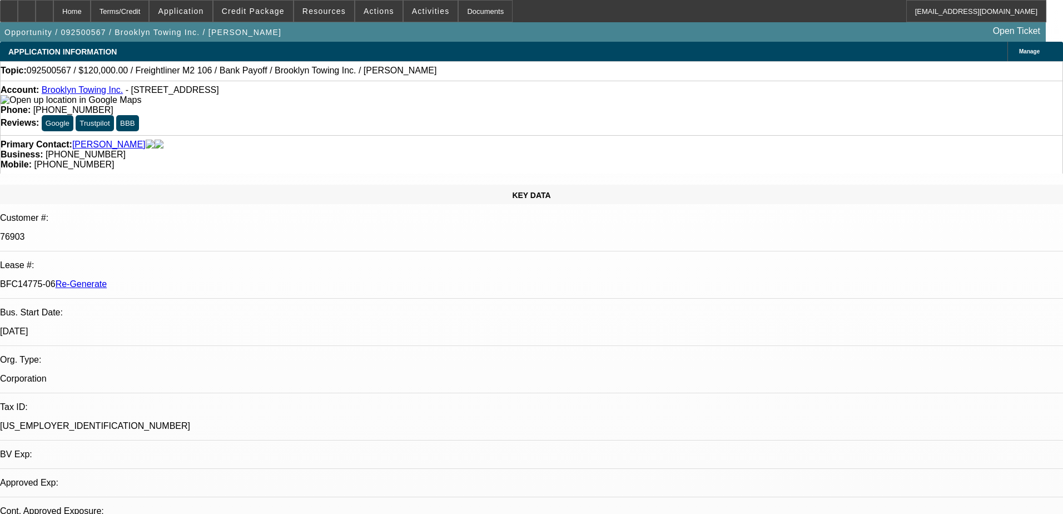
select select "0"
select select "2"
select select "0"
select select "6"
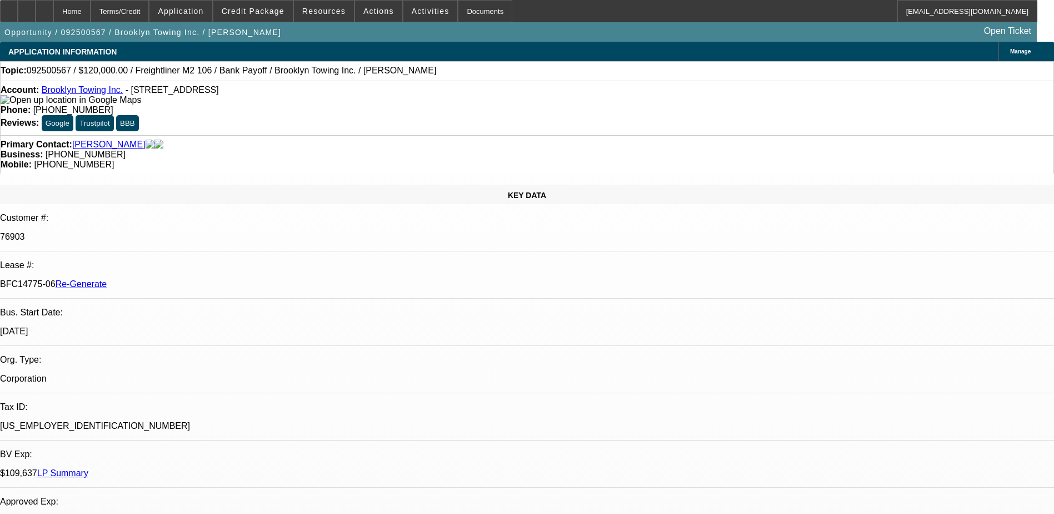
scroll to position [500, 0]
click at [134, 6] on div "Terms/Credit" at bounding box center [120, 11] width 59 height 22
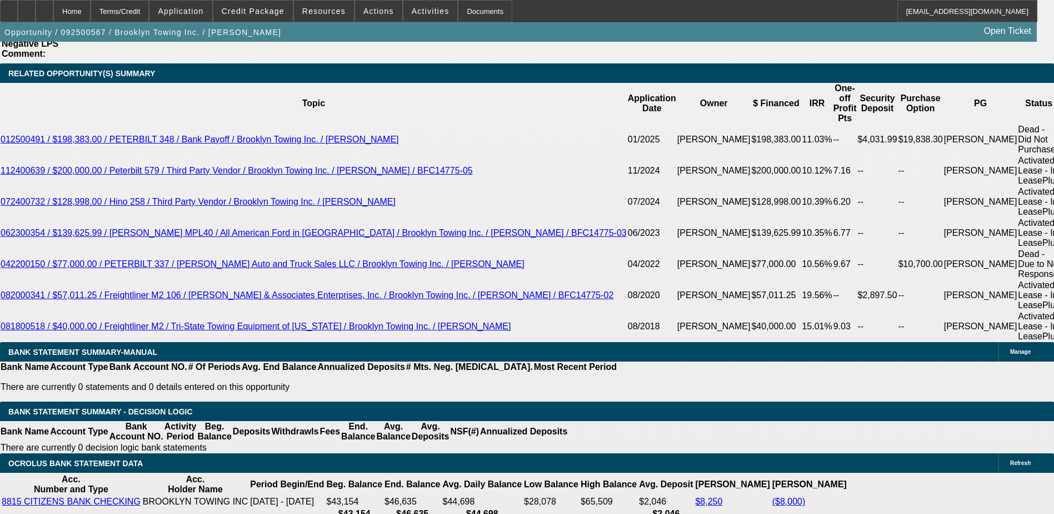
scroll to position [1981, 0]
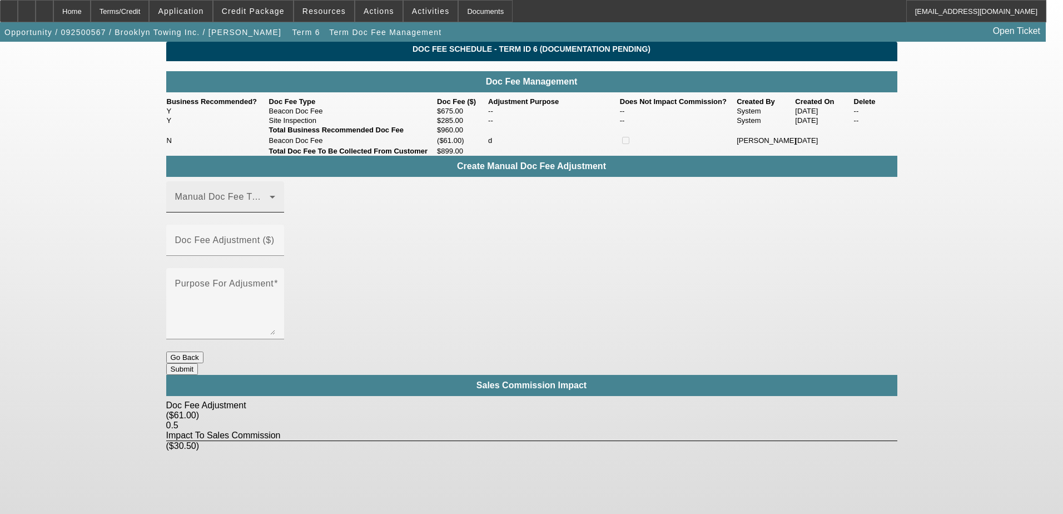
click at [257, 208] on span at bounding box center [222, 201] width 94 height 13
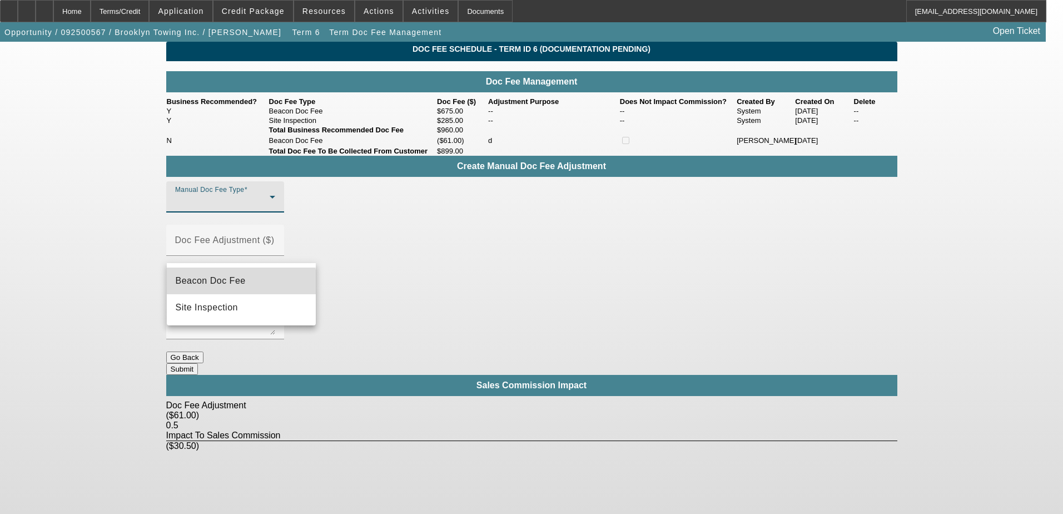
click at [226, 283] on span "Beacon Doc Fee" at bounding box center [211, 280] width 70 height 13
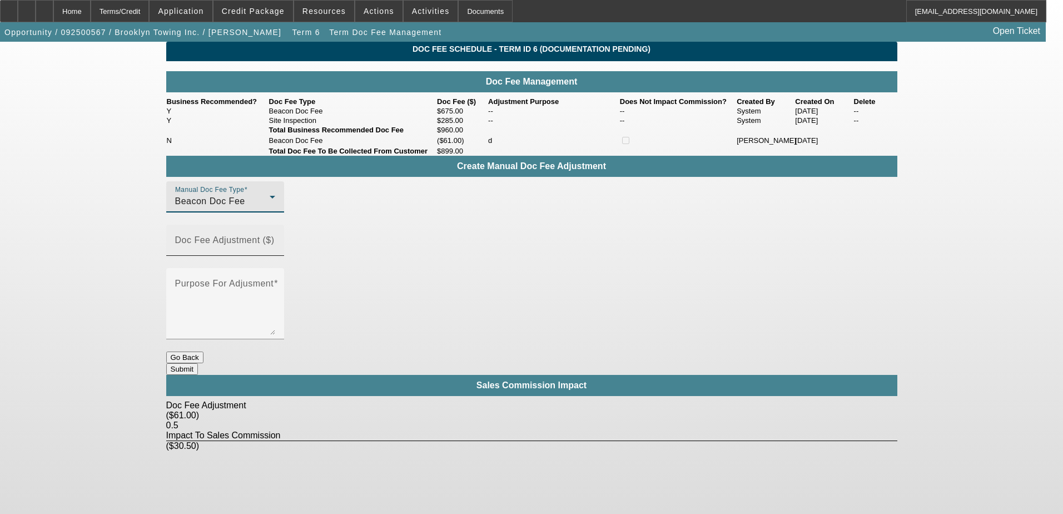
click at [275, 245] on mat-label "Doc Fee Adjustment ($)" at bounding box center [224, 239] width 99 height 9
click at [275, 248] on input "Doc Fee Adjustment ($)" at bounding box center [225, 244] width 100 height 13
type input "($70.00)"
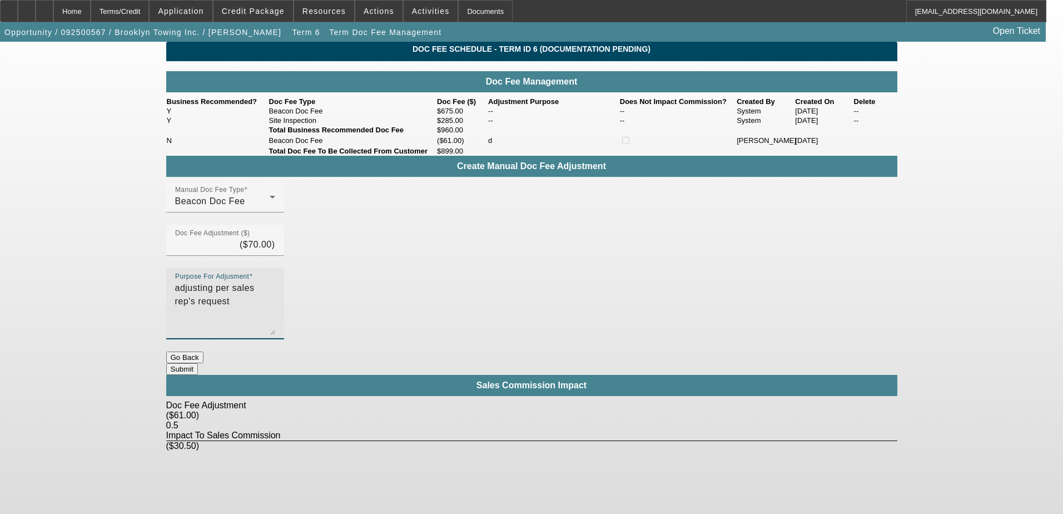
type textarea "adjusting per sales rep's request"
click at [198, 363] on button "Submit" at bounding box center [182, 369] width 32 height 12
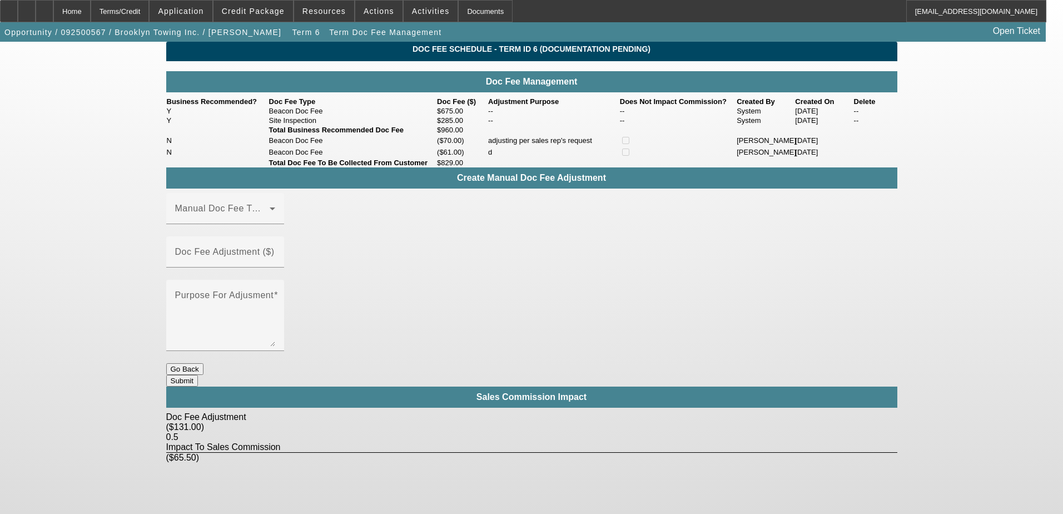
click at [203, 363] on button "Go Back" at bounding box center [184, 369] width 37 height 12
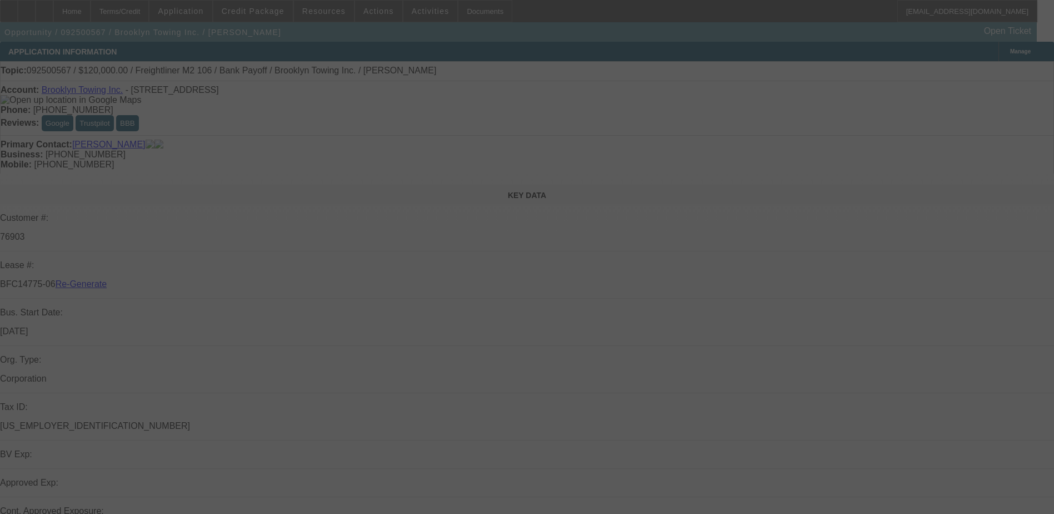
select select "3"
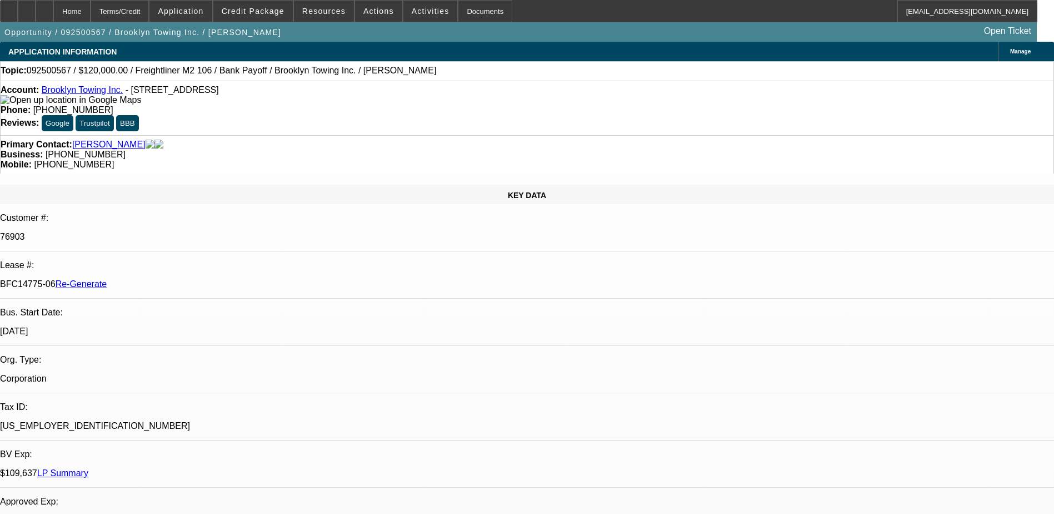
select select "0"
select select "2"
select select "0"
select select "6"
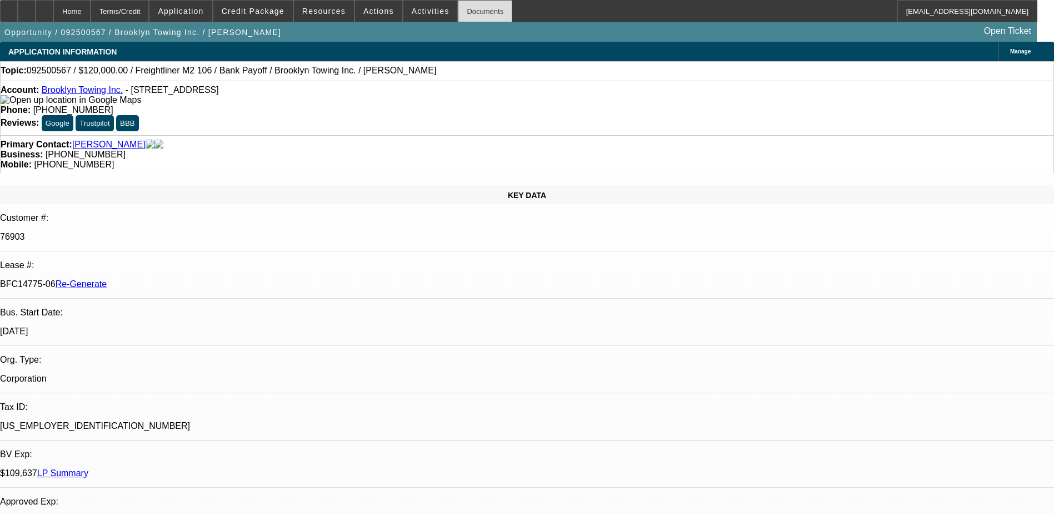
click at [470, 16] on div "Documents" at bounding box center [485, 11] width 54 height 22
click at [276, 11] on span "Credit Package" at bounding box center [253, 11] width 63 height 9
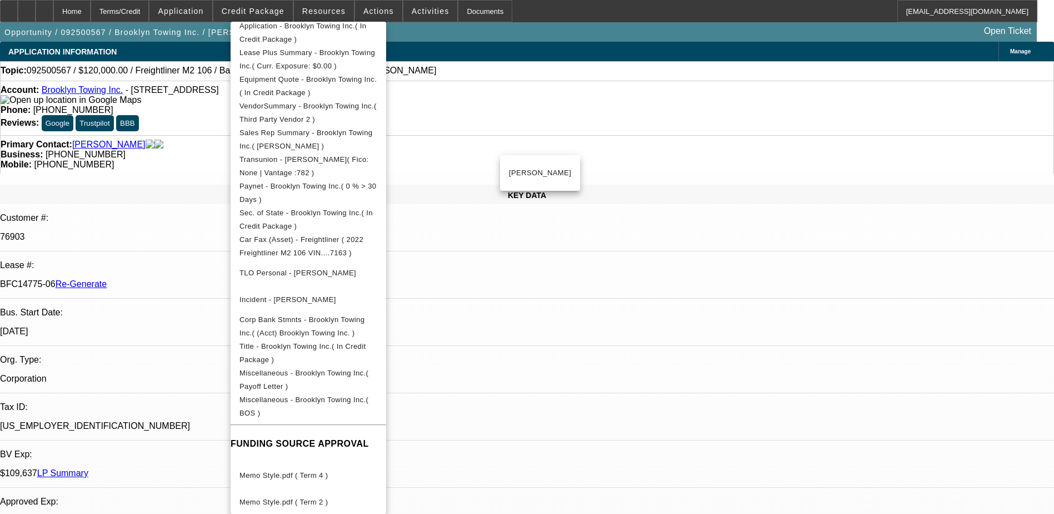
scroll to position [260, 0]
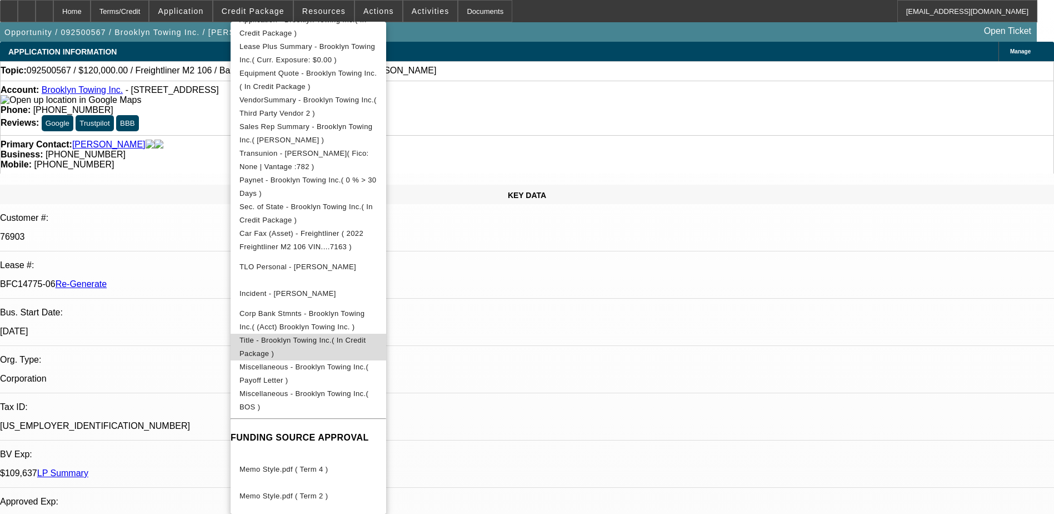
click at [315, 335] on button "Title - Brooklyn Towing Inc.( In Credit Package )" at bounding box center [309, 347] width 156 height 27
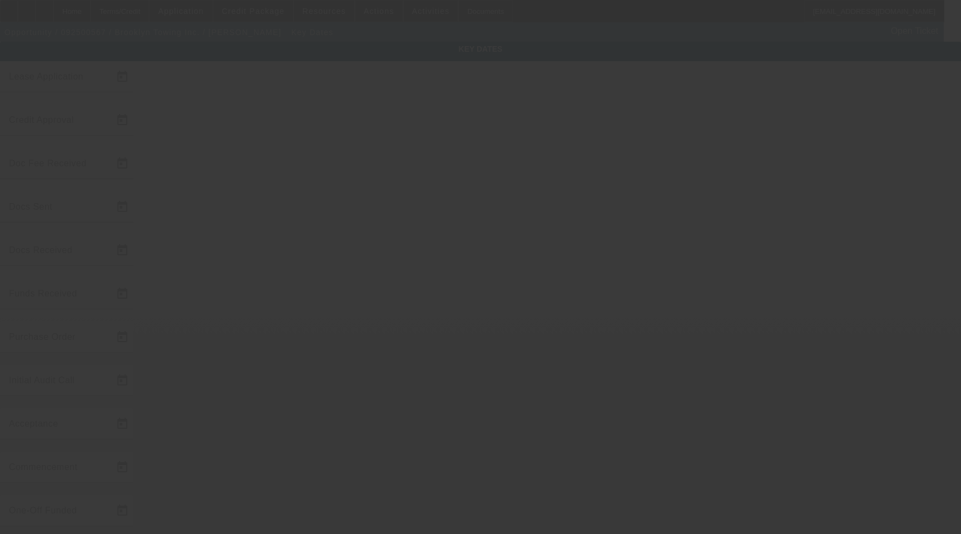
type input "[DATE]"
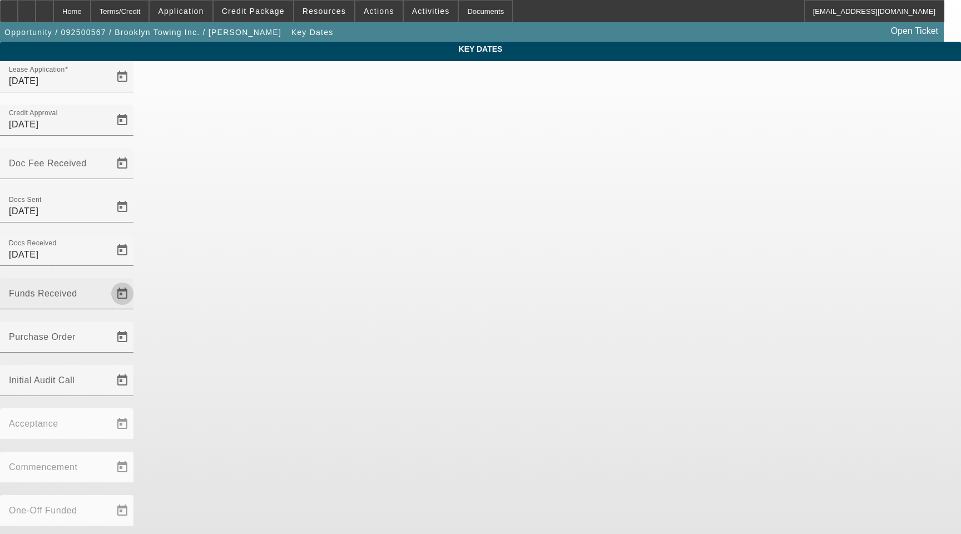
click at [136, 280] on span "Open calendar" at bounding box center [122, 293] width 27 height 27
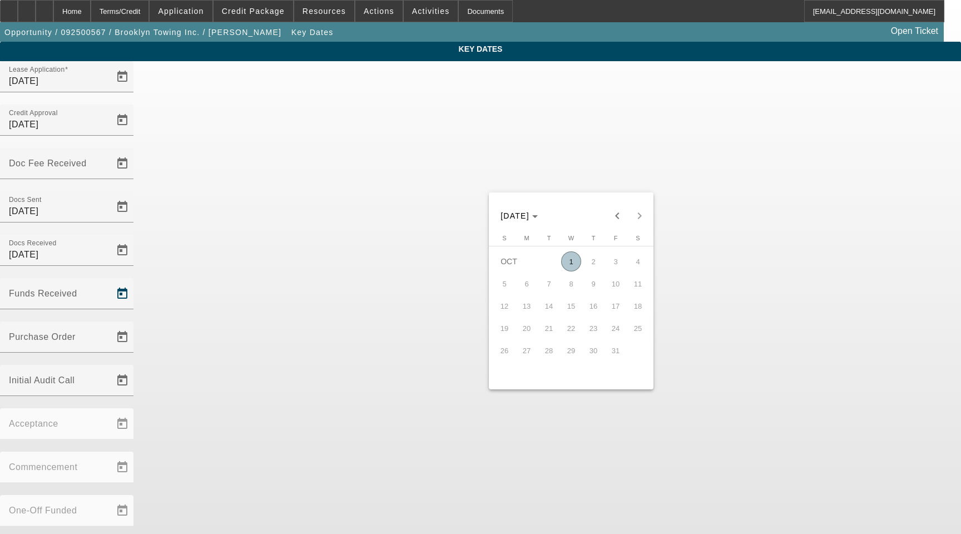
click at [573, 262] on span "1" at bounding box center [571, 261] width 20 height 20
type input "[DATE]"
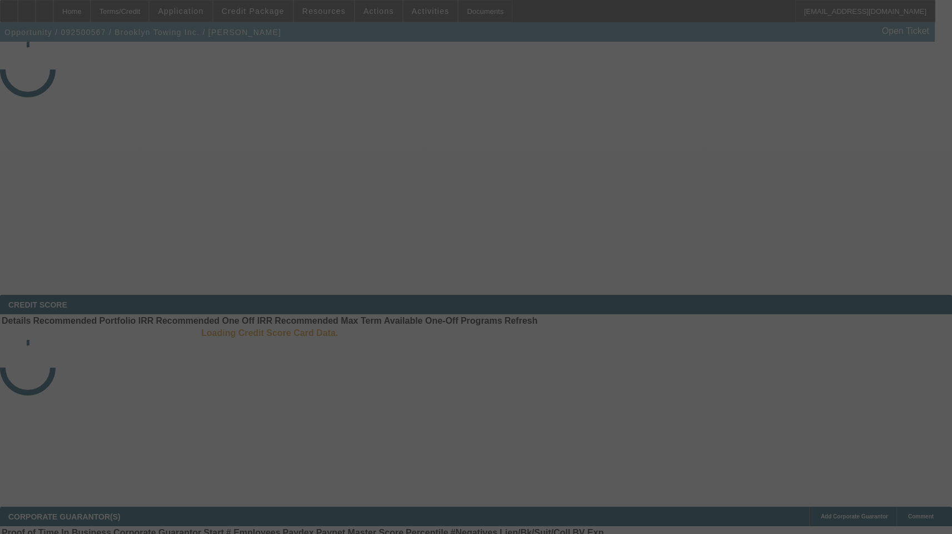
select select "3"
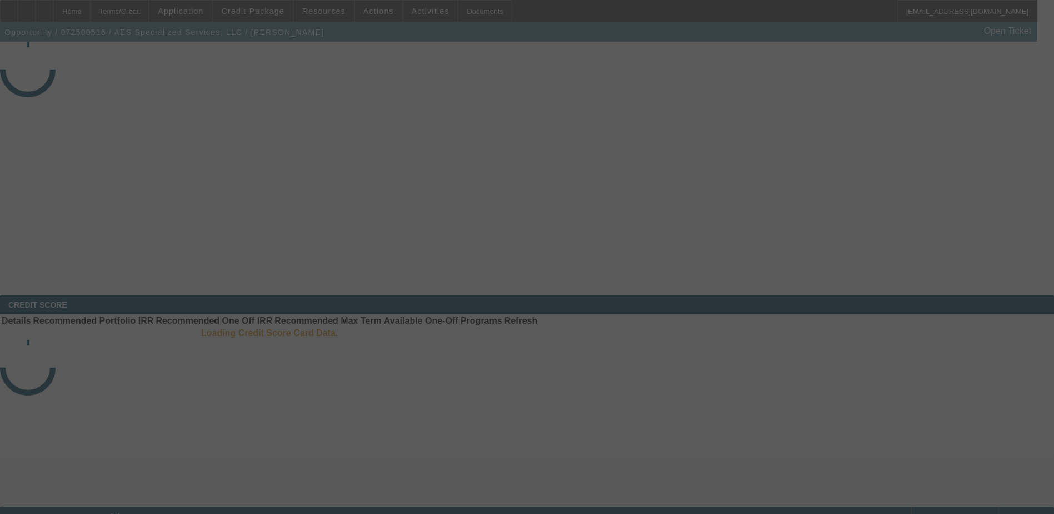
select select "4"
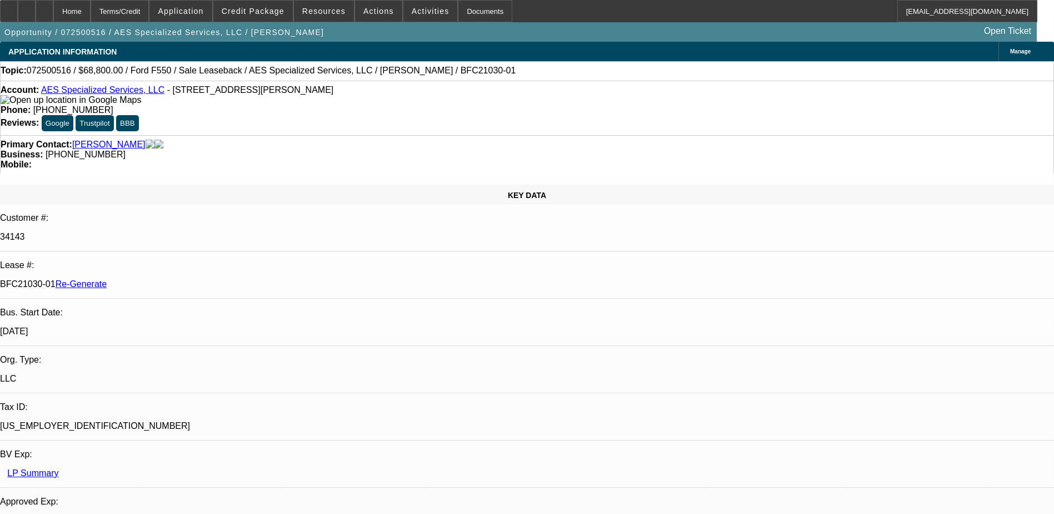
select select "0"
select select "1"
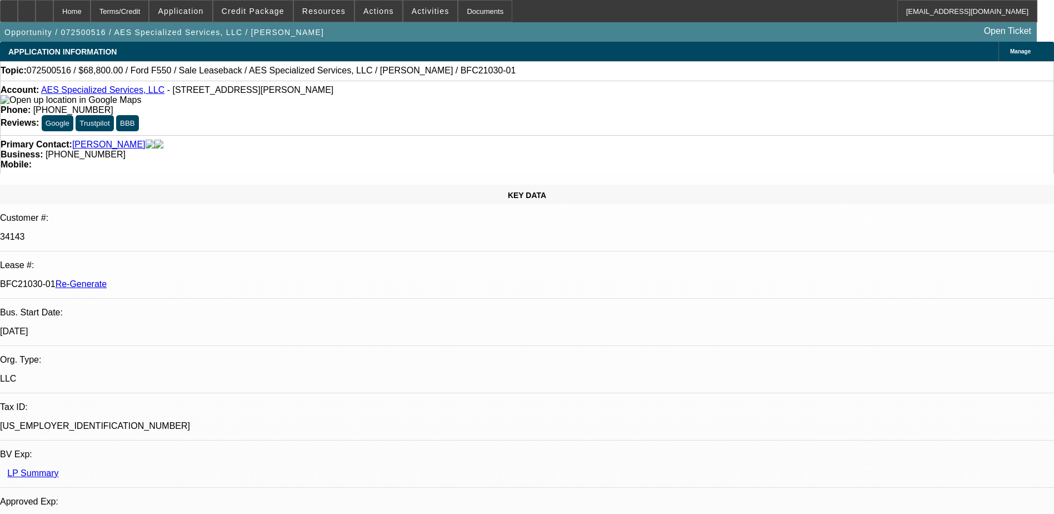
select select "6"
drag, startPoint x: 132, startPoint y: 185, endPoint x: 175, endPoint y: 187, distance: 42.3
click at [175, 279] on p "BFC21030-01 Re-Generate" at bounding box center [527, 284] width 1054 height 10
copy p "BFC21030-01"
click at [412, 14] on span "Activities" at bounding box center [431, 11] width 38 height 9
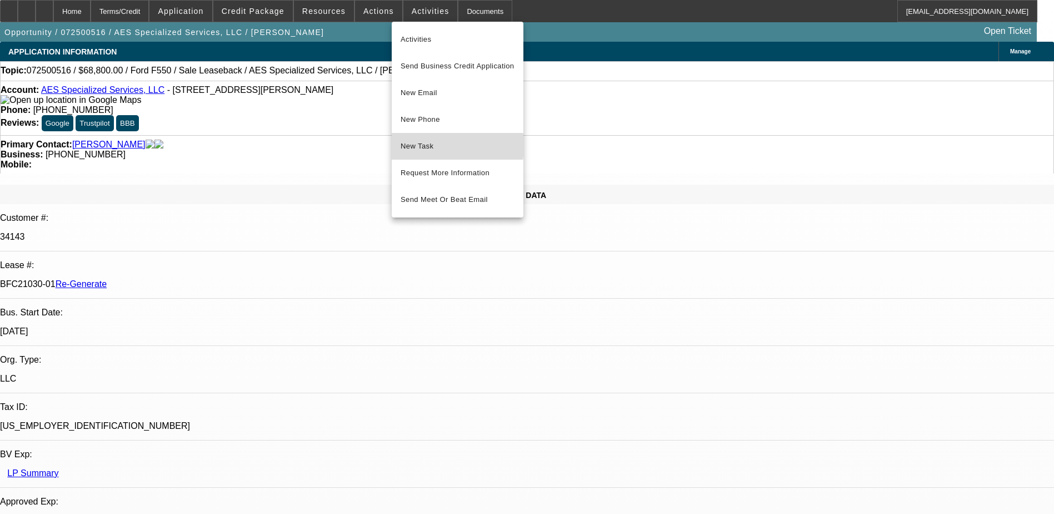
drag, startPoint x: 424, startPoint y: 145, endPoint x: 424, endPoint y: 132, distance: 13.3
click at [424, 145] on span "New Task" at bounding box center [458, 146] width 114 height 13
